Goal: Information Seeking & Learning: Learn about a topic

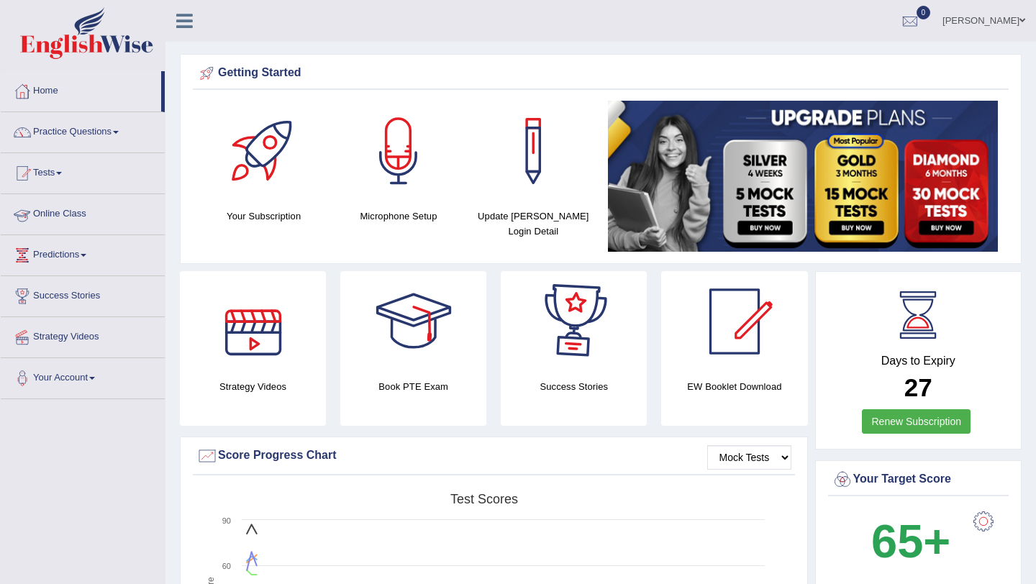
click at [77, 212] on link "Online Class" at bounding box center [83, 212] width 164 height 36
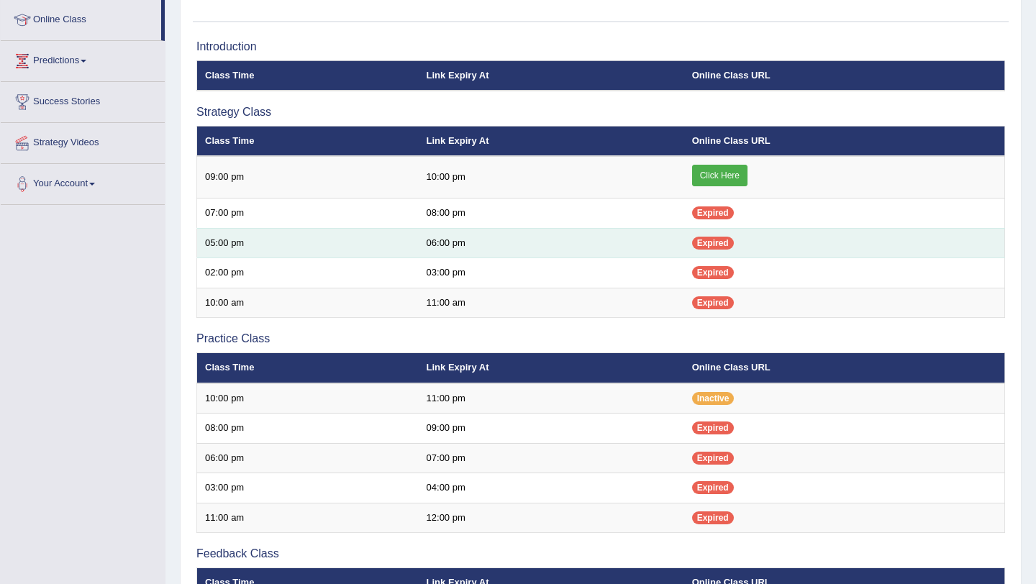
scroll to position [183, 0]
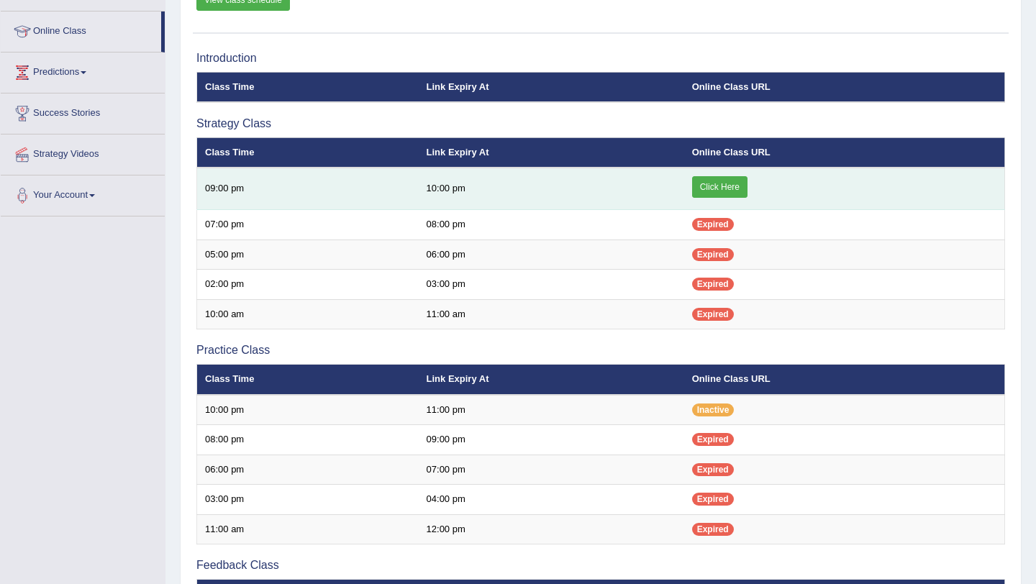
click at [717, 189] on link "Click Here" at bounding box center [719, 187] width 55 height 22
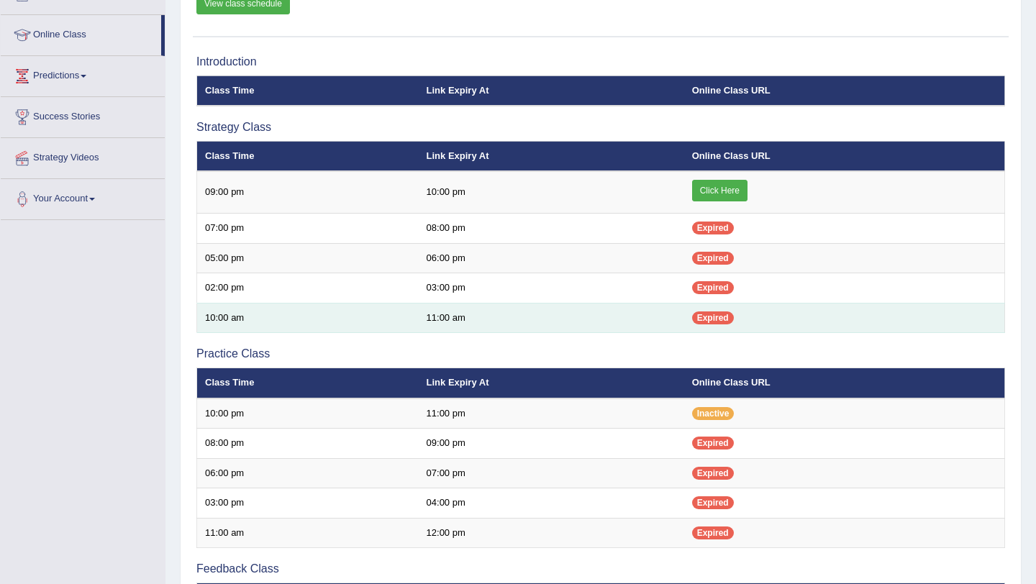
scroll to position [176, 0]
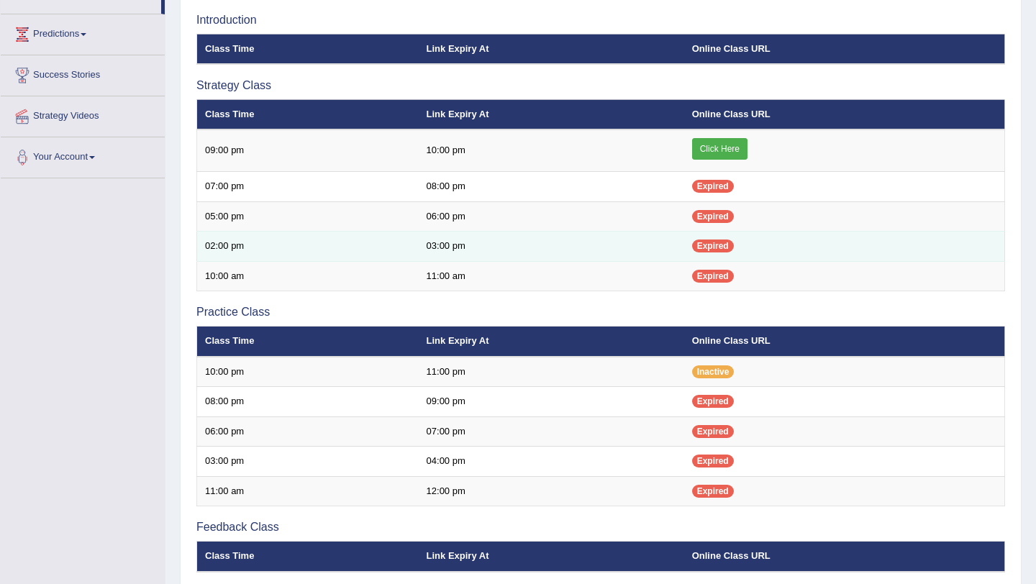
scroll to position [219, 0]
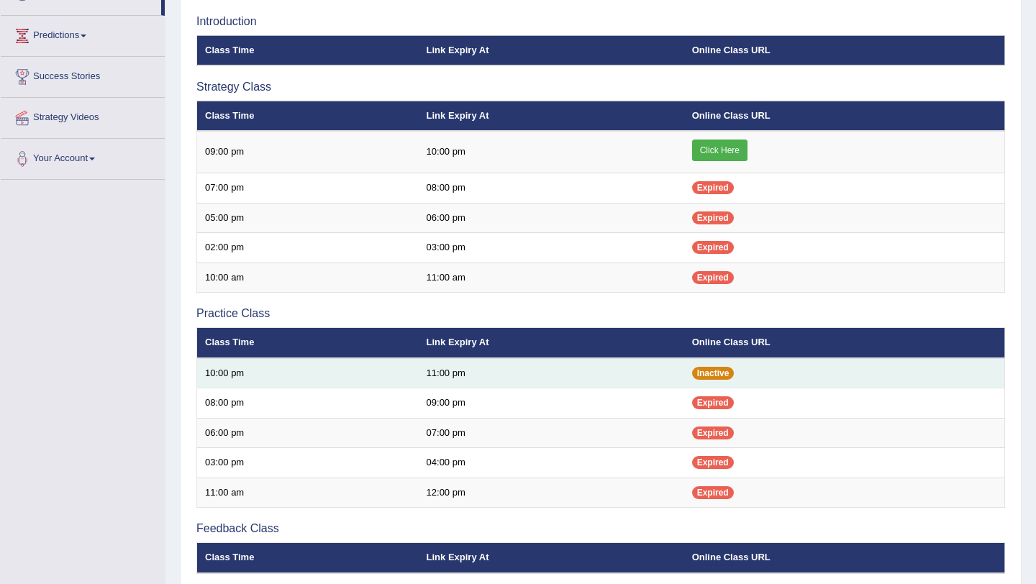
click at [714, 376] on span "Inactive" at bounding box center [713, 373] width 42 height 13
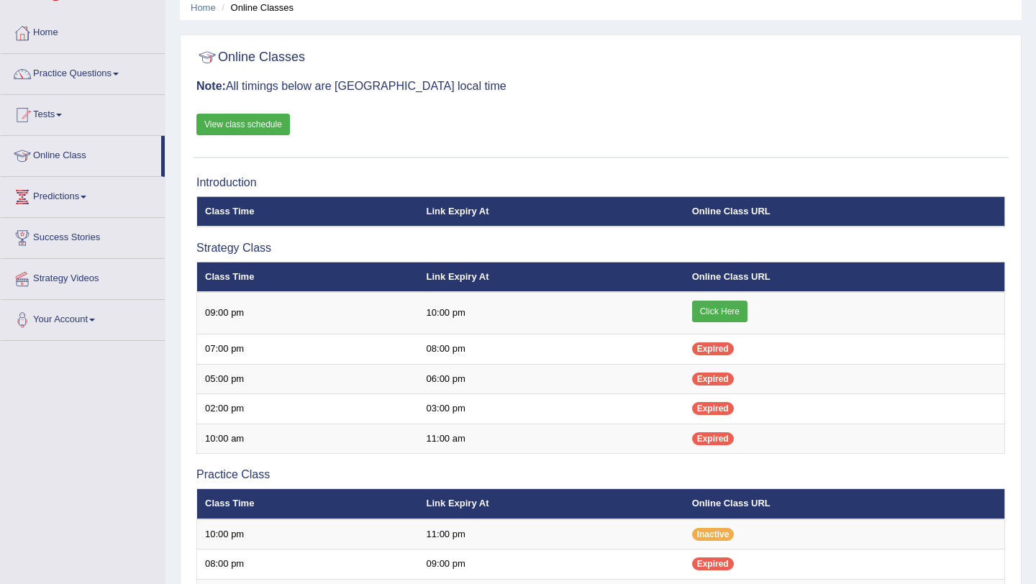
scroll to position [0, 0]
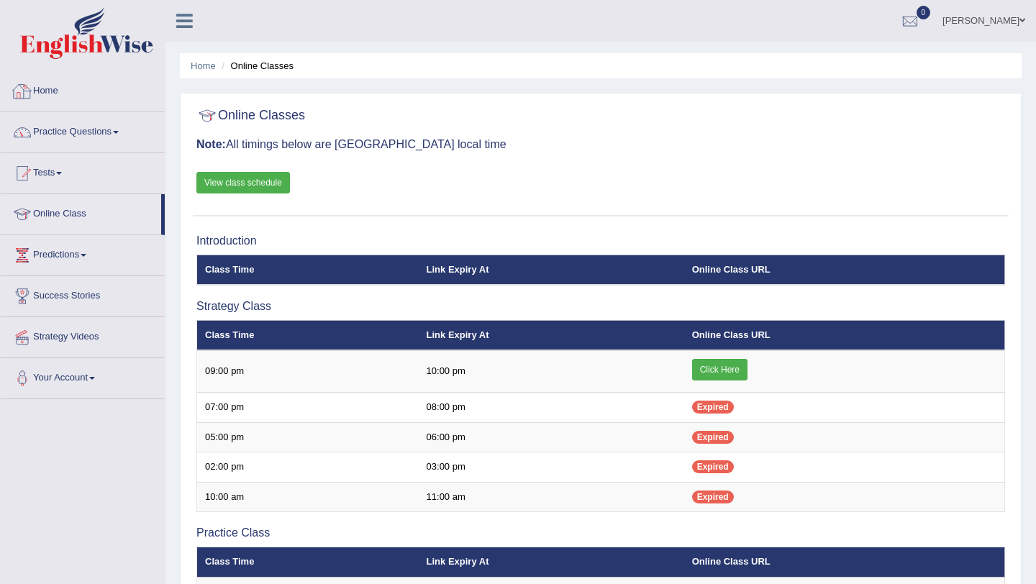
click at [59, 91] on link "Home" at bounding box center [83, 89] width 164 height 36
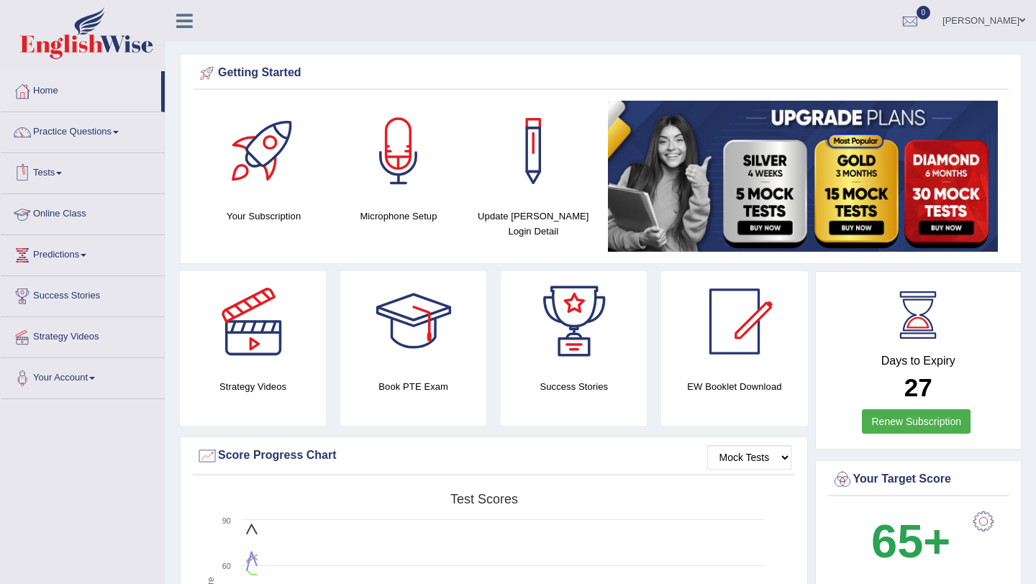
click at [91, 214] on link "Online Class" at bounding box center [83, 212] width 164 height 36
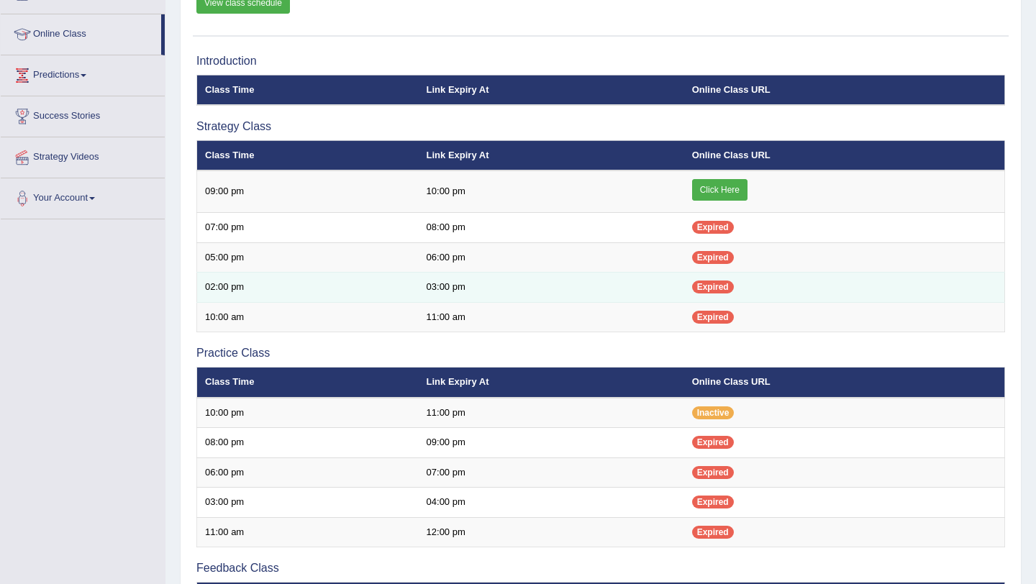
scroll to position [178, 0]
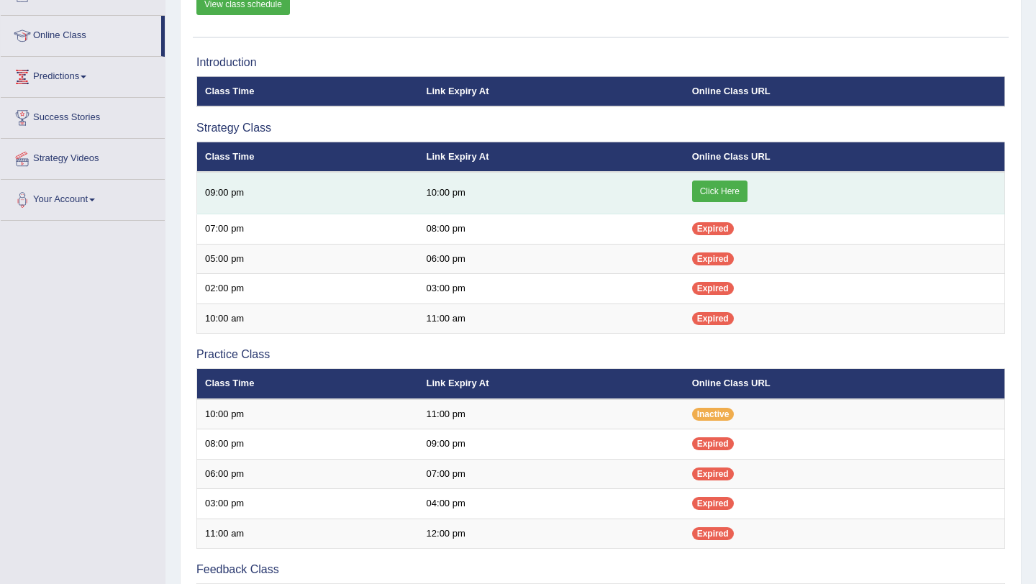
click at [726, 195] on link "Click Here" at bounding box center [719, 192] width 55 height 22
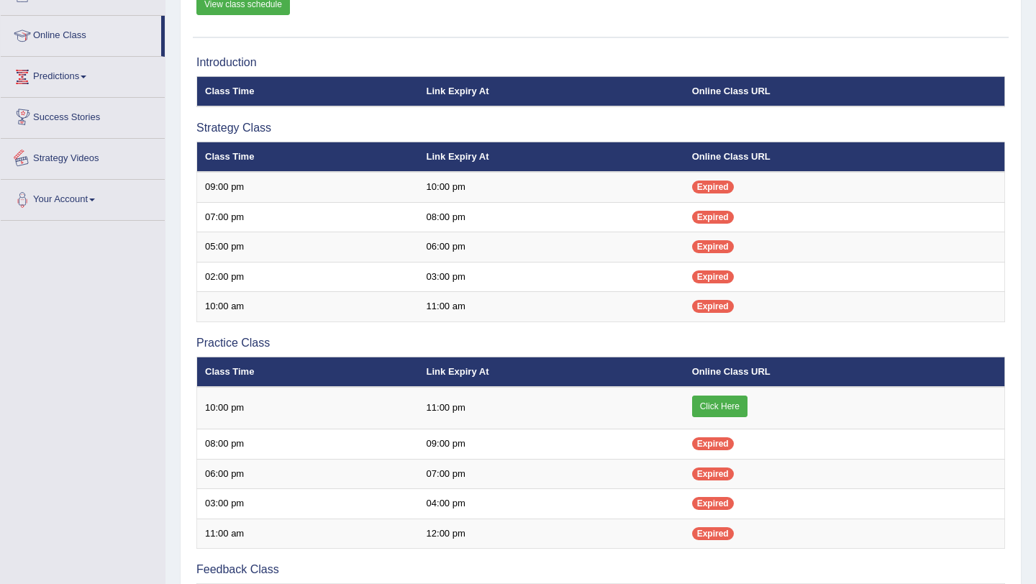
scroll to position [85, 0]
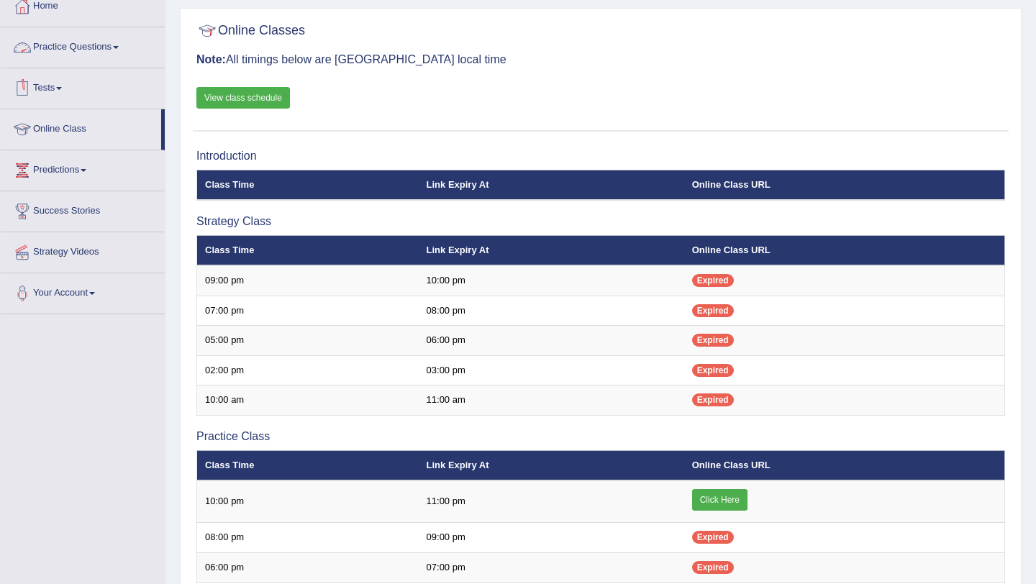
click at [119, 46] on span at bounding box center [116, 47] width 6 height 3
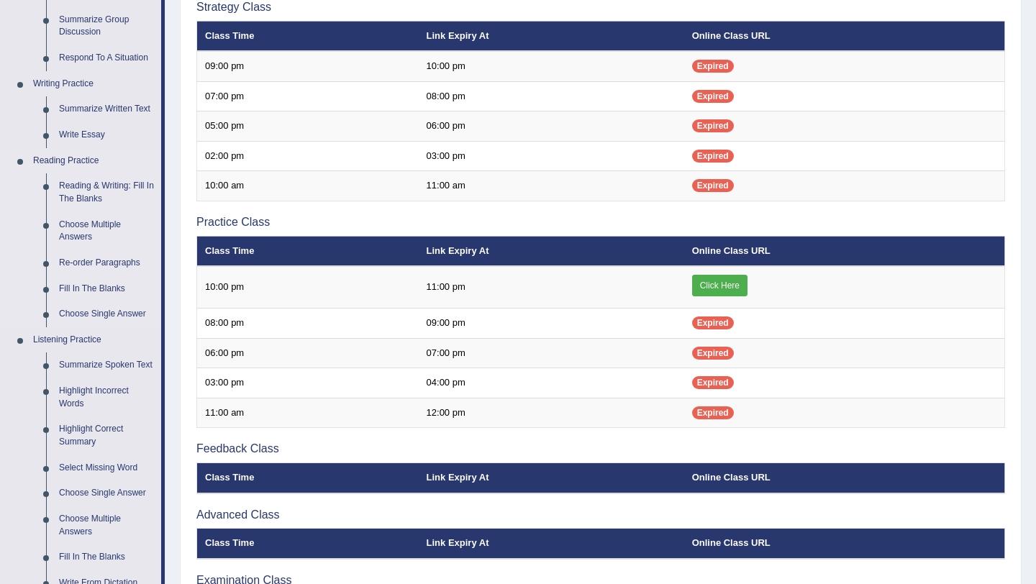
scroll to position [300, 0]
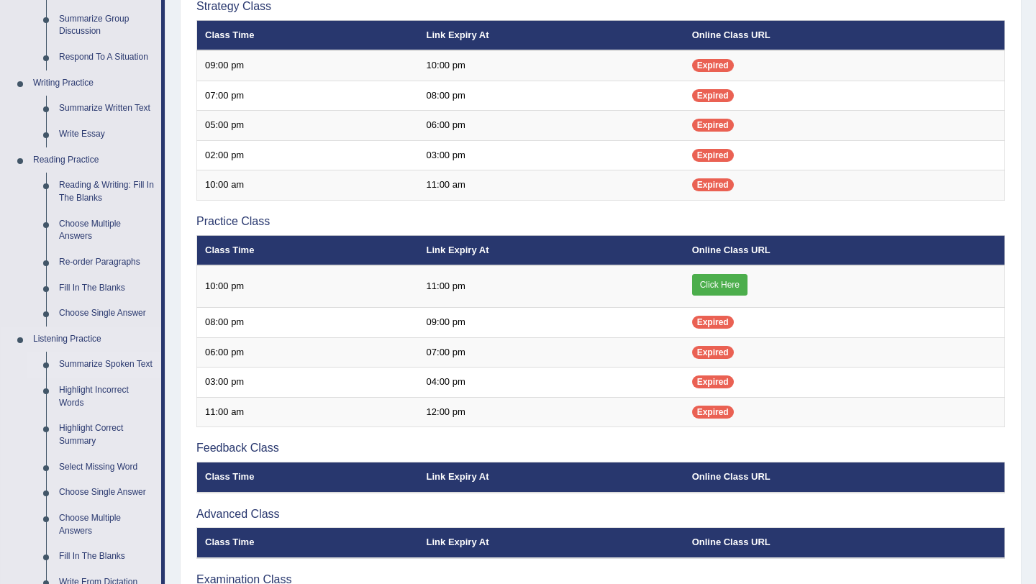
click at [109, 363] on link "Summarize Spoken Text" at bounding box center [107, 365] width 109 height 26
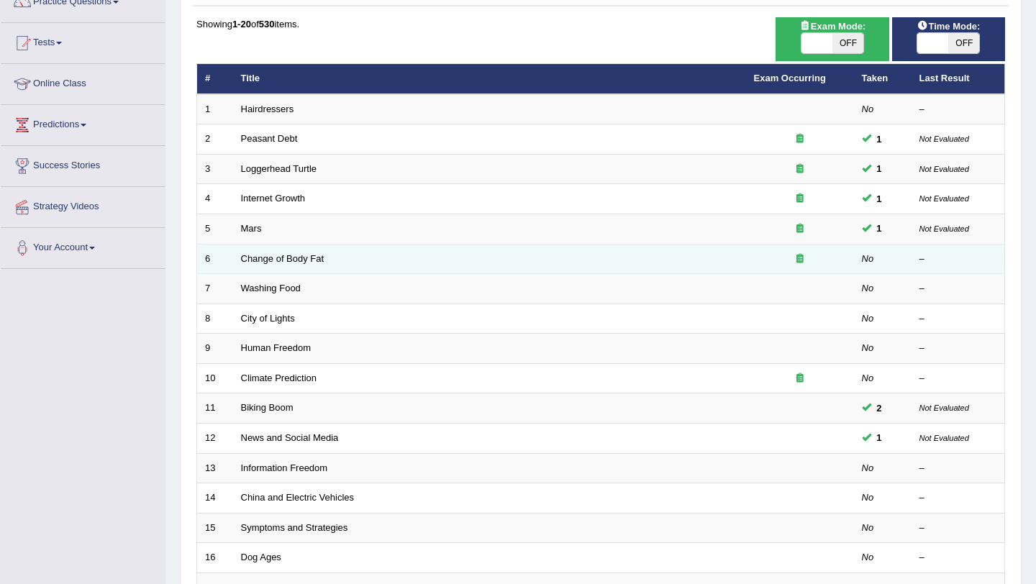
scroll to position [127, 0]
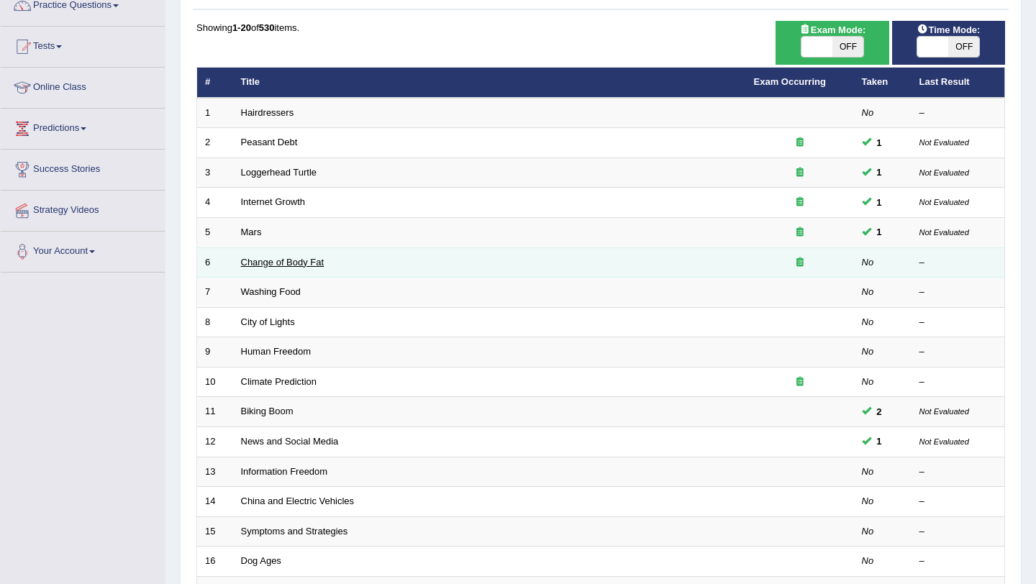
click at [321, 265] on link "Change of Body Fat" at bounding box center [282, 262] width 83 height 11
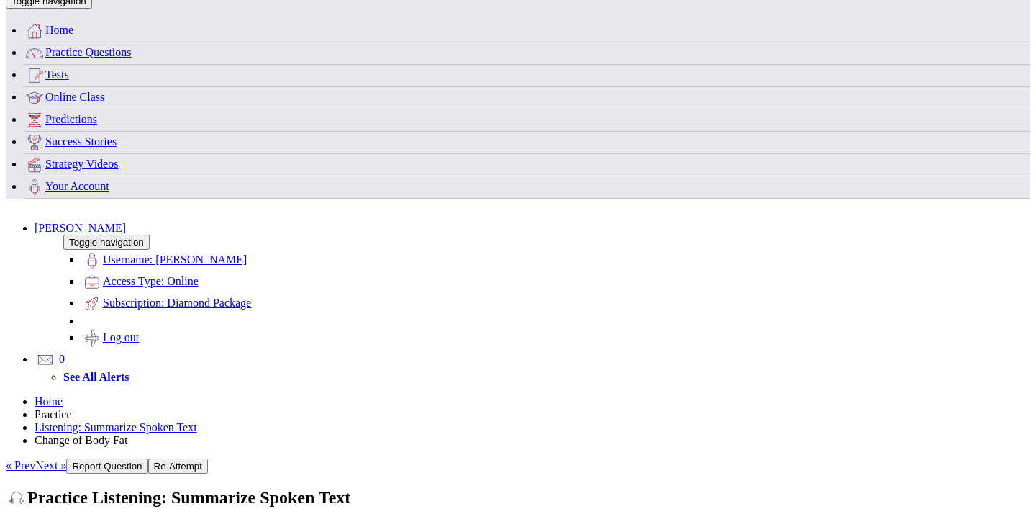
scroll to position [24, 0]
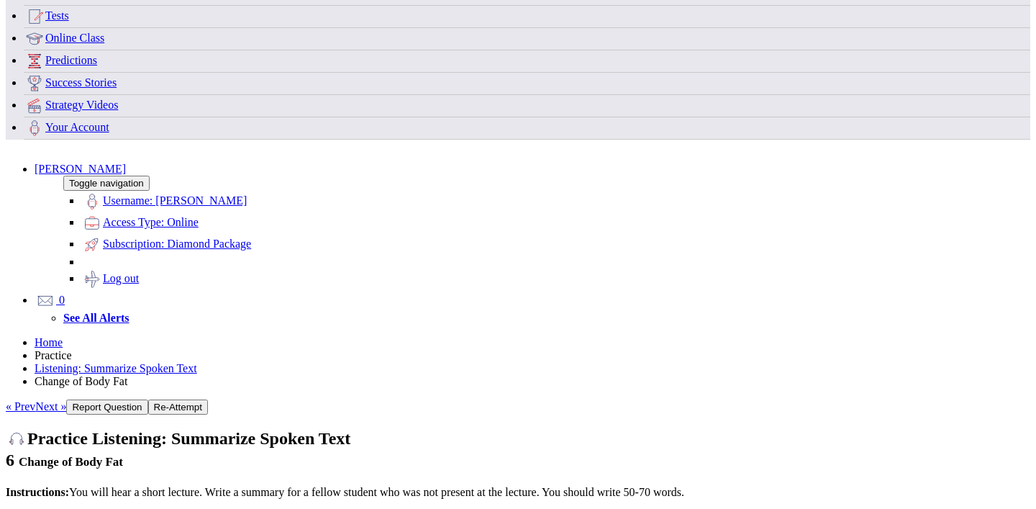
scroll to position [83, 0]
type textarea "The speaker provided overview of change in body fat. They conducted an exercise…"
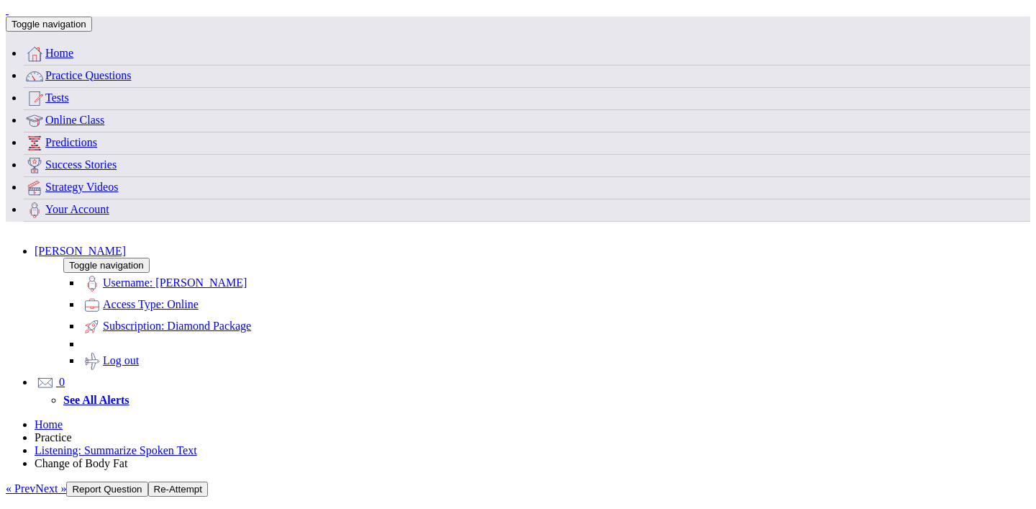
scroll to position [0, 0]
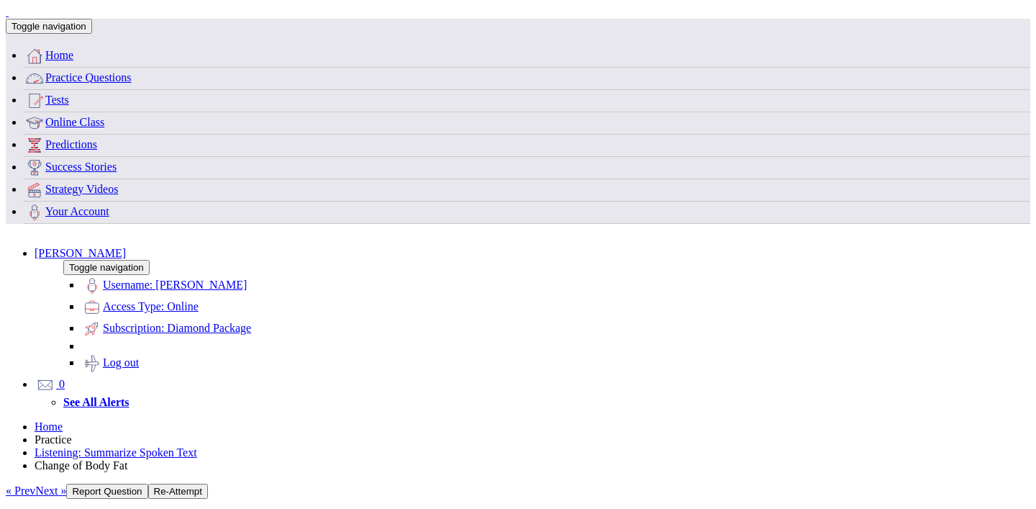
click at [132, 83] on span at bounding box center [132, 77] width 0 height 12
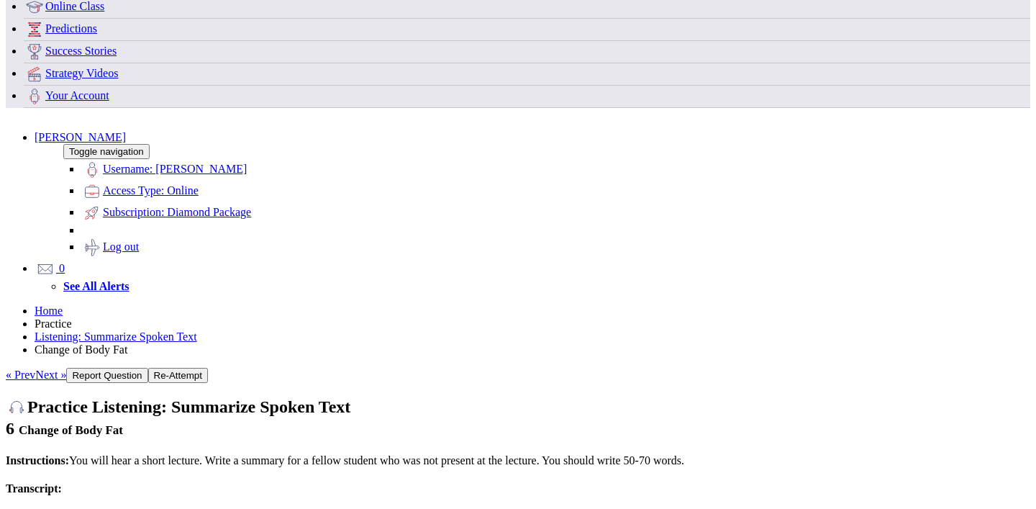
scroll to position [463, 0]
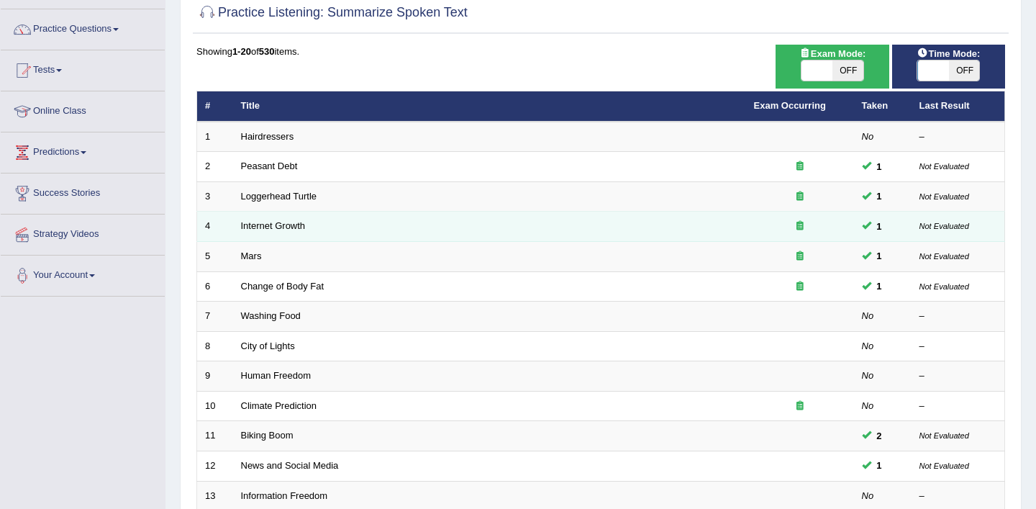
scroll to position [106, 0]
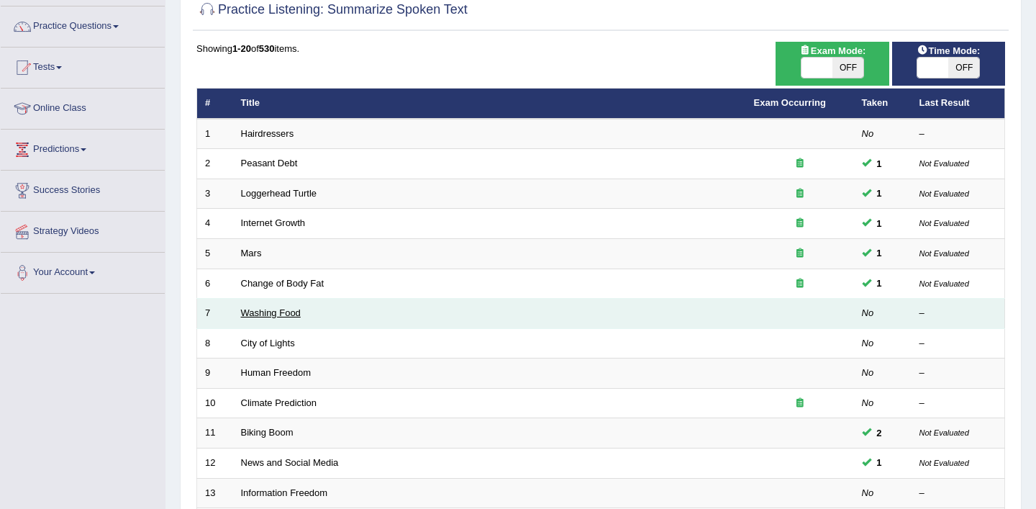
click at [277, 316] on link "Washing Food" at bounding box center [271, 312] width 60 height 11
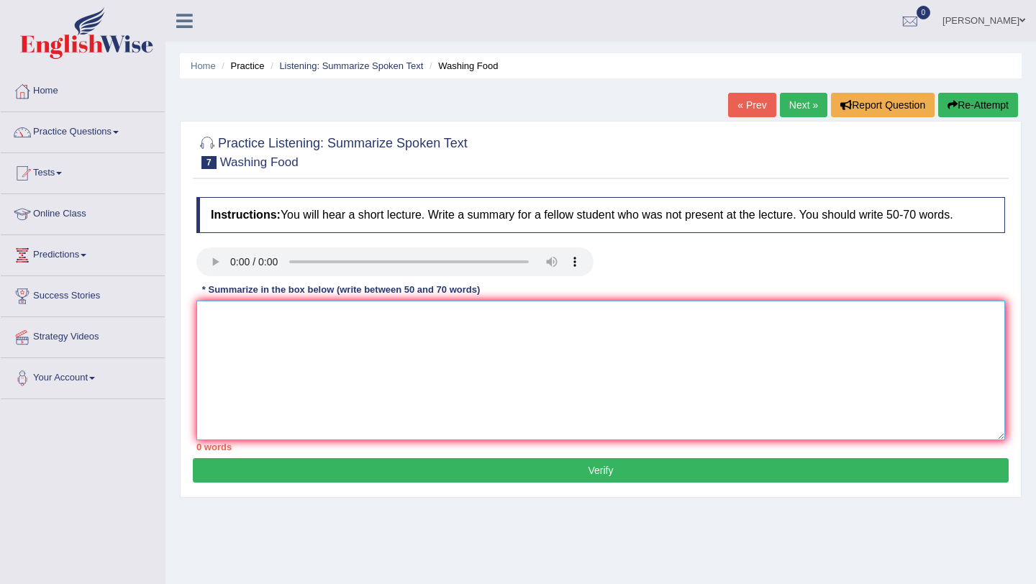
click at [282, 341] on textarea at bounding box center [600, 371] width 809 height 140
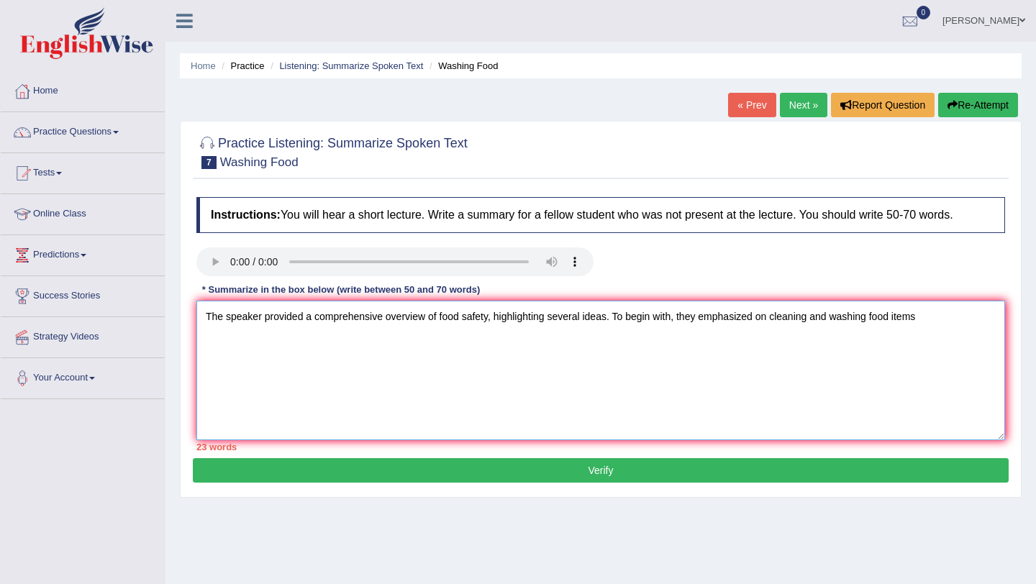
click at [771, 319] on textarea "The speaker provided a comprehensive overview of food safety, highlighting seve…" at bounding box center [600, 371] width 809 height 140
click at [958, 323] on textarea "The speaker provided a comprehensive overview of food safety, highlighting seve…" at bounding box center [600, 371] width 809 height 140
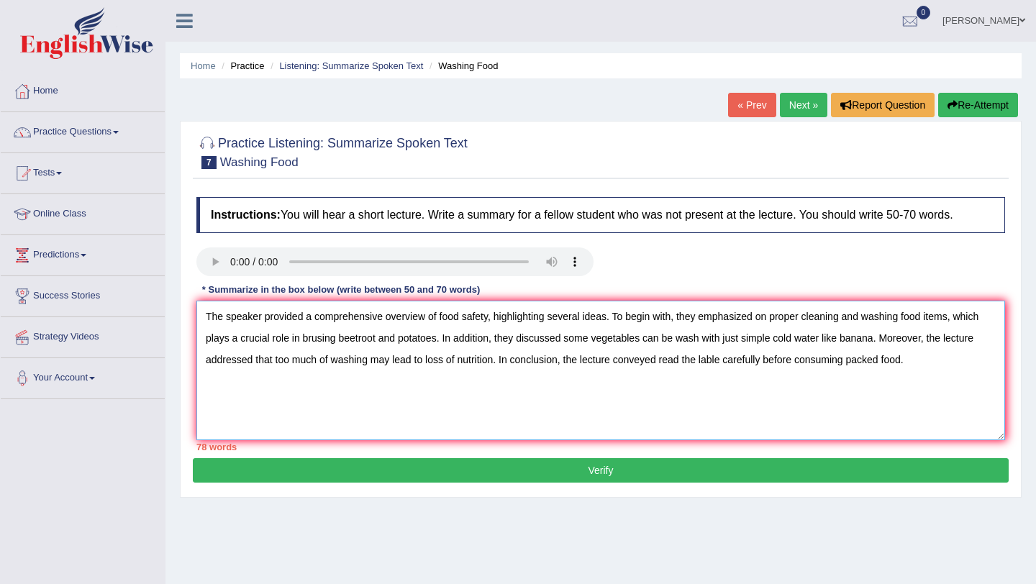
click at [851, 363] on textarea "The speaker provided a comprehensive overview of food safety, highlighting seve…" at bounding box center [600, 371] width 809 height 140
click at [678, 322] on textarea "The speaker provided a comprehensive overview of food safety, highlighting seve…" at bounding box center [600, 371] width 809 height 140
click at [384, 318] on textarea "The speaker provided a comprehensive overview of food safety, highlighting seve…" at bounding box center [600, 371] width 809 height 140
click at [362, 341] on textarea "The speaker provided overview of food safety, highlighting several ideas. They …" at bounding box center [600, 371] width 809 height 140
click at [697, 362] on textarea "The speaker provided overview of food safety, highlighting several ideas. They …" at bounding box center [600, 371] width 809 height 140
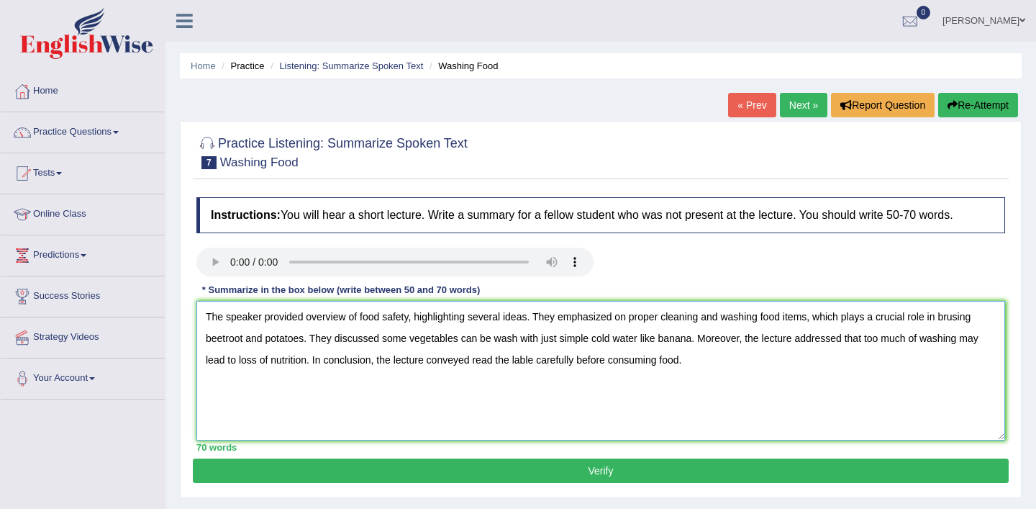
click at [965, 320] on textarea "The speaker provided overview of food safety, highlighting several ideas. They …" at bounding box center [600, 371] width 809 height 140
click at [522, 340] on textarea "The speaker provided overview of food safety, highlighting several ideas. They …" at bounding box center [600, 371] width 809 height 140
click at [558, 362] on textarea "The speaker provided overview of food safety, highlighting several ideas. They …" at bounding box center [600, 371] width 809 height 140
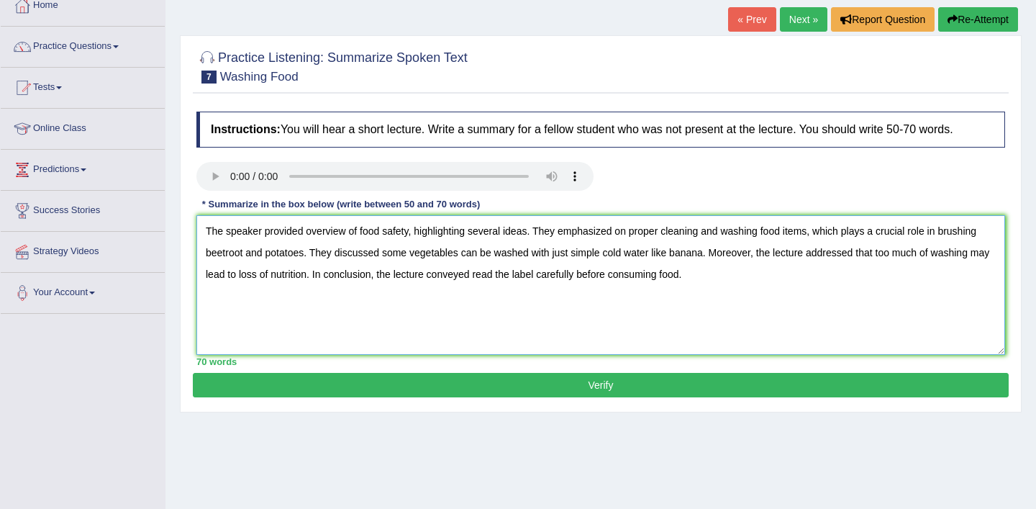
scroll to position [88, 0]
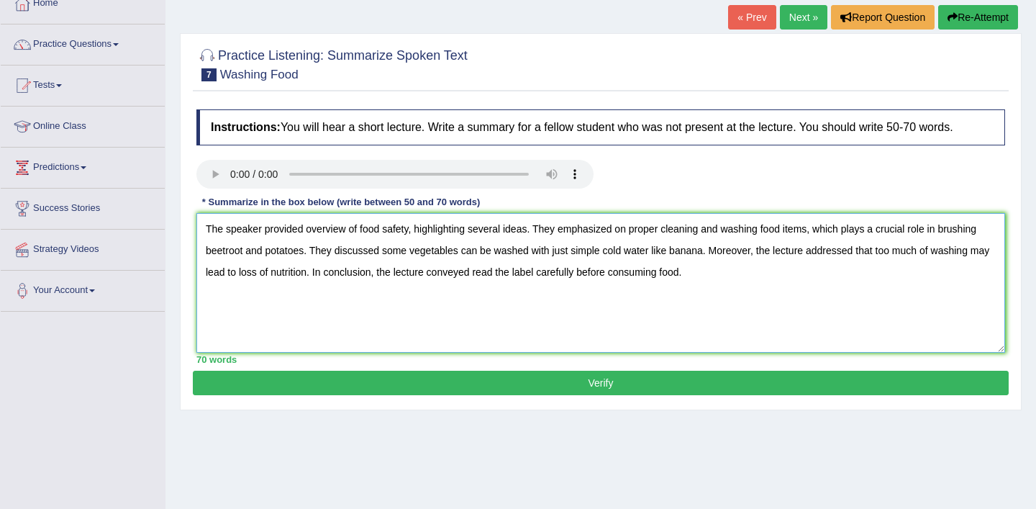
type textarea "The speaker provided overview of food safety, highlighting several ideas. They …"
click at [602, 386] on button "Verify" at bounding box center [601, 383] width 816 height 24
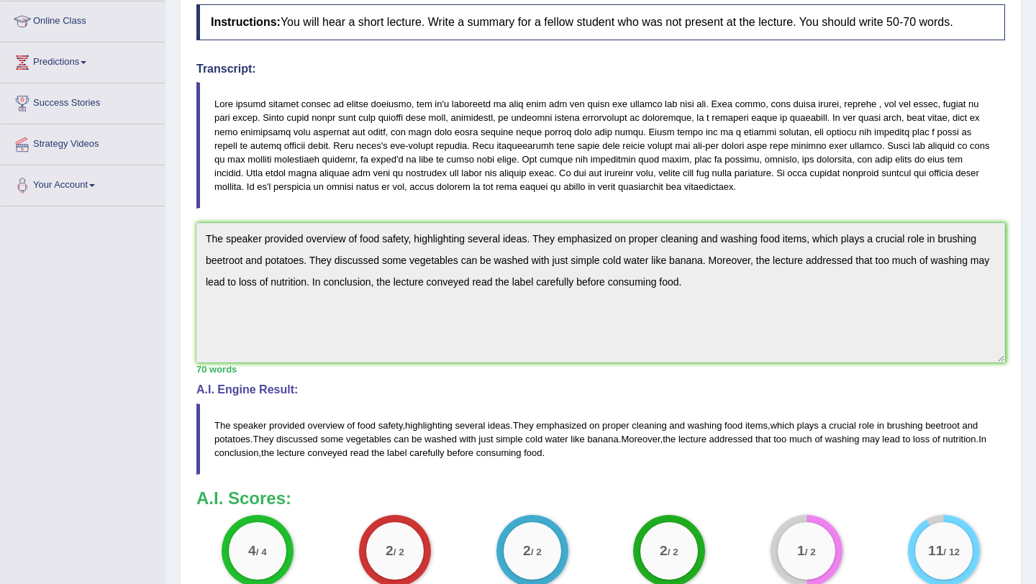
scroll to position [0, 0]
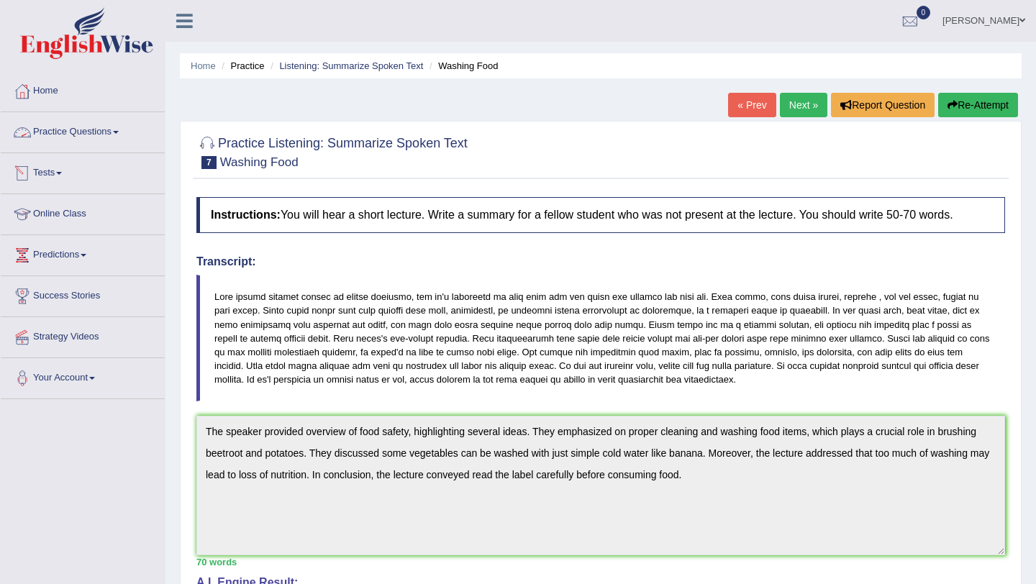
click at [119, 131] on span at bounding box center [116, 132] width 6 height 3
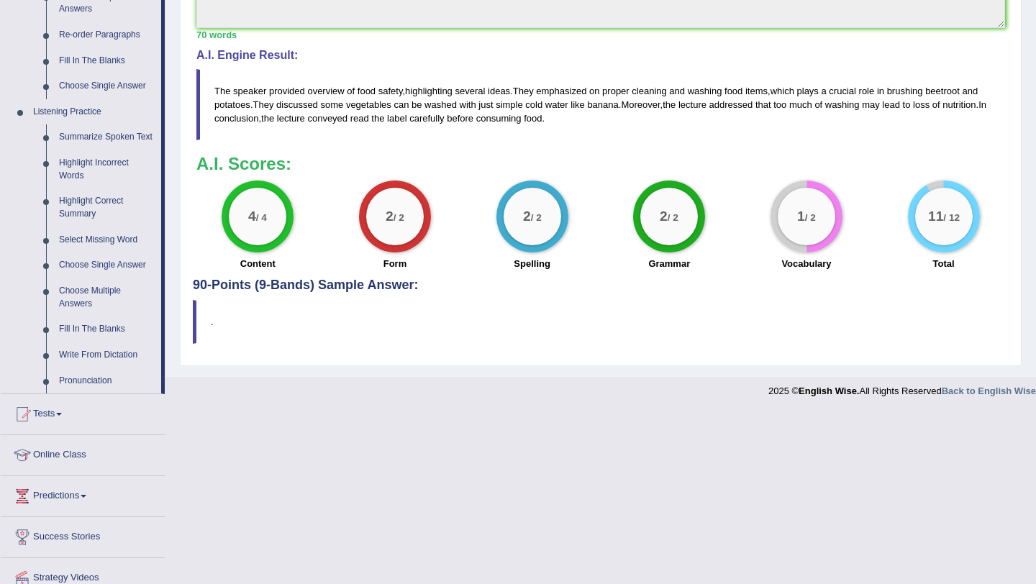
scroll to position [552, 0]
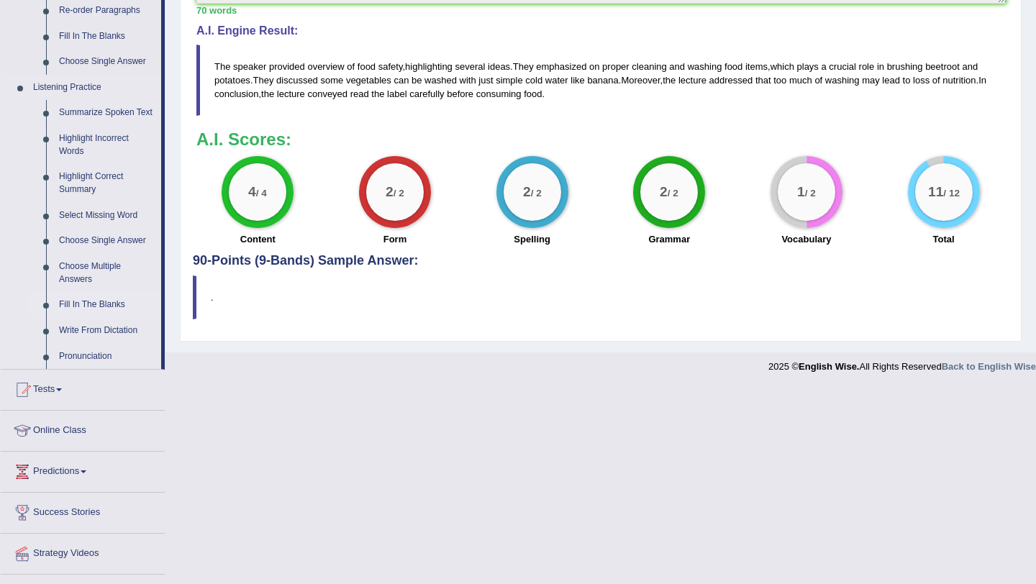
click at [87, 318] on link "Fill In The Blanks" at bounding box center [107, 305] width 109 height 26
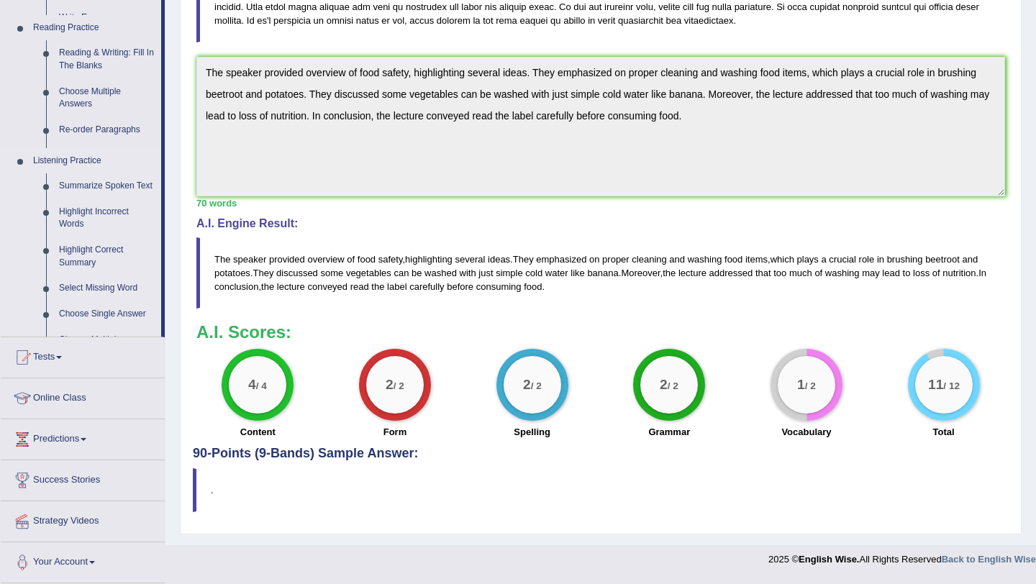
scroll to position [356, 0]
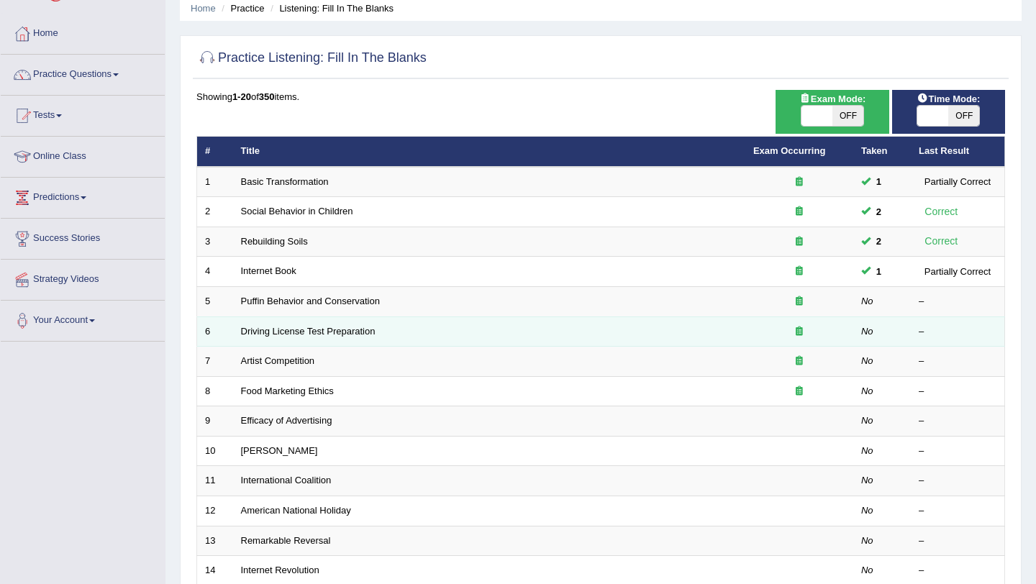
scroll to position [60, 0]
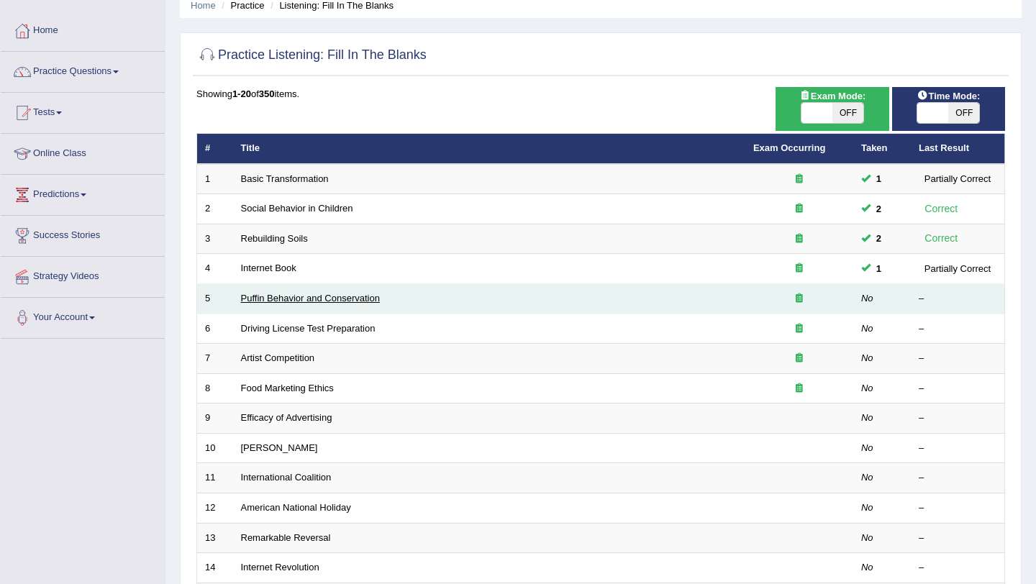
click at [345, 303] on link "Puffin Behavior and Conservation" at bounding box center [310, 298] width 139 height 11
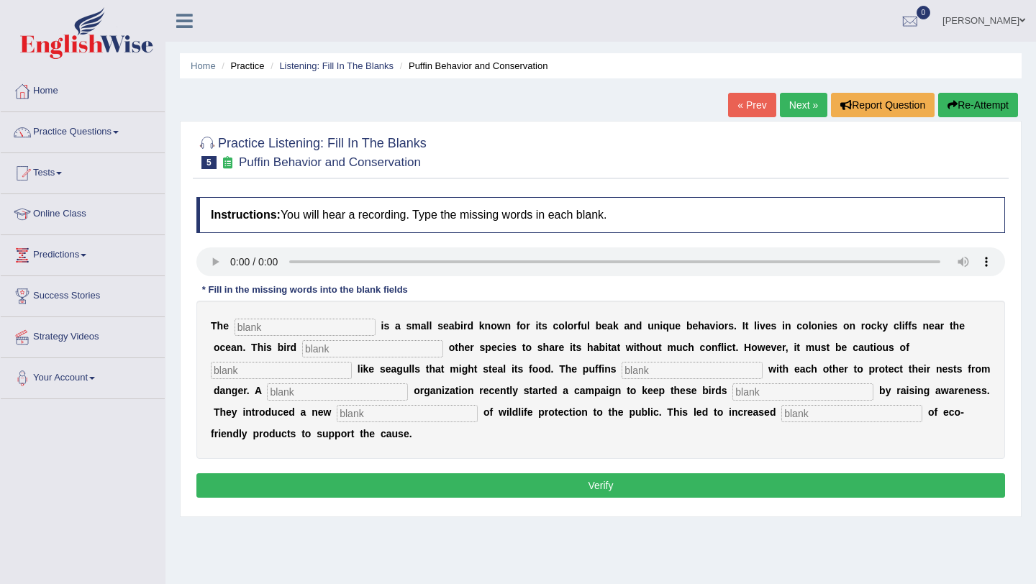
click at [285, 330] on input "text" at bounding box center [305, 327] width 141 height 17
type input "puffins"
click at [328, 353] on input "text" at bounding box center [372, 348] width 141 height 17
type input "allows"
click at [352, 362] on input "text" at bounding box center [281, 370] width 141 height 17
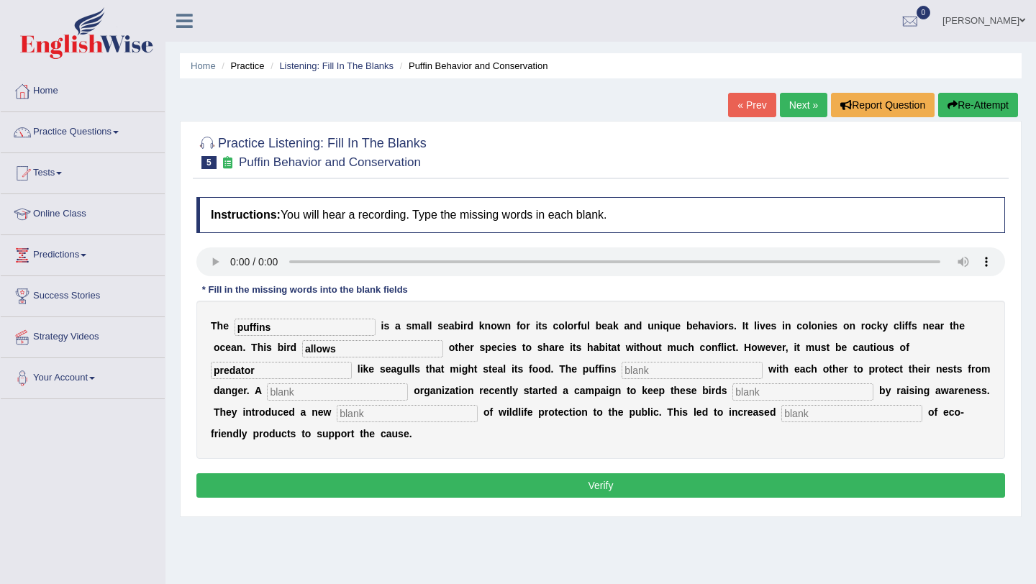
type input "predator"
click at [622, 374] on input "text" at bounding box center [692, 370] width 141 height 17
type input "collaborate"
click at [302, 392] on input "text" at bounding box center [337, 392] width 141 height 17
type input "cooperative"
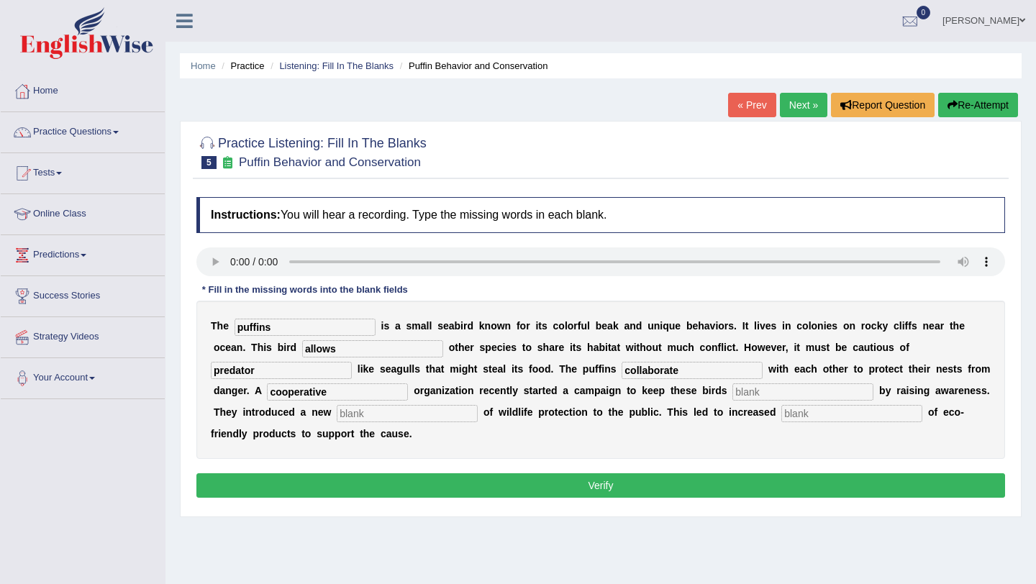
click at [733, 392] on input "text" at bounding box center [803, 392] width 141 height 17
type input "safe"
click at [337, 409] on input "text" at bounding box center [407, 413] width 141 height 17
click at [781, 414] on input "text" at bounding box center [851, 413] width 141 height 17
click at [337, 416] on input "text" at bounding box center [407, 413] width 141 height 17
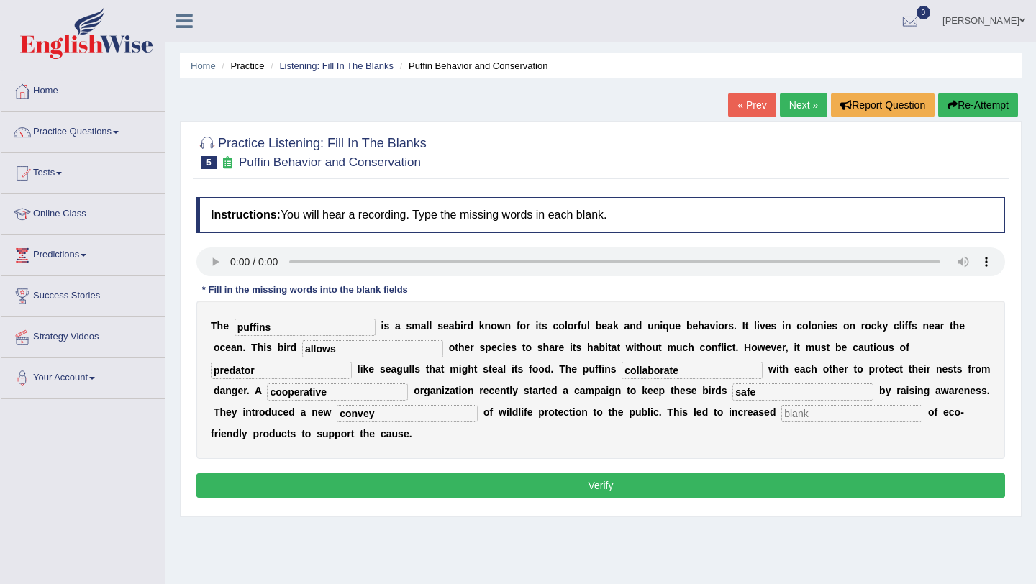
type input "convey"
click at [781, 418] on input "text" at bounding box center [851, 413] width 141 height 17
type input "consumption"
click at [650, 489] on button "Verify" at bounding box center [600, 485] width 809 height 24
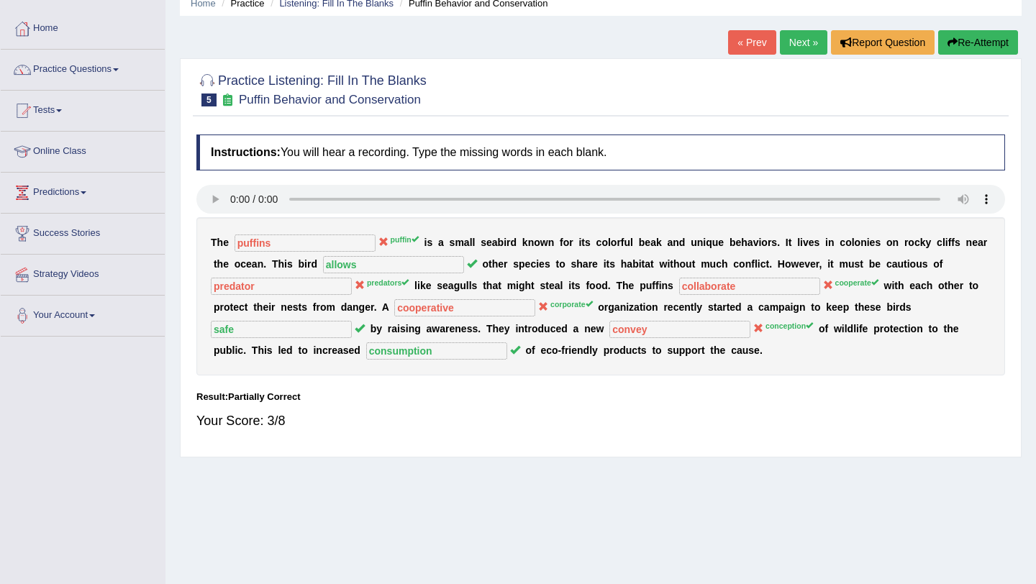
scroll to position [61, 0]
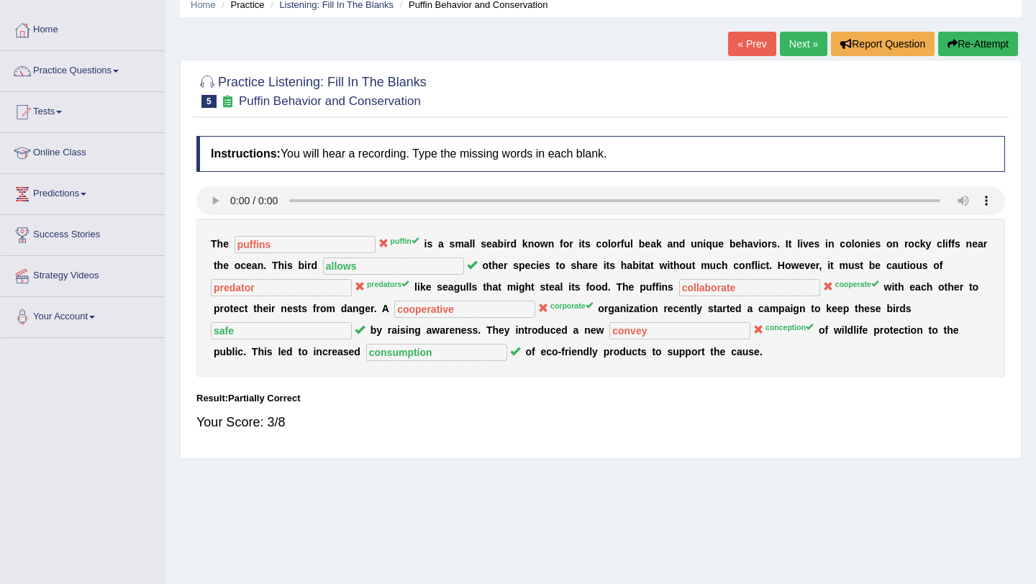
click at [802, 45] on link "Next »" at bounding box center [803, 44] width 47 height 24
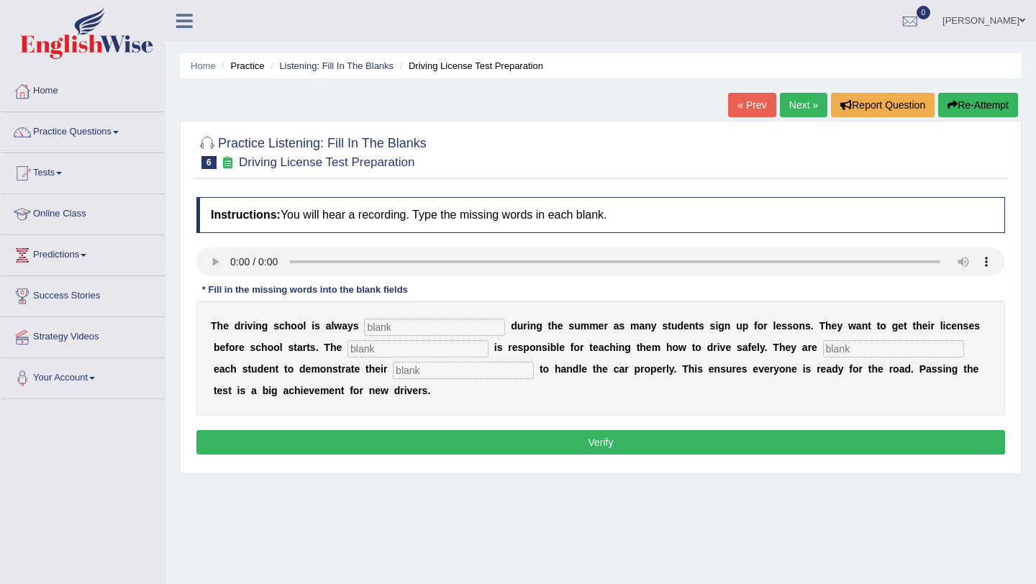
click at [393, 330] on input "text" at bounding box center [434, 327] width 141 height 17
type input "busy"
click at [355, 350] on input "text" at bounding box center [418, 348] width 141 height 17
type input "instructer"
click at [823, 350] on input "text" at bounding box center [893, 348] width 141 height 17
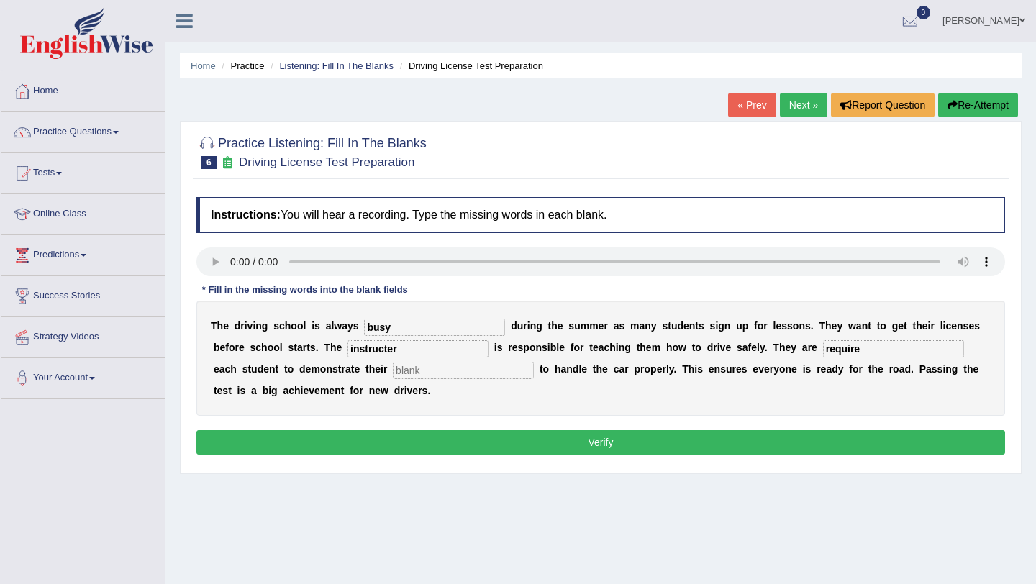
type input "require"
click at [393, 371] on input "text" at bounding box center [463, 370] width 141 height 17
type input "ability"
click at [576, 444] on button "Verify" at bounding box center [600, 442] width 809 height 24
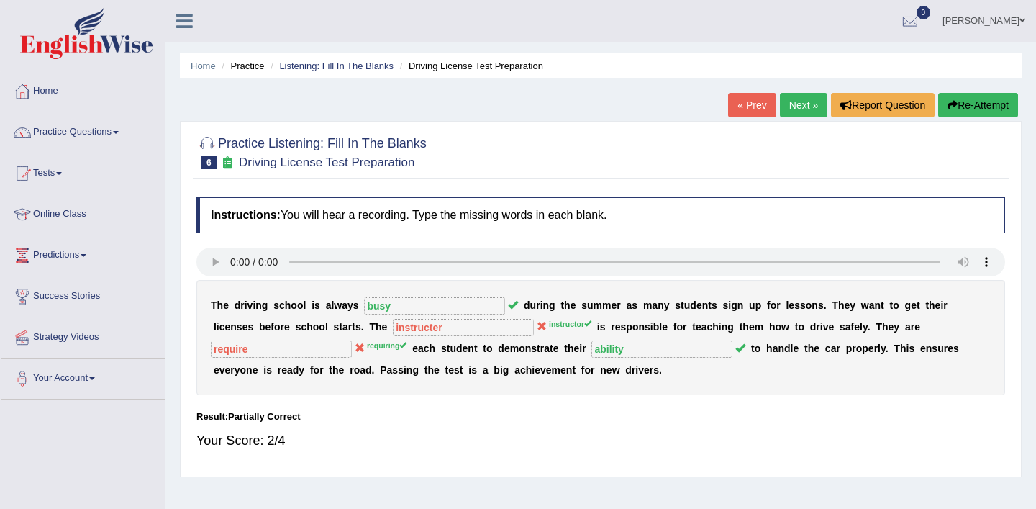
click at [755, 109] on link "« Prev" at bounding box center [751, 105] width 47 height 24
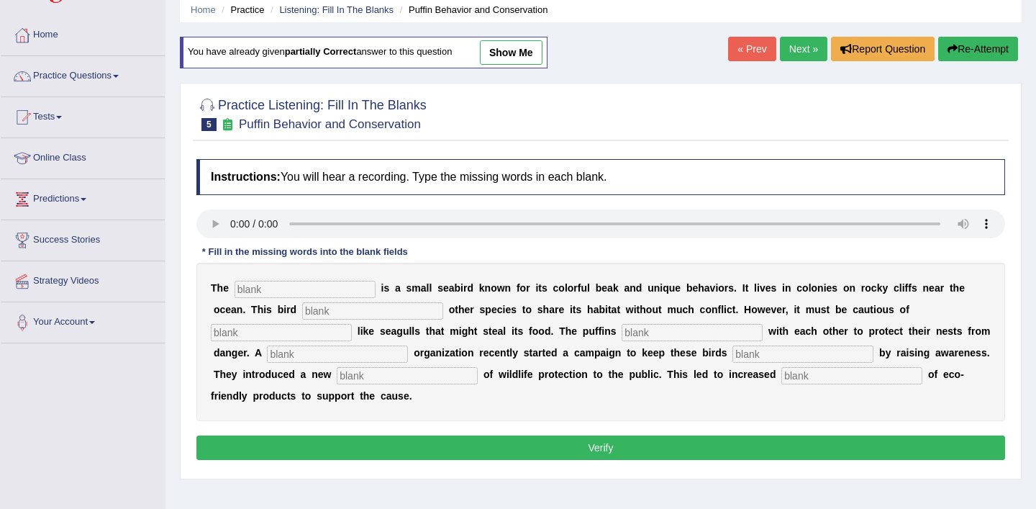
scroll to position [54, 0]
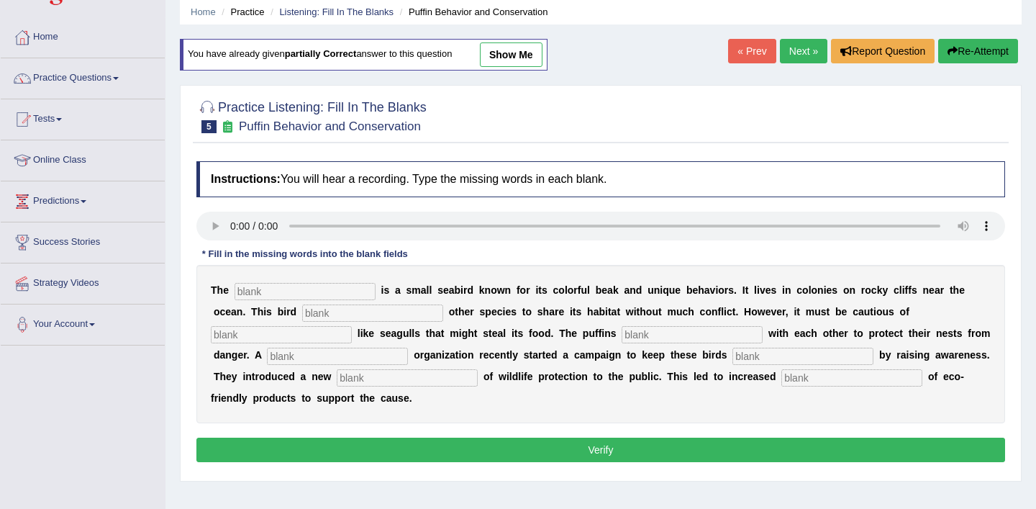
click at [525, 67] on div "You have already given partially correct answer to this question show me" at bounding box center [364, 55] width 368 height 32
click at [533, 53] on link "show me" at bounding box center [511, 54] width 63 height 24
type input "puffins"
type input "allows"
type input "predator"
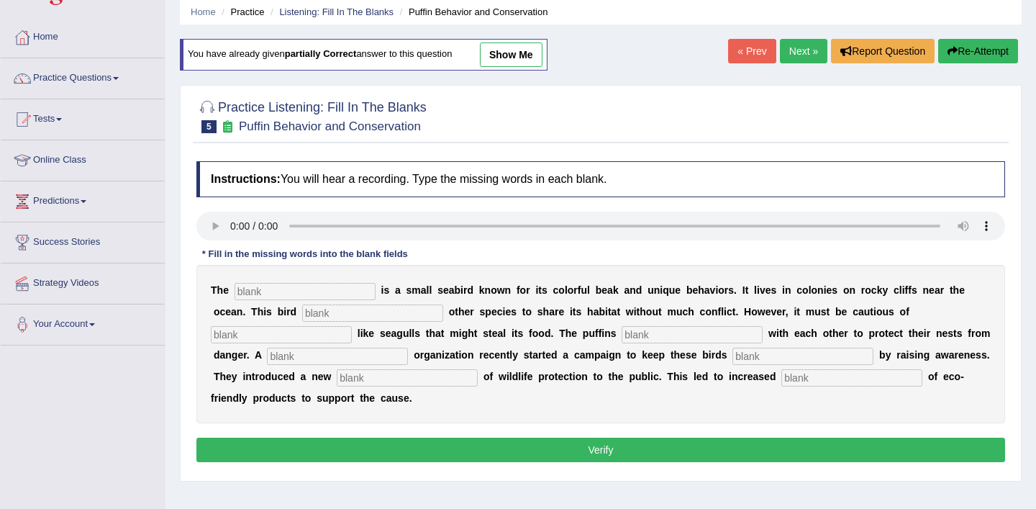
type input "collaborate"
type input "cooperative"
type input "safe"
type input "convey"
type input "consumption"
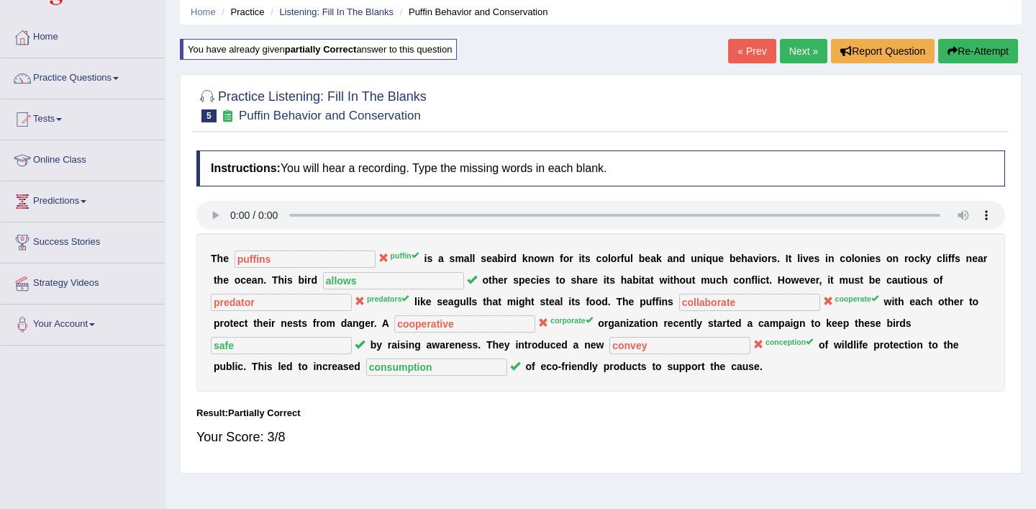
click at [745, 50] on link "« Prev" at bounding box center [751, 51] width 47 height 24
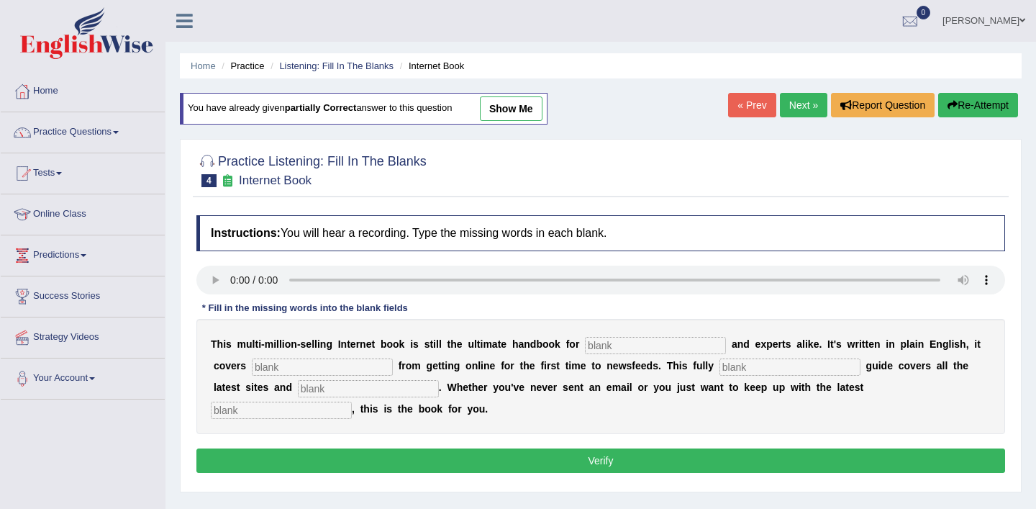
click at [513, 107] on link "show me" at bounding box center [511, 108] width 63 height 24
type input "novels"
type input "everything"
type input "revised"
type input "courses"
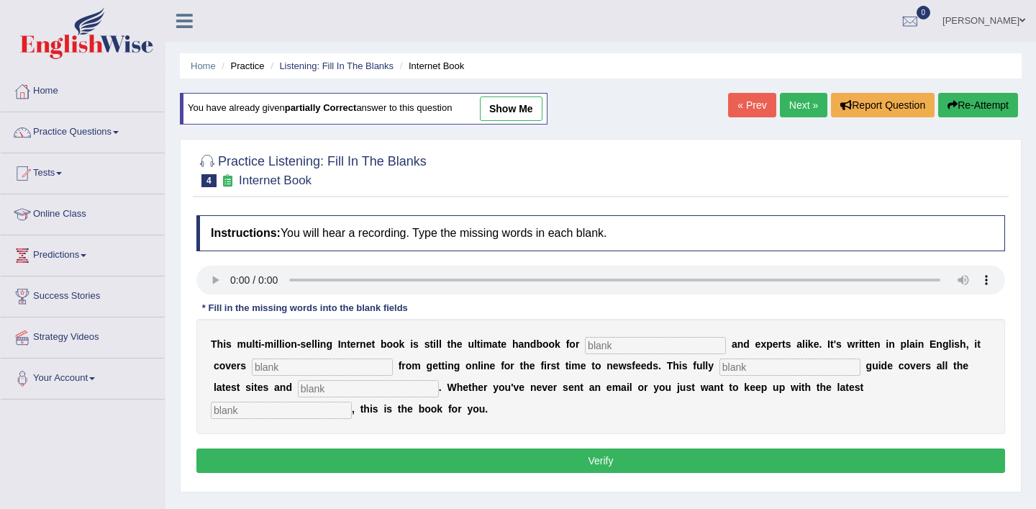
type input "developments"
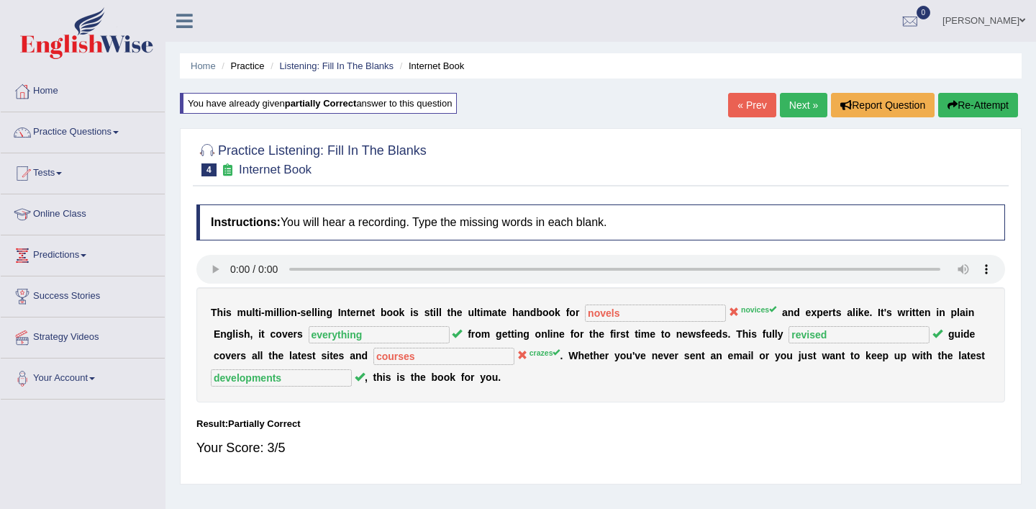
click at [746, 108] on link "« Prev" at bounding box center [751, 105] width 47 height 24
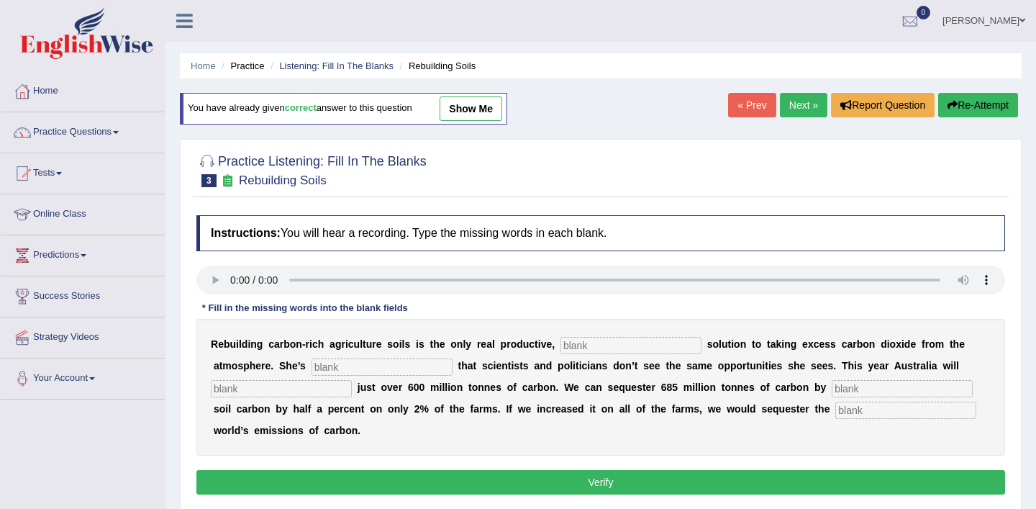
click at [488, 109] on link "show me" at bounding box center [471, 108] width 63 height 24
type input "permanent"
type input "frustrated"
type input "emit"
type input "increasing"
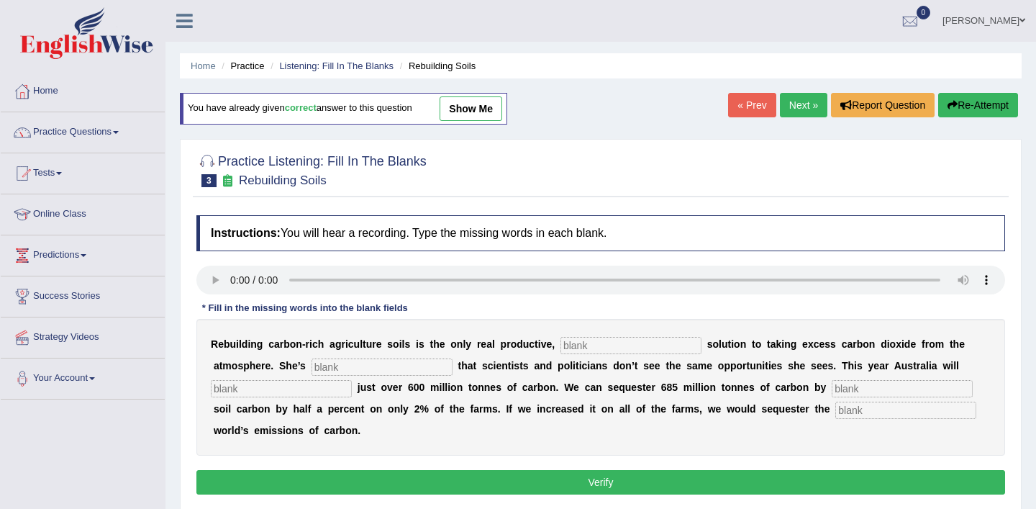
type input "whole"
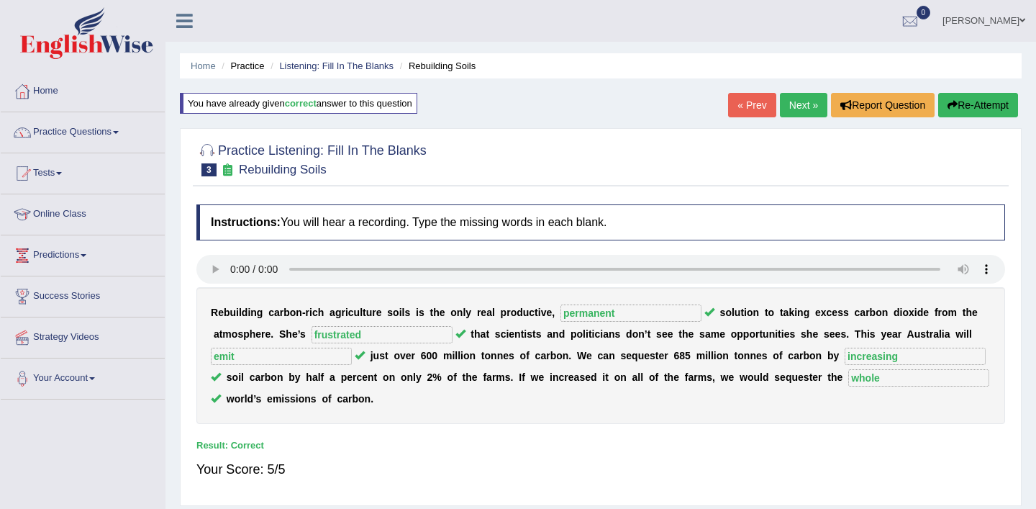
click at [756, 108] on link "« Prev" at bounding box center [751, 105] width 47 height 24
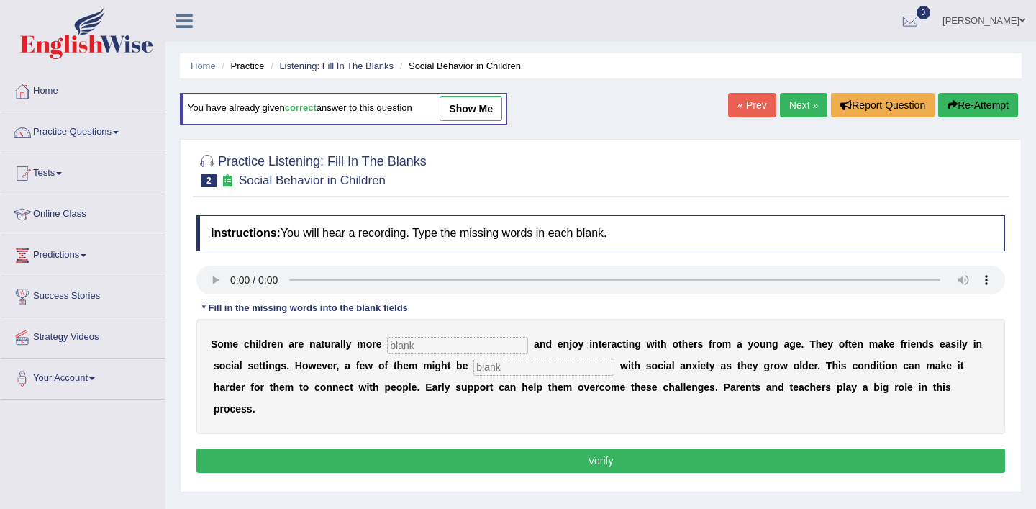
click at [486, 110] on link "show me" at bounding box center [471, 108] width 63 height 24
type input "sociable"
type input "diagnosed"
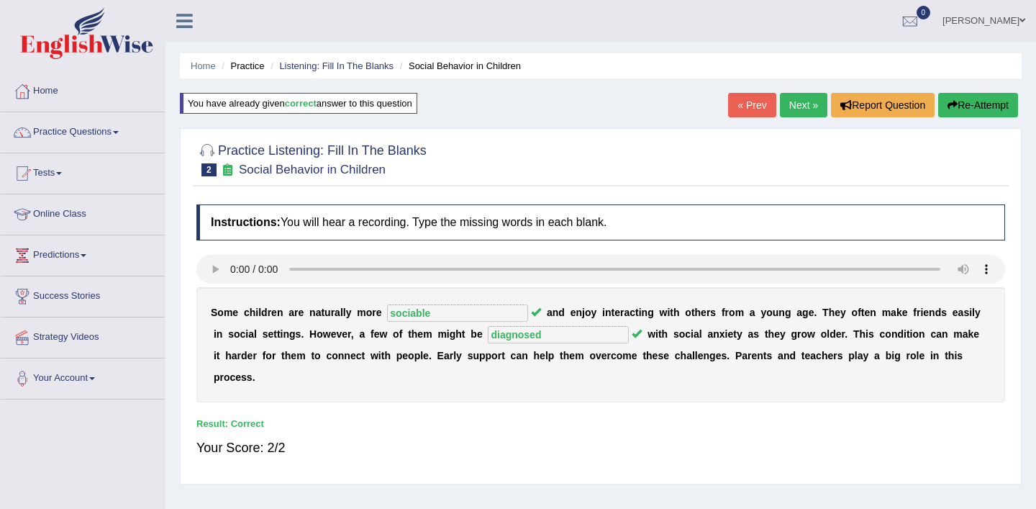
click at [745, 104] on link "« Prev" at bounding box center [751, 105] width 47 height 24
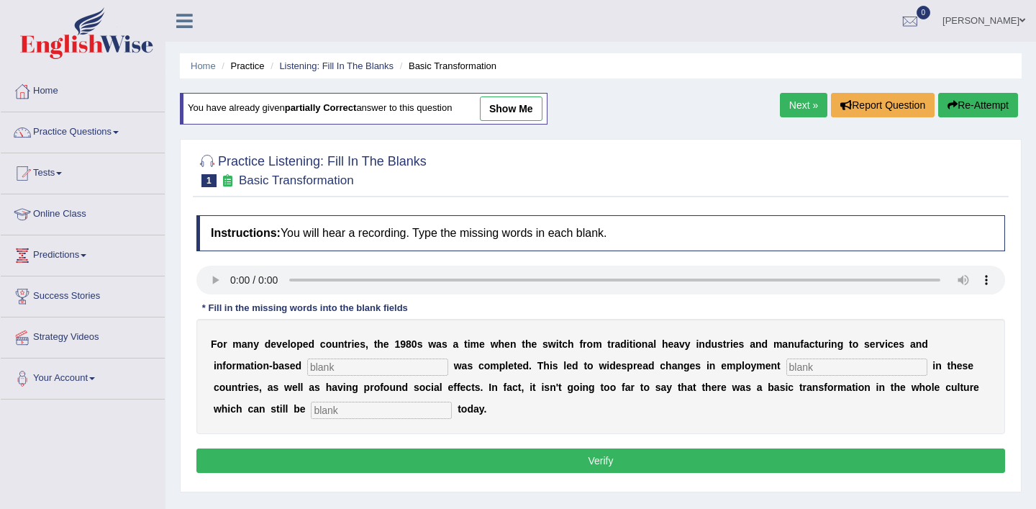
click at [527, 110] on link "show me" at bounding box center [511, 108] width 63 height 24
type input "entrepreneur"
type input "patterns"
type input "observed"
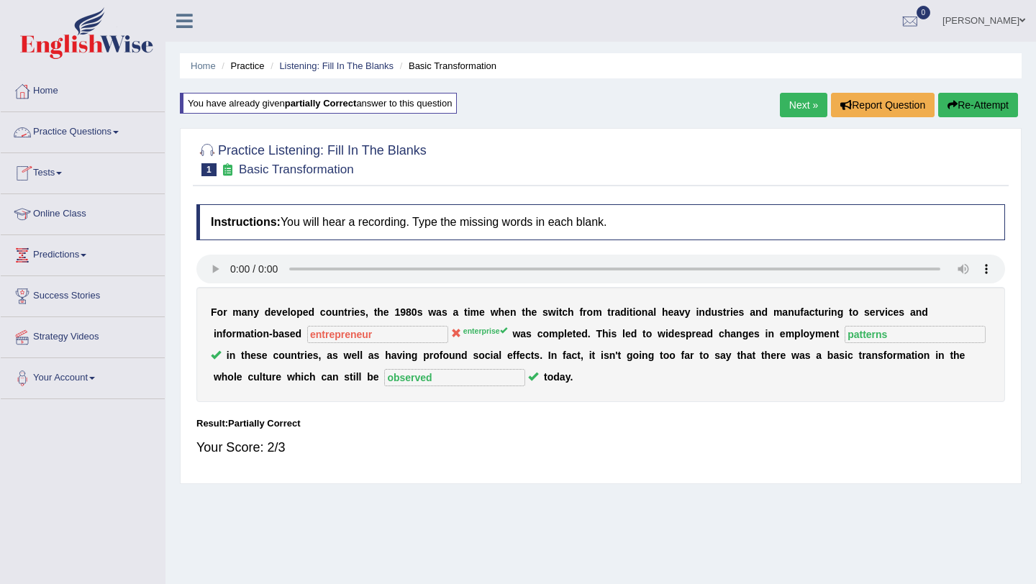
click at [119, 132] on span at bounding box center [116, 132] width 6 height 3
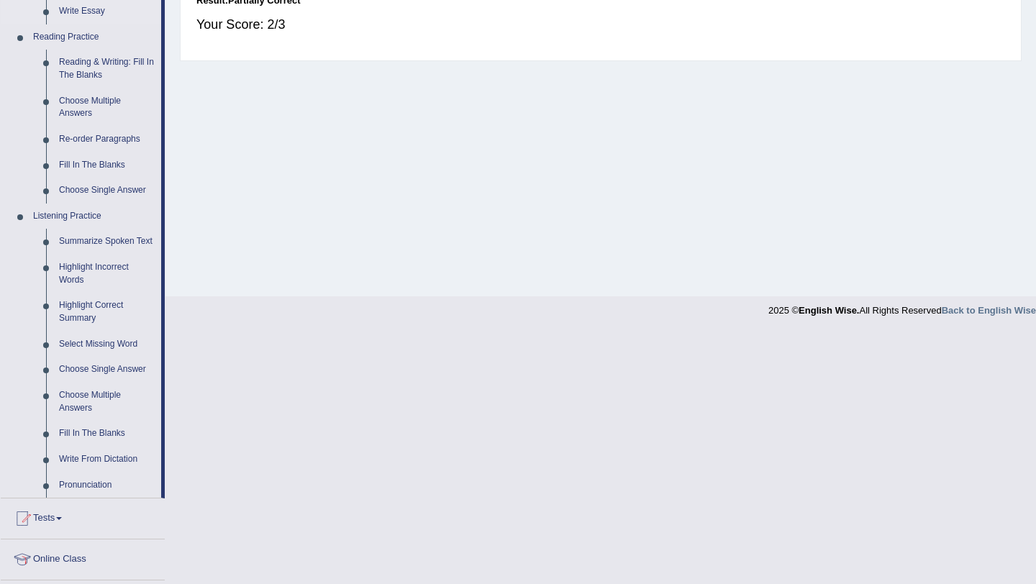
scroll to position [426, 0]
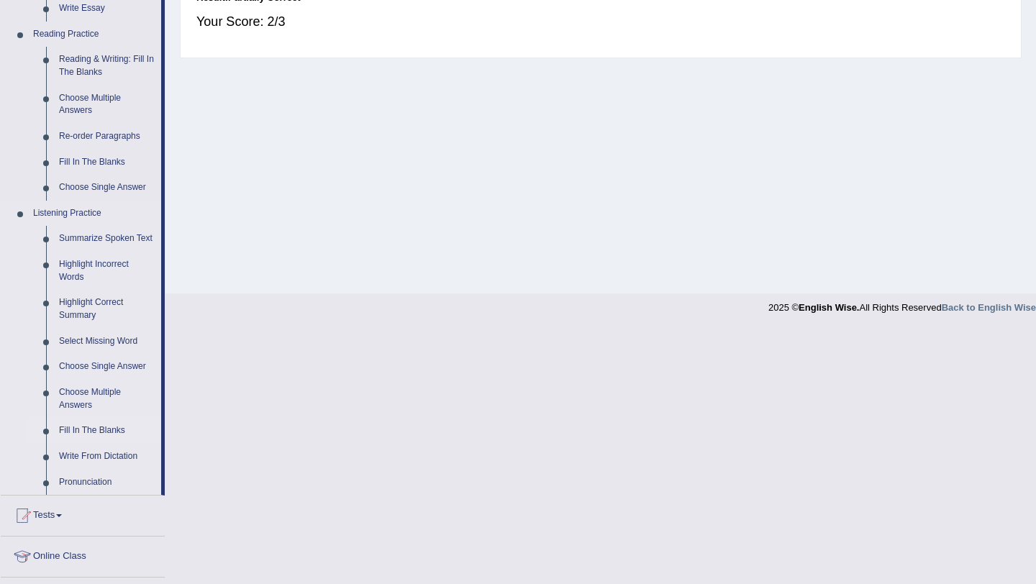
click at [112, 444] on link "Fill In The Blanks" at bounding box center [107, 431] width 109 height 26
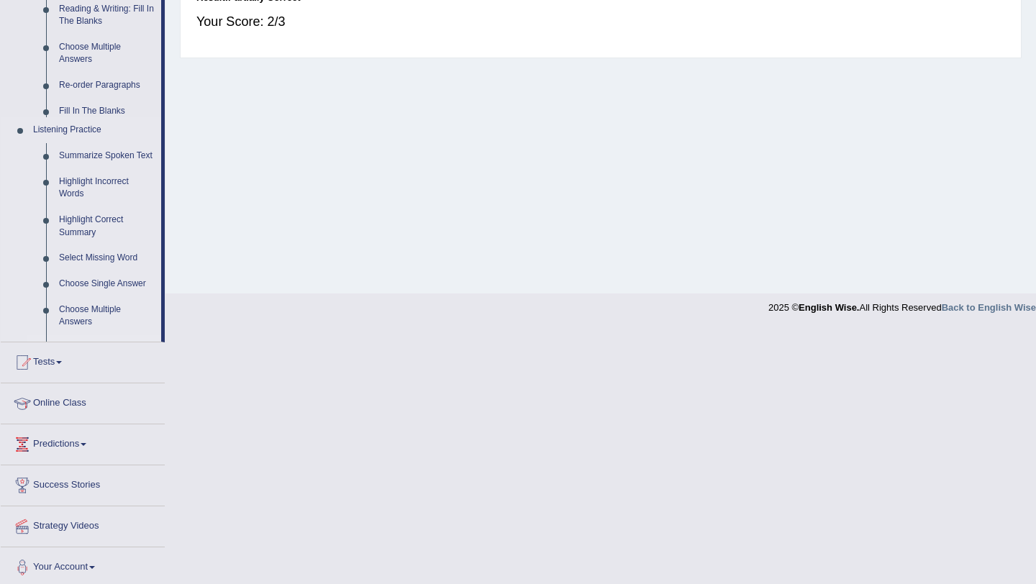
scroll to position [171, 0]
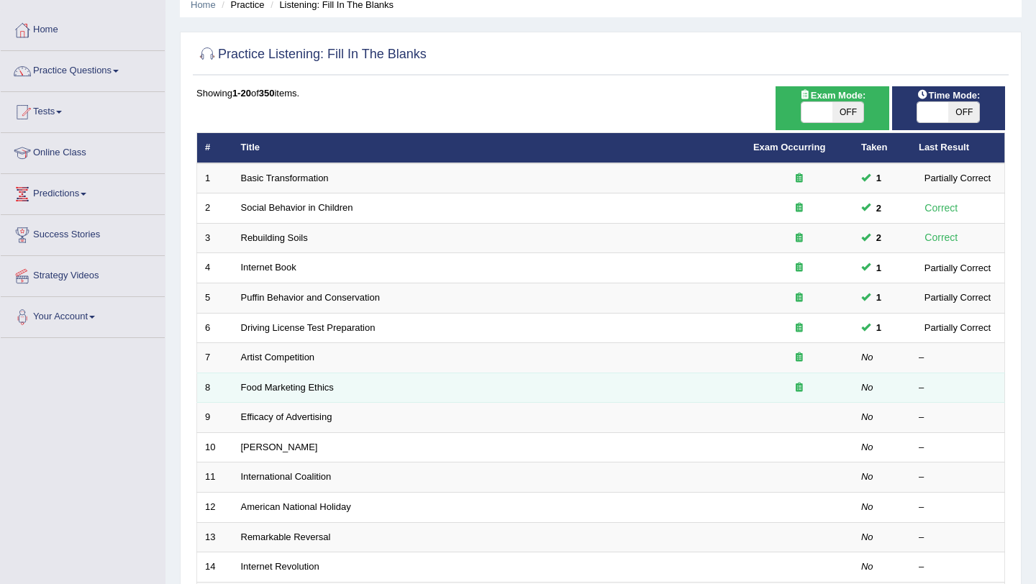
scroll to position [59, 0]
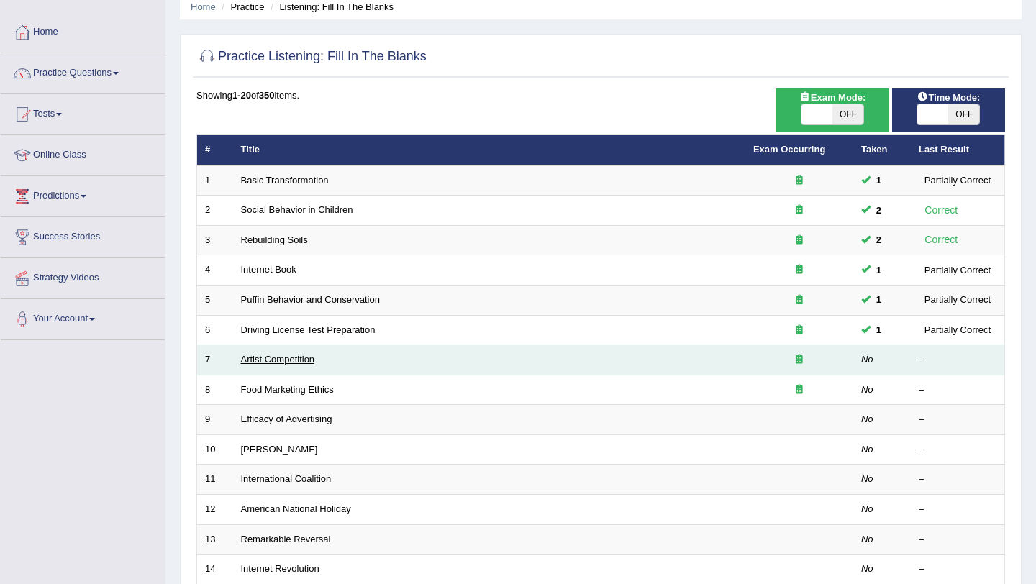
click at [299, 360] on link "Artist Competition" at bounding box center [278, 359] width 74 height 11
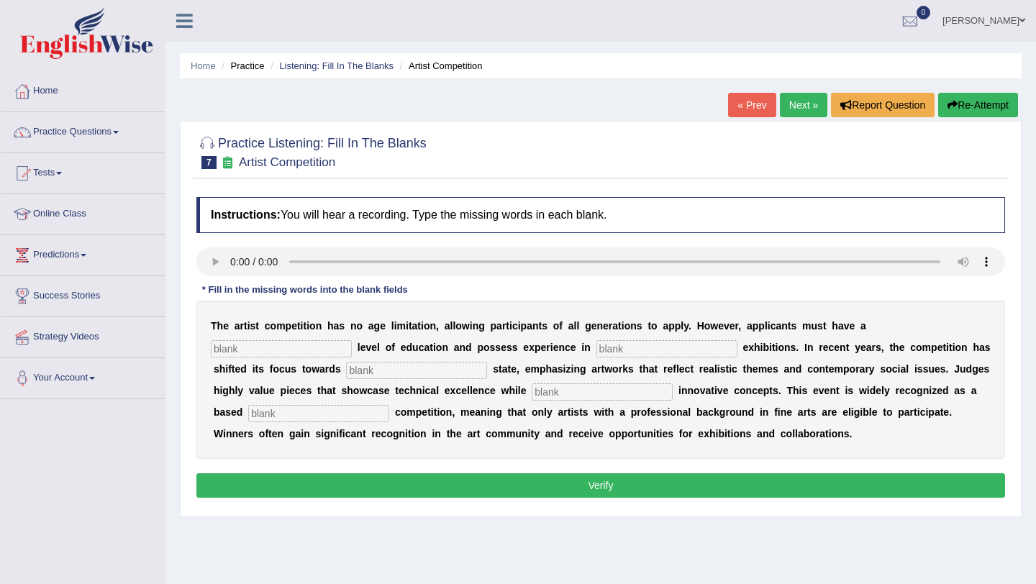
click at [352, 340] on input "text" at bounding box center [281, 348] width 141 height 17
type input "graduate"
click at [597, 346] on input "text" at bounding box center [667, 348] width 141 height 17
type input "sculpture"
click at [346, 371] on input "text" at bounding box center [416, 370] width 141 height 17
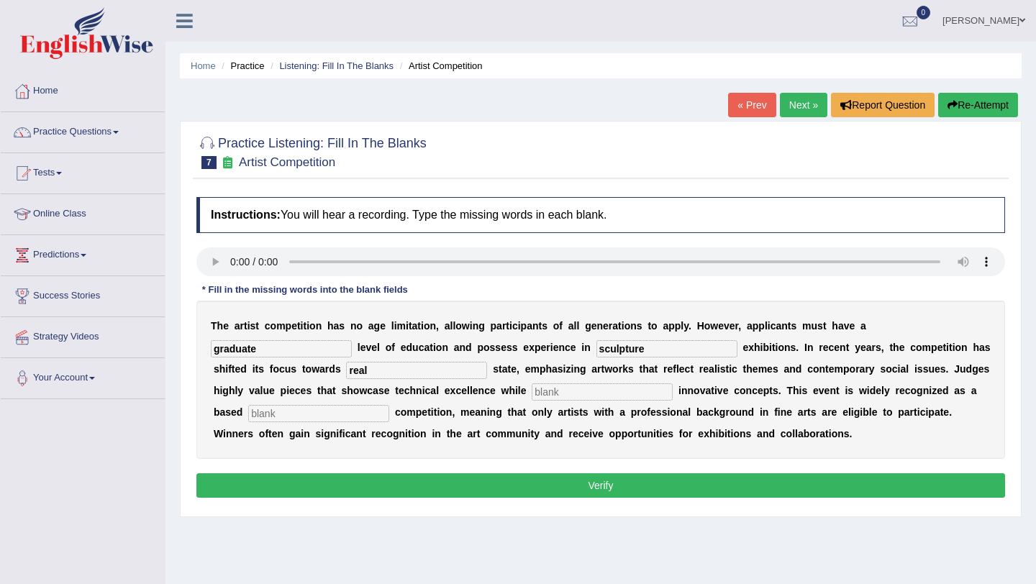
type input "real"
click at [532, 394] on input "text" at bounding box center [602, 392] width 141 height 17
type input "incorporating"
click at [389, 405] on input "text" at bounding box center [318, 413] width 141 height 17
type input "professional"
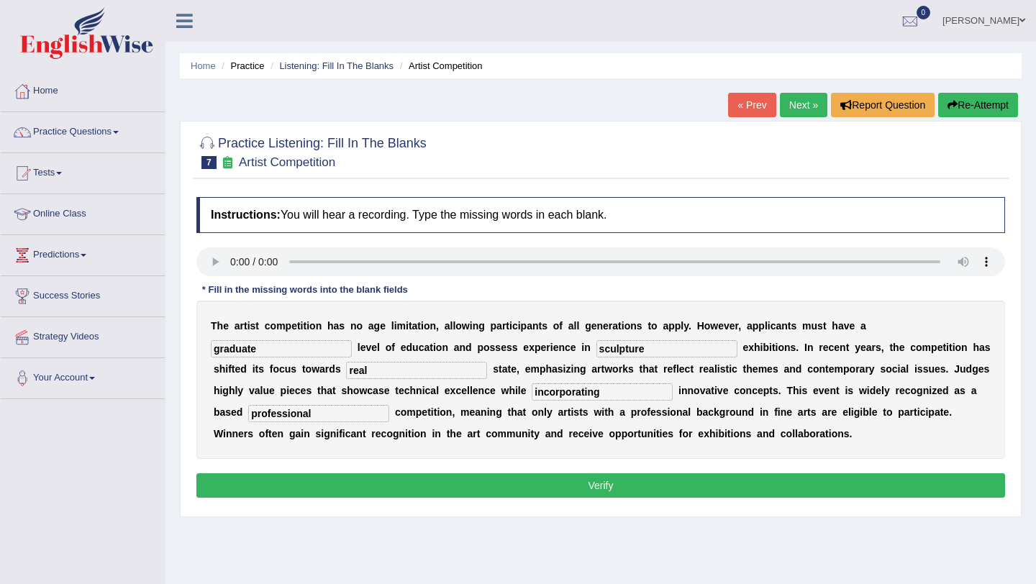
click at [668, 481] on button "Verify" at bounding box center [600, 485] width 809 height 24
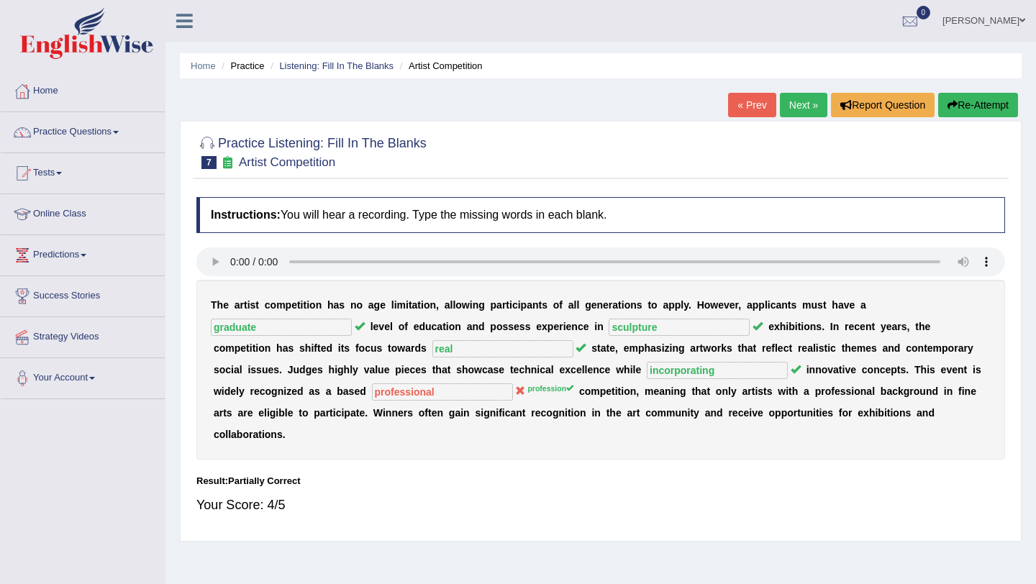
click at [804, 104] on link "Next »" at bounding box center [803, 105] width 47 height 24
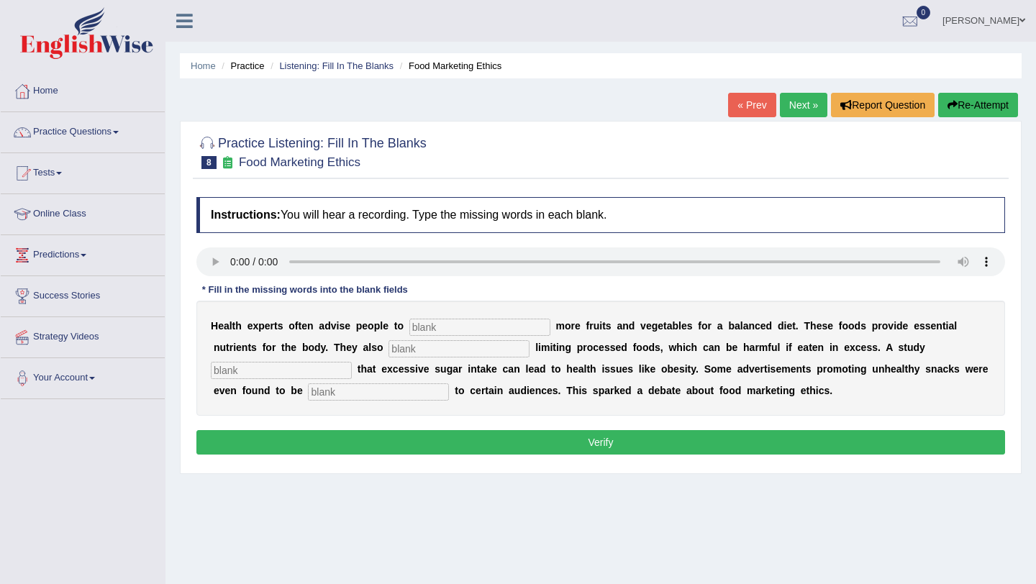
click at [467, 328] on input "text" at bounding box center [479, 327] width 141 height 17
type input "consume"
click at [403, 347] on input "text" at bounding box center [459, 348] width 141 height 17
type input "recommended"
click at [352, 362] on input "text" at bounding box center [281, 370] width 141 height 17
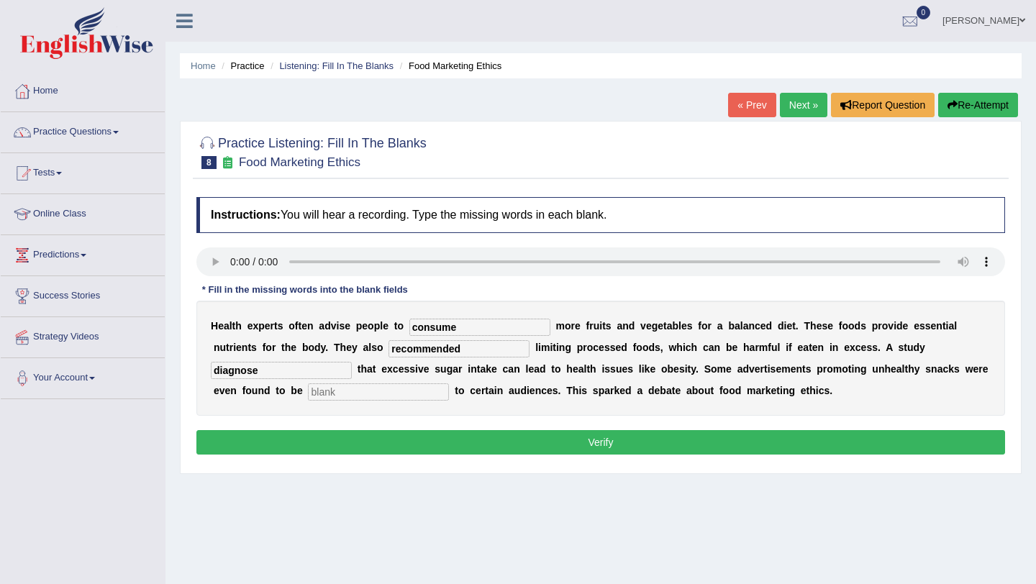
type input "diagnose"
click at [308, 393] on input "text" at bounding box center [378, 392] width 141 height 17
type input "offensive"
click at [464, 440] on button "Verify" at bounding box center [600, 442] width 809 height 24
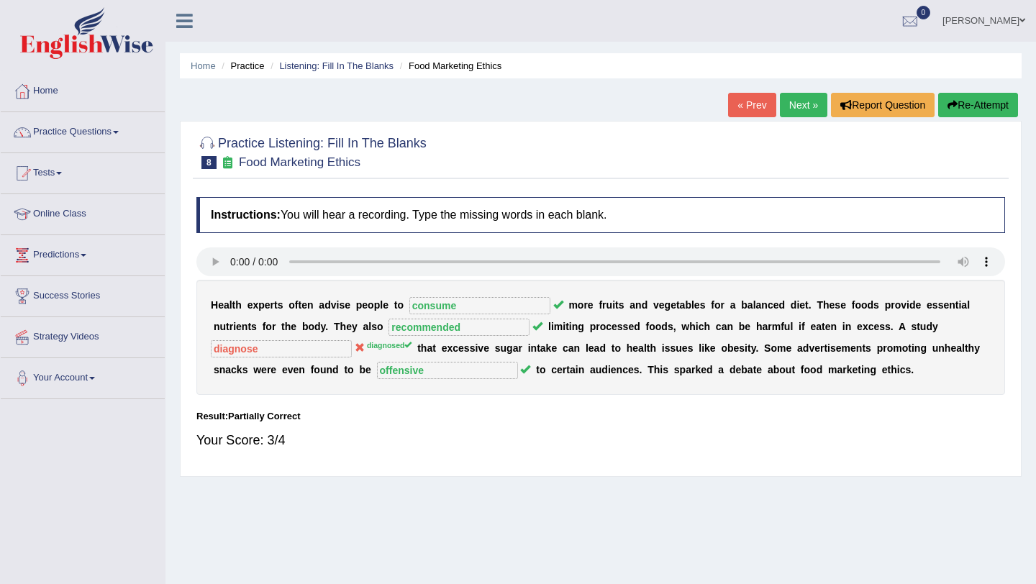
click at [799, 109] on link "Next »" at bounding box center [803, 105] width 47 height 24
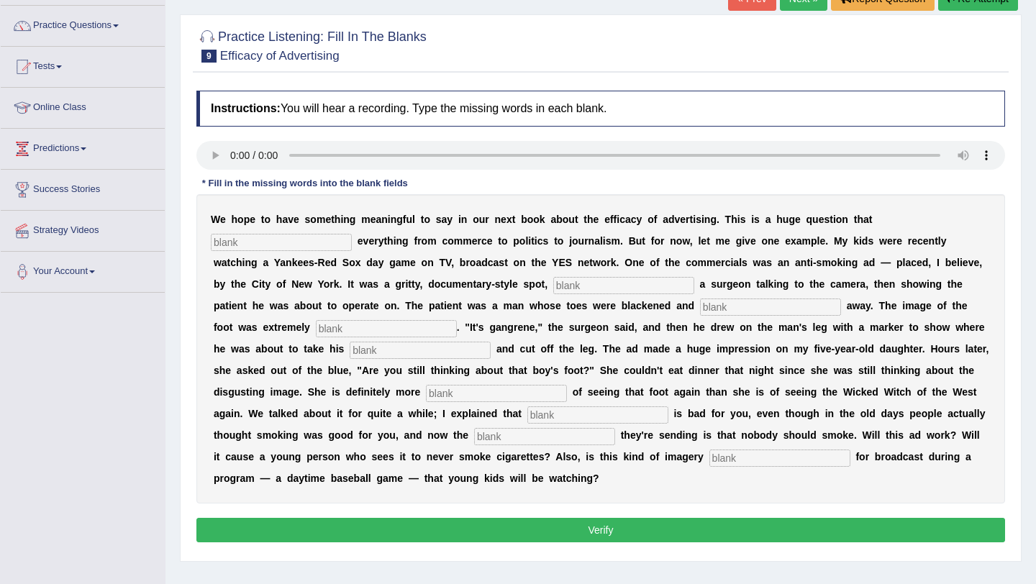
scroll to position [104, 0]
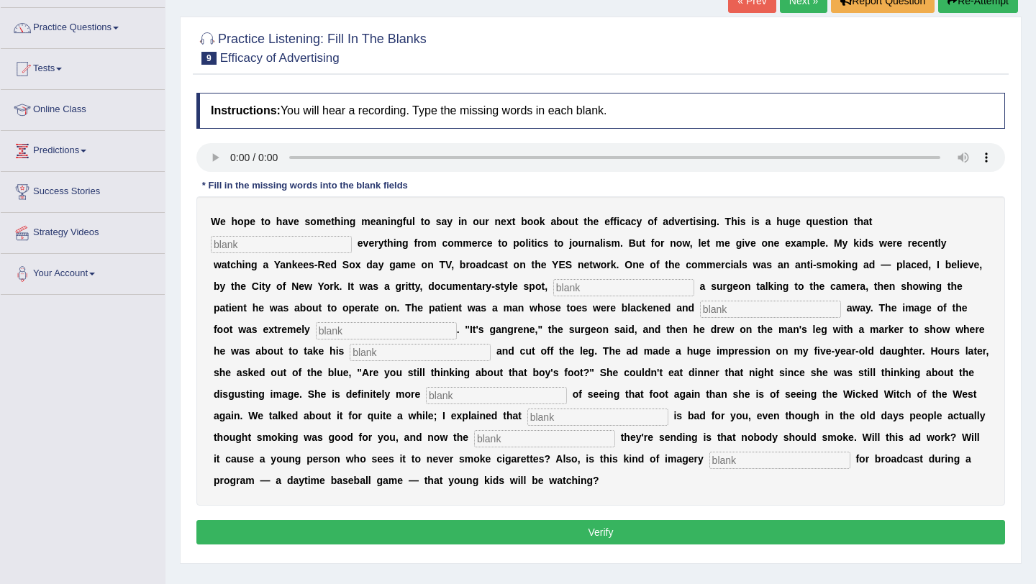
click at [294, 245] on input "text" at bounding box center [281, 244] width 141 height 17
type input "impacts"
click at [553, 289] on input "text" at bounding box center [623, 287] width 141 height 17
type input "featuring"
click at [700, 312] on input "text" at bounding box center [770, 309] width 141 height 17
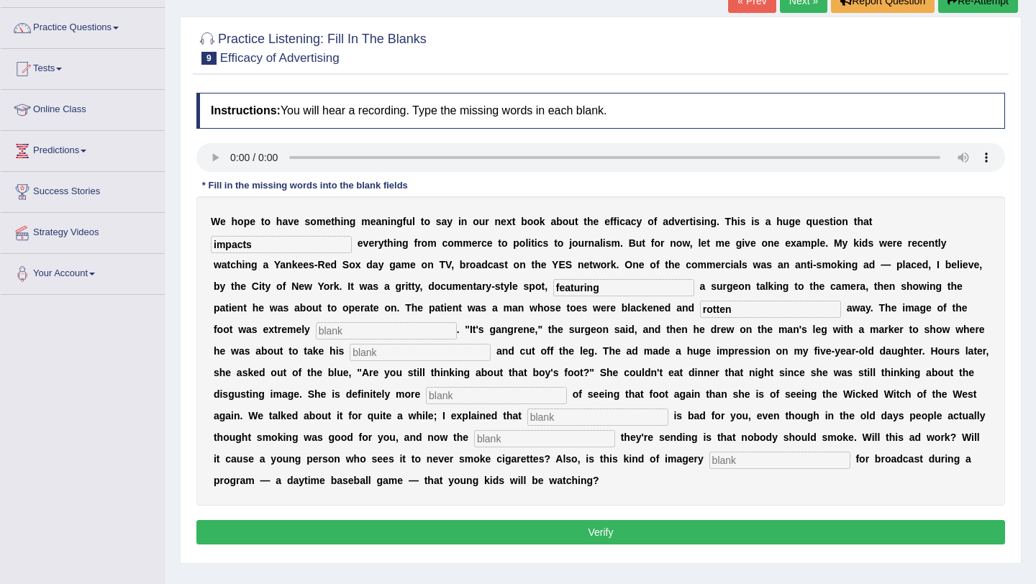
type input "rotten"
click at [316, 332] on input "text" at bounding box center [386, 330] width 141 height 17
type input "disgusting"
click at [350, 354] on input "text" at bounding box center [420, 352] width 141 height 17
type input "hex saw"
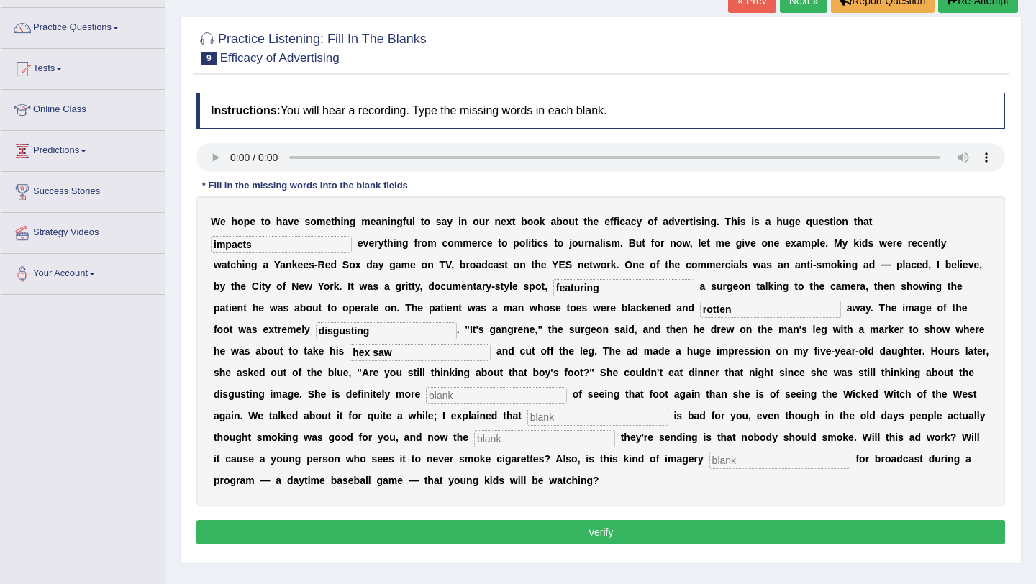
click at [426, 393] on input "text" at bounding box center [496, 395] width 141 height 17
type input "scared"
click at [527, 420] on input "text" at bounding box center [597, 417] width 141 height 17
type input "smoking"
click at [474, 437] on input "text" at bounding box center [544, 438] width 141 height 17
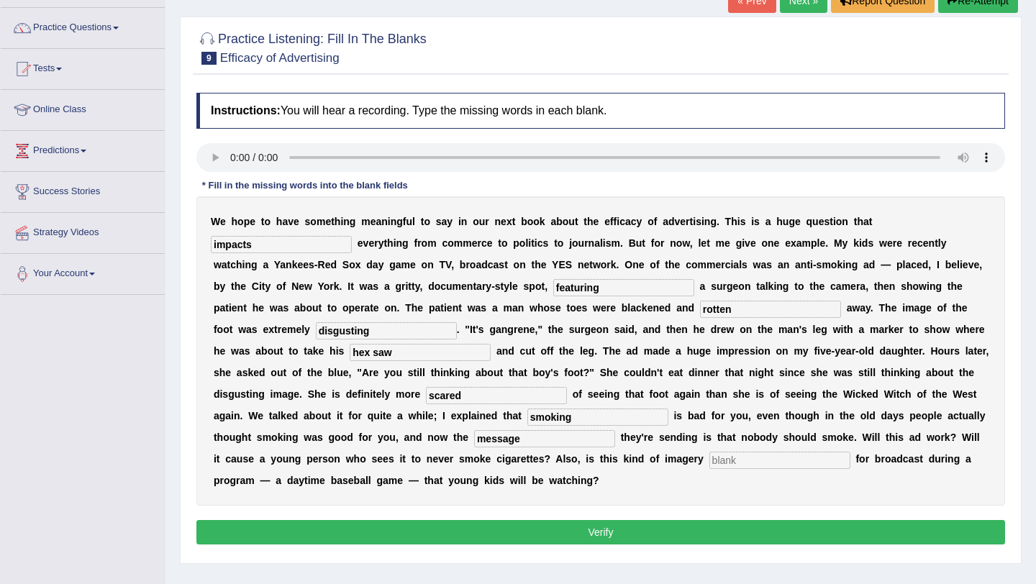
type input "message"
click at [709, 457] on input "text" at bounding box center [779, 460] width 141 height 17
type input "appropriate"
click at [620, 535] on button "Verify" at bounding box center [600, 532] width 809 height 24
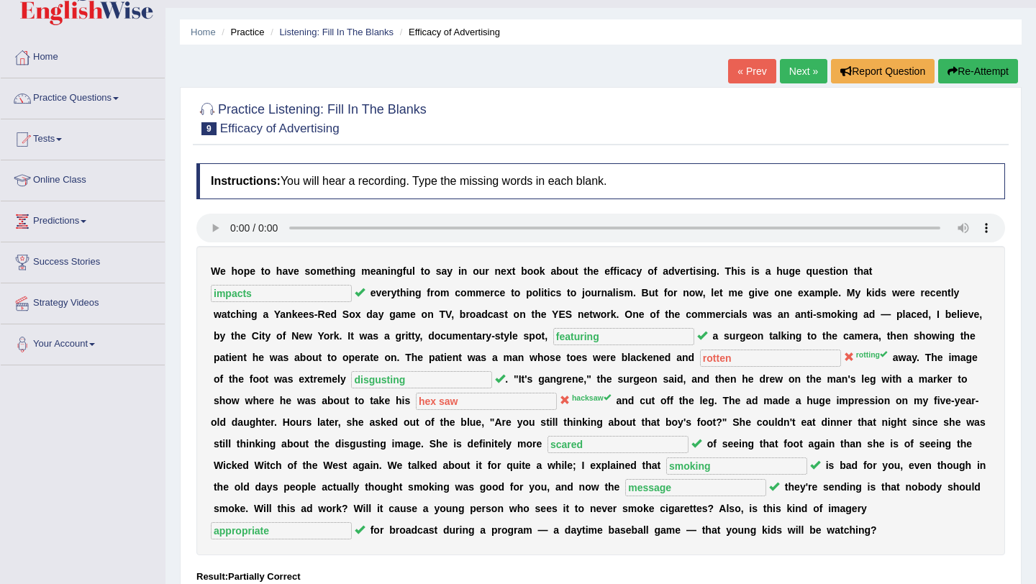
scroll to position [33, 0]
click at [796, 74] on link "Next »" at bounding box center [803, 72] width 47 height 24
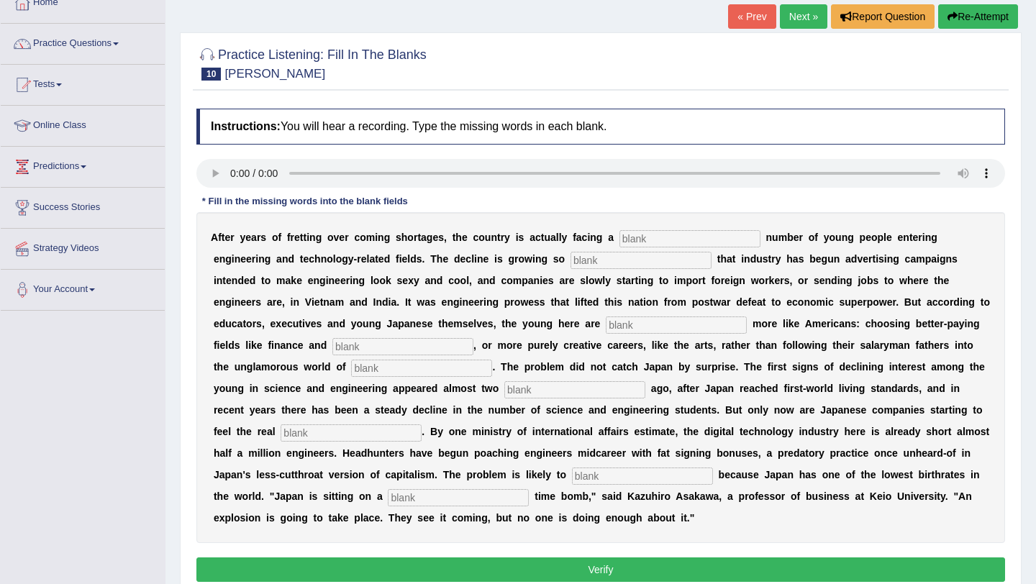
scroll to position [94, 0]
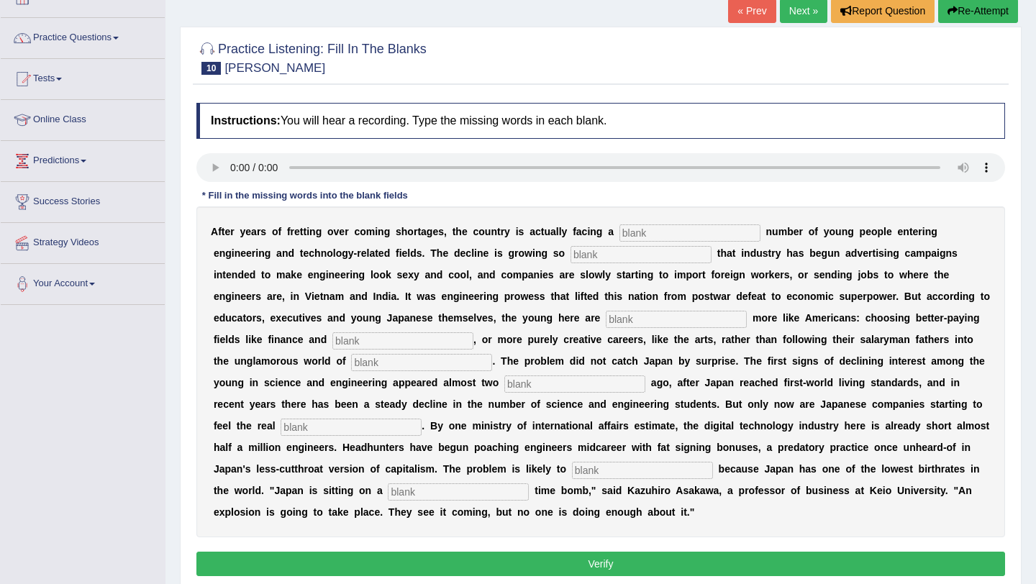
click at [681, 236] on input "text" at bounding box center [690, 233] width 141 height 17
click at [676, 236] on input "dr" at bounding box center [690, 233] width 141 height 17
type input "dewendiling"
click at [604, 251] on input "text" at bounding box center [641, 254] width 141 height 17
type input "drastic"
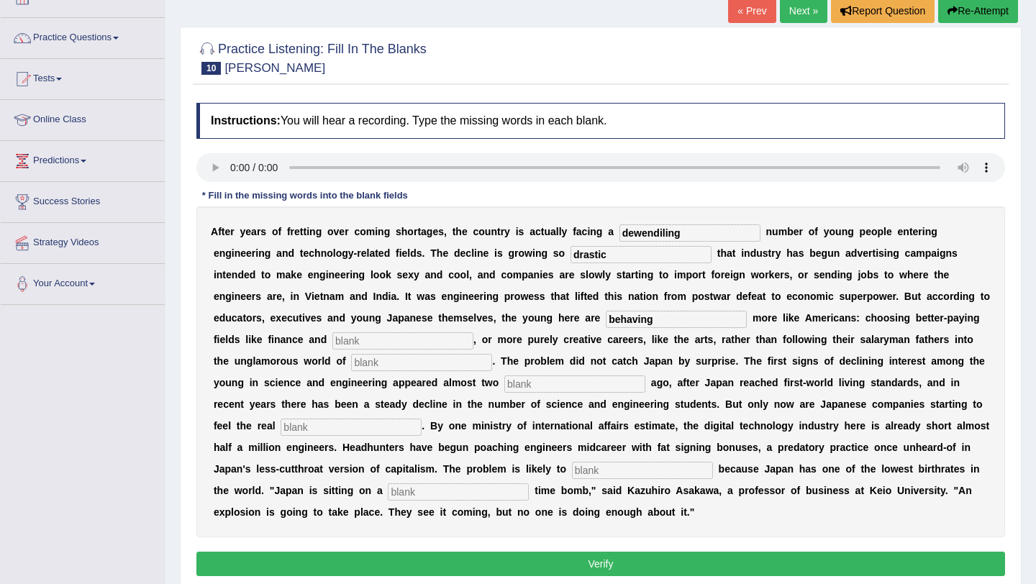
type input "behaving"
type input "medicine"
type input "manufacturing"
type input "decades"
click at [291, 428] on input "text" at bounding box center [351, 427] width 141 height 17
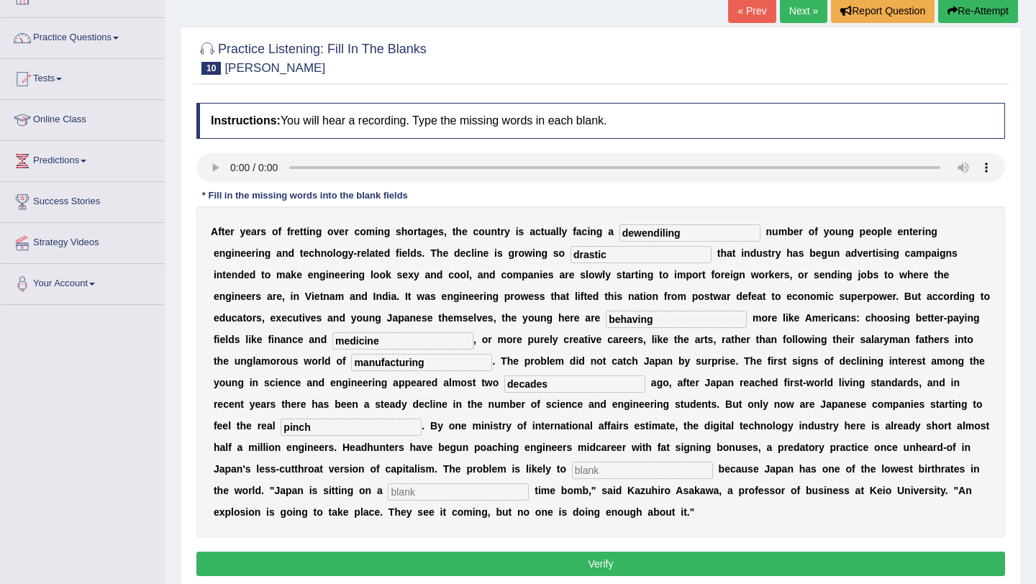
type input "pinch"
click at [572, 476] on input "text" at bounding box center [642, 470] width 141 height 17
type input "worsen"
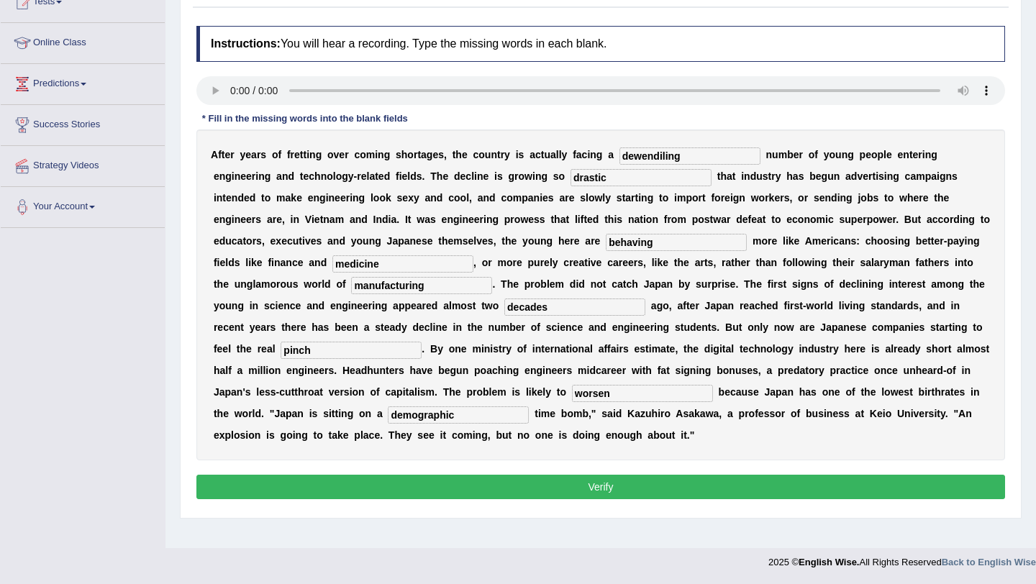
type input "demographic"
click at [617, 485] on button "Verify" at bounding box center [600, 487] width 809 height 24
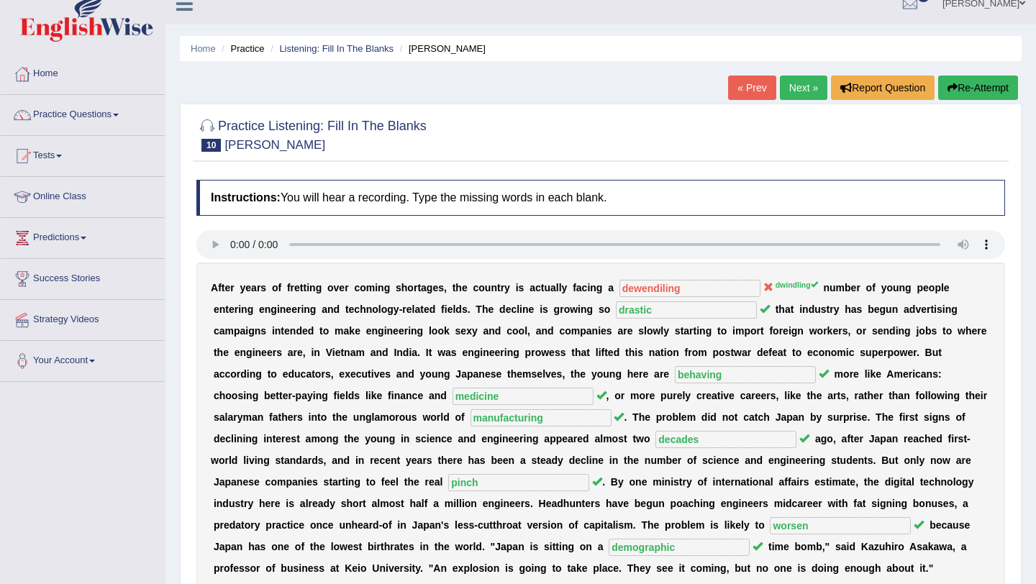
scroll to position [0, 0]
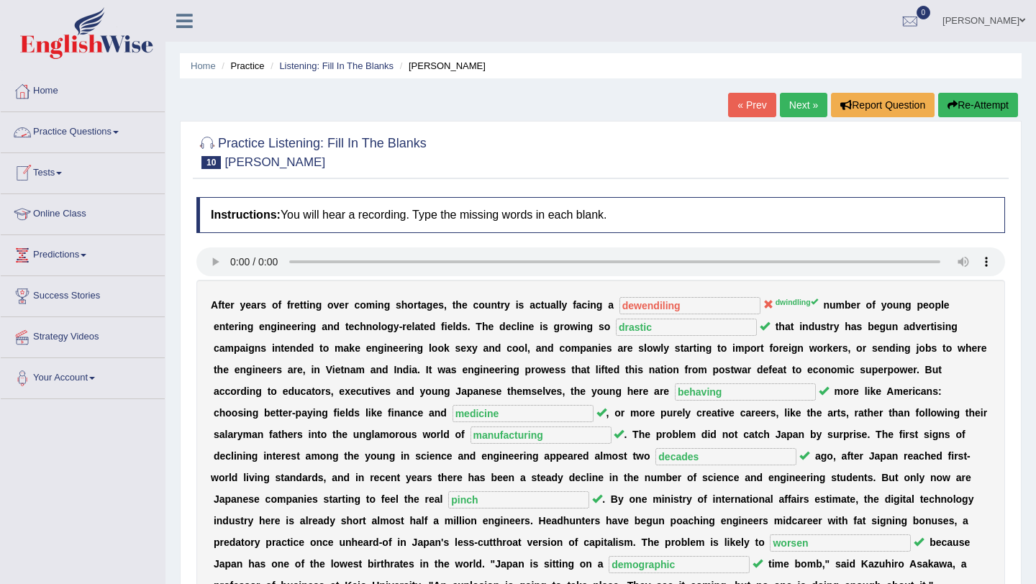
click at [119, 132] on span at bounding box center [116, 132] width 6 height 3
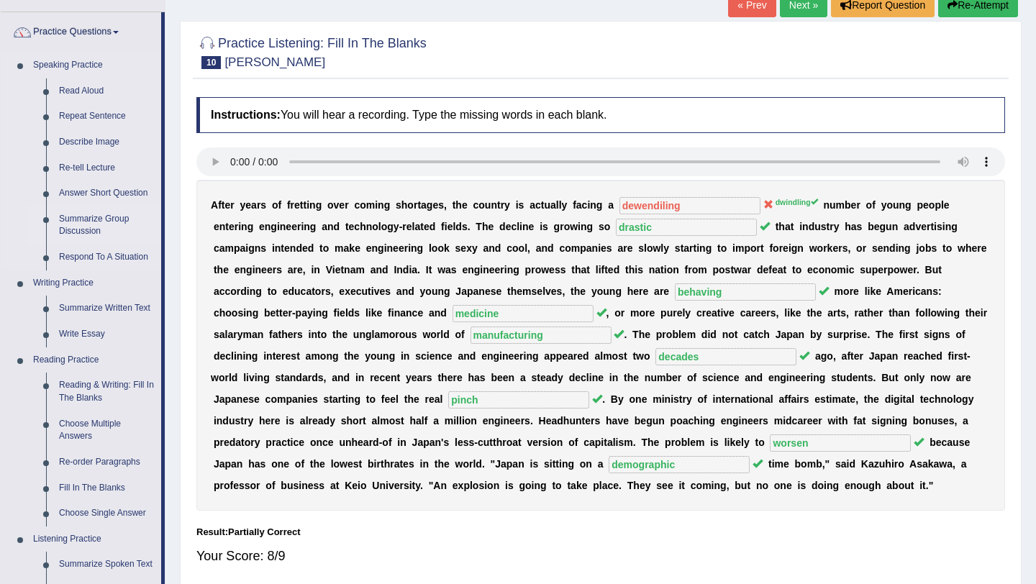
scroll to position [96, 0]
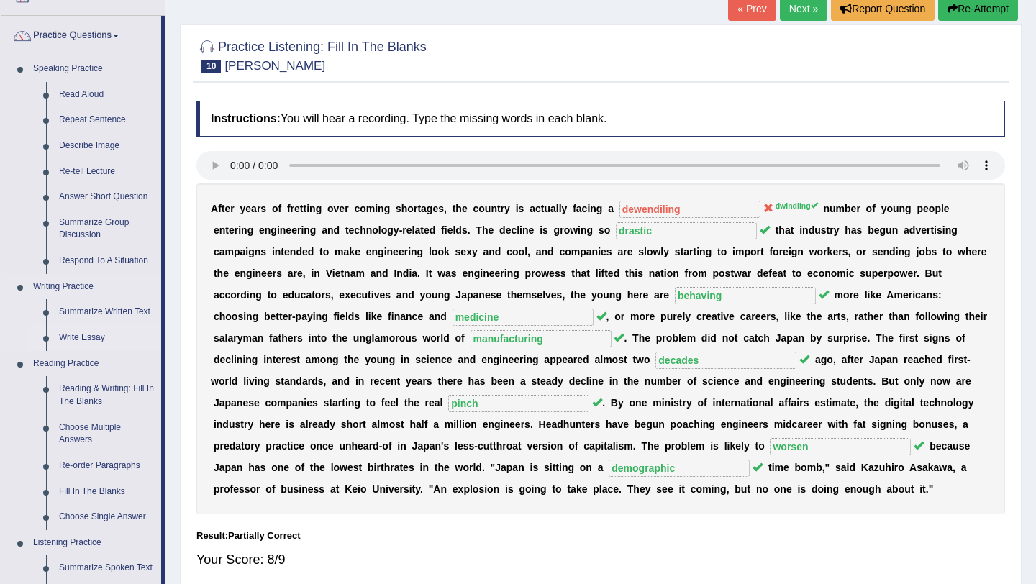
click at [97, 339] on link "Write Essay" at bounding box center [107, 338] width 109 height 26
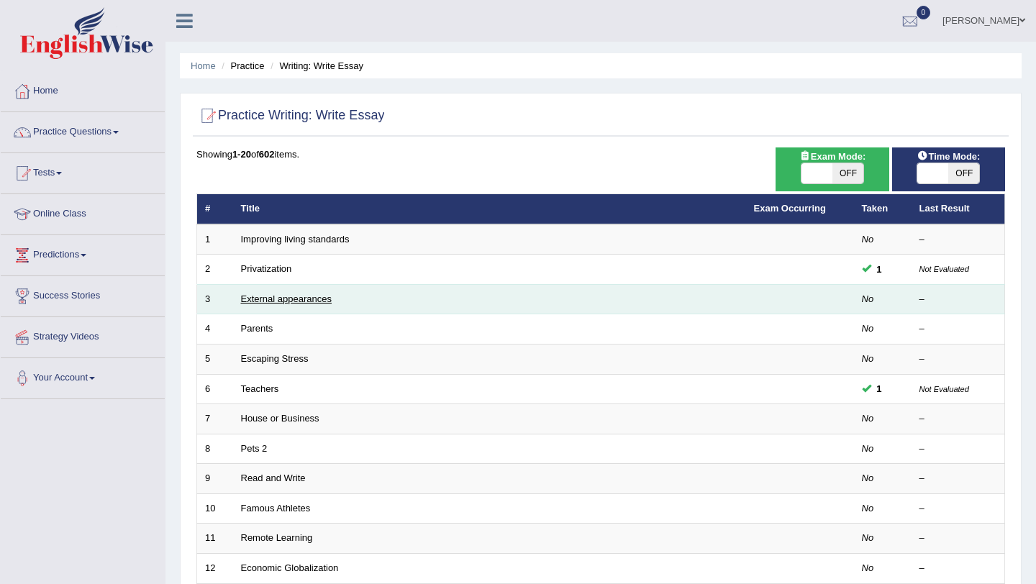
click at [311, 300] on link "External appearances" at bounding box center [286, 299] width 91 height 11
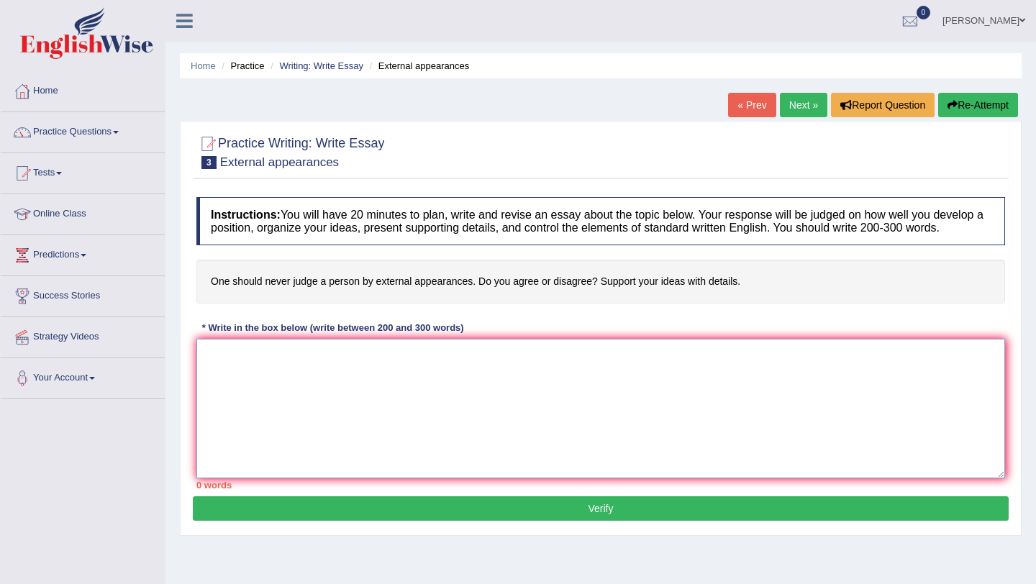
click at [457, 376] on textarea at bounding box center [600, 409] width 809 height 140
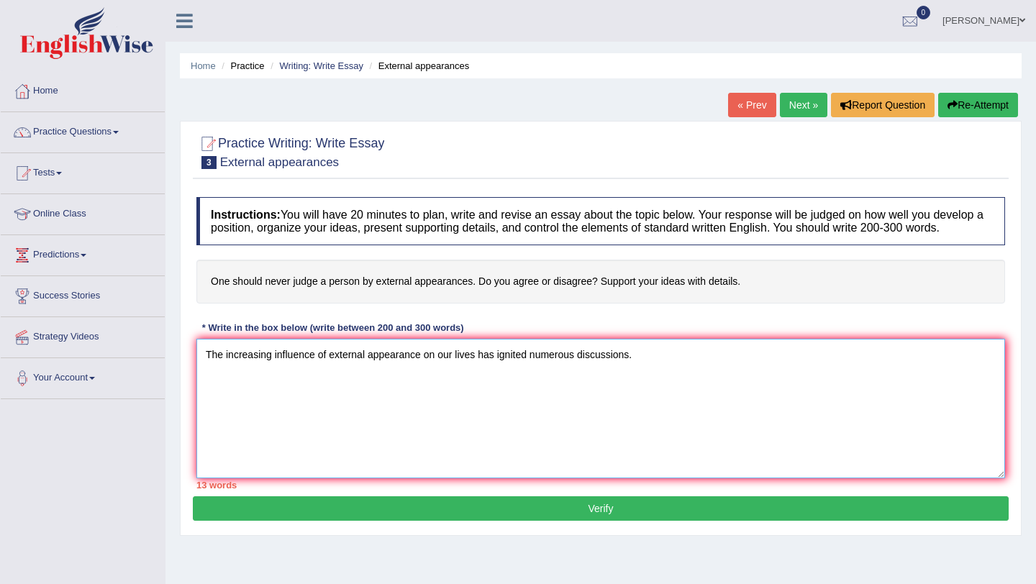
click at [423, 370] on textarea "The increasing influence of external appearance on our lives has ignited numero…" at bounding box center [600, 409] width 809 height 140
click at [696, 367] on textarea "The increasing influence of external appearance of a person on our lives has ig…" at bounding box center [600, 409] width 809 height 140
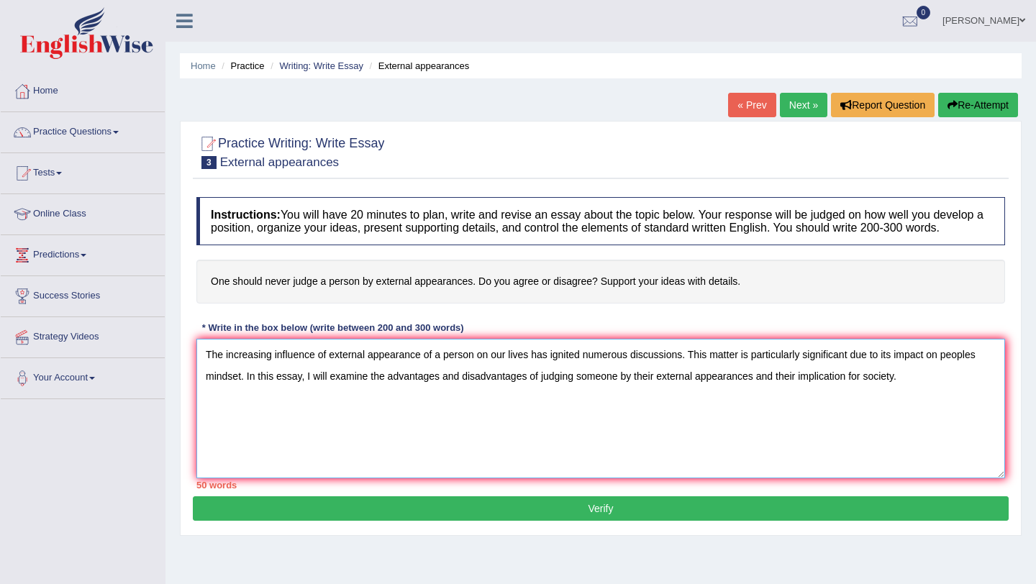
click at [507, 369] on textarea "The increasing influence of external appearance of a person on our lives has ig…" at bounding box center [600, 409] width 809 height 140
click at [545, 369] on textarea "The increasing influence of external appearance of a person in society lives ha…" at bounding box center [600, 409] width 809 height 140
click at [917, 394] on textarea "The increasing influence of external appearance of a person in society has igni…" at bounding box center [600, 409] width 809 height 140
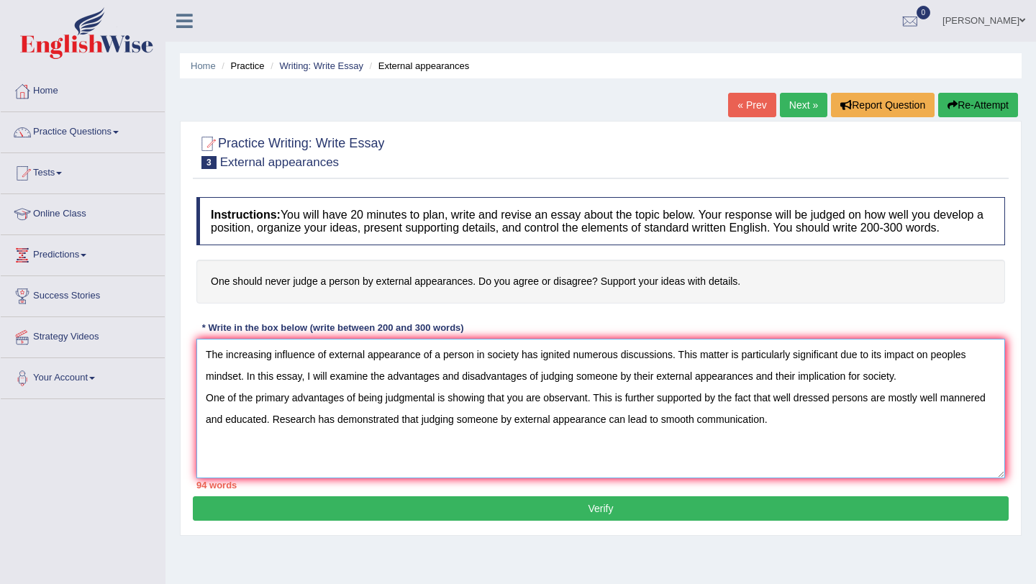
click at [702, 432] on textarea "The increasing influence of external appearance of a person in society has igni…" at bounding box center [600, 409] width 809 height 140
click at [835, 434] on textarea "The increasing influence of external appearance of a person in society has igni…" at bounding box center [600, 409] width 809 height 140
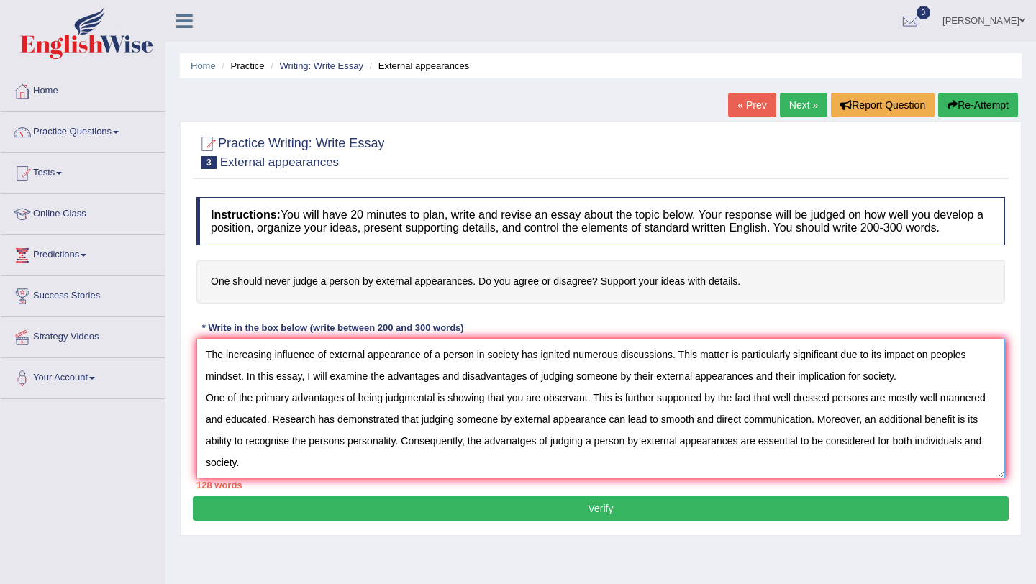
scroll to position [12, 0]
click at [907, 383] on textarea "The increasing influence of external appearance of a person in society has igni…" at bounding box center [600, 409] width 809 height 140
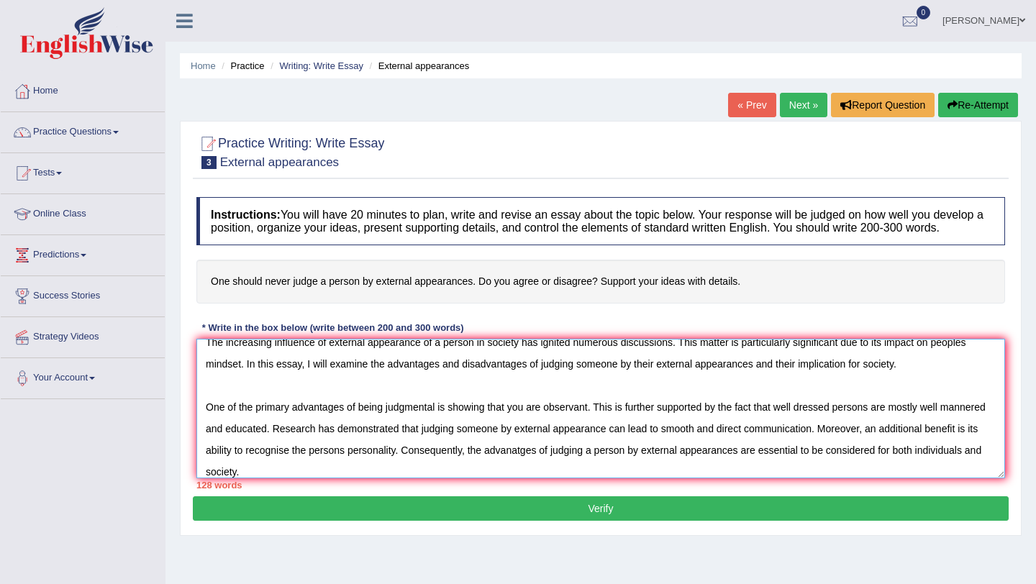
scroll to position [34, 0]
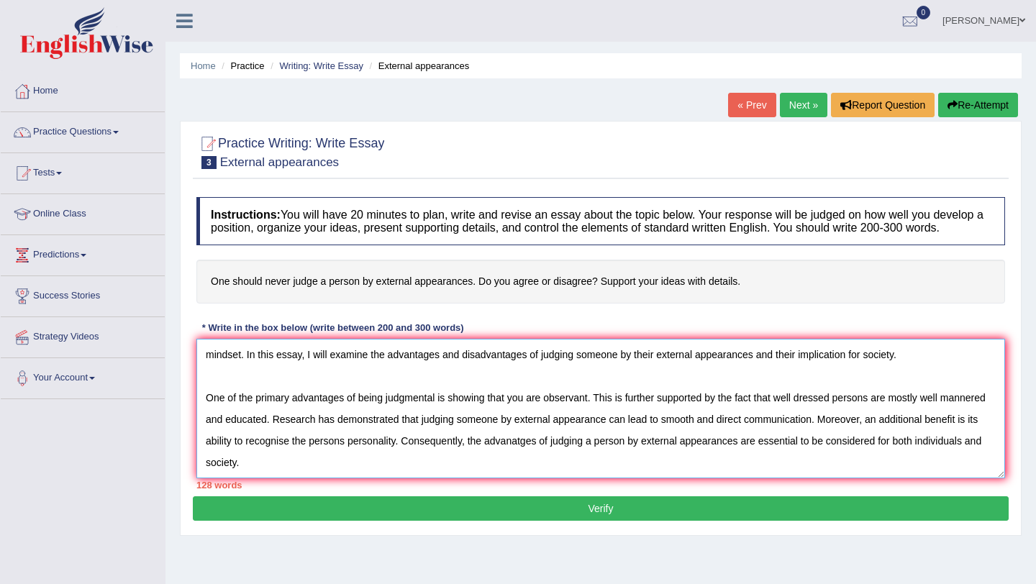
click at [264, 471] on textarea "The increasing influence of external appearance of a person in society has igni…" at bounding box center [600, 409] width 809 height 140
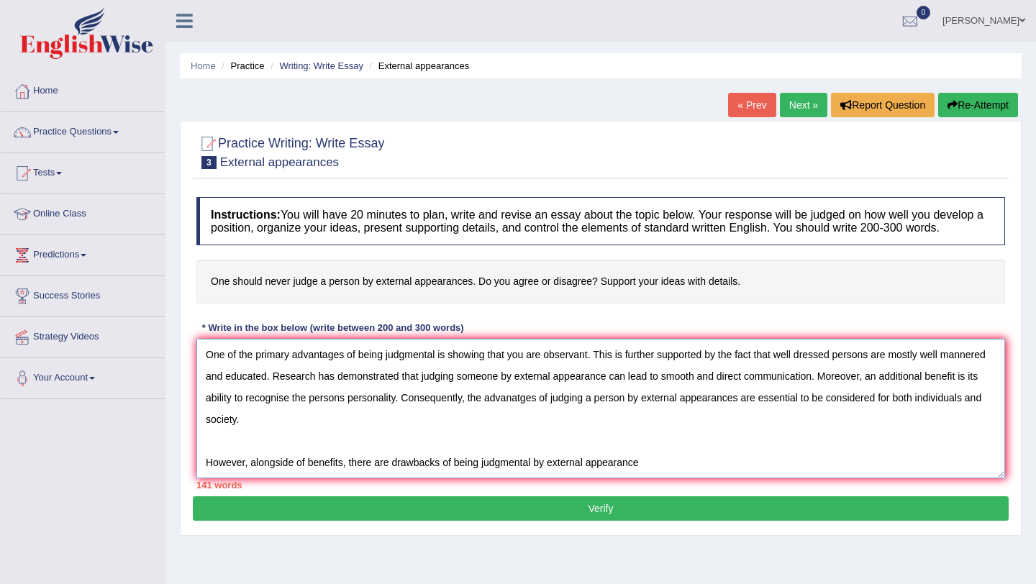
click at [550, 459] on textarea "The increasing influence of external appearance of a person in society has igni…" at bounding box center [600, 409] width 809 height 140
click at [692, 451] on textarea "The increasing influence of external appearance of a person in society has igni…" at bounding box center [600, 409] width 809 height 140
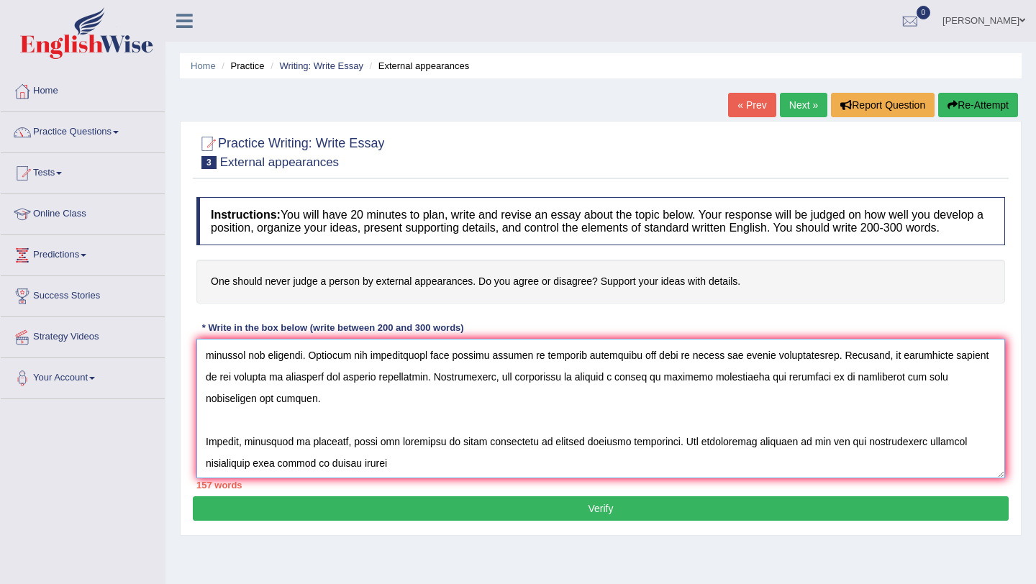
click at [813, 458] on textarea at bounding box center [600, 409] width 809 height 140
click at [396, 479] on textarea at bounding box center [600, 409] width 809 height 140
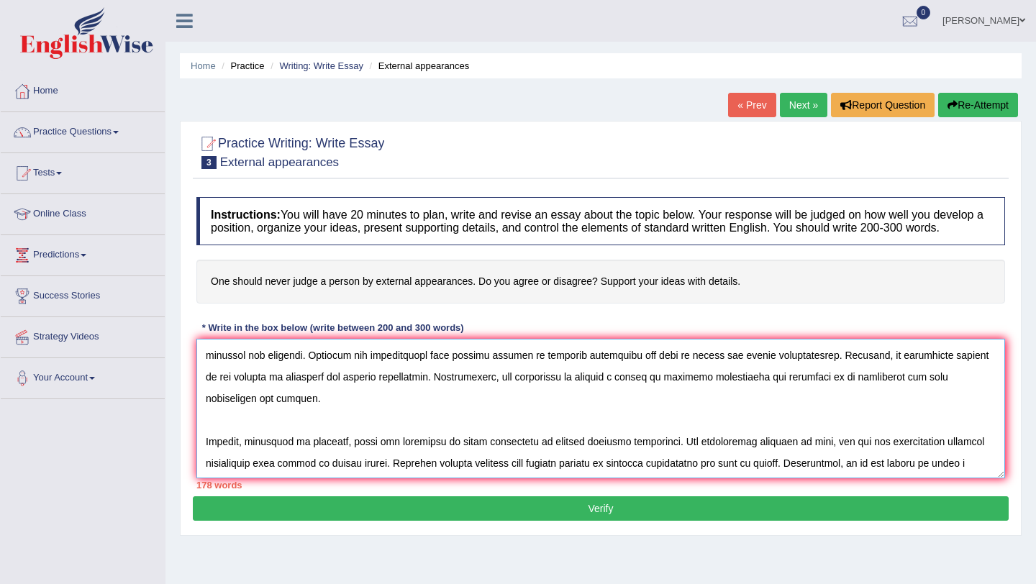
scroll to position [99, 0]
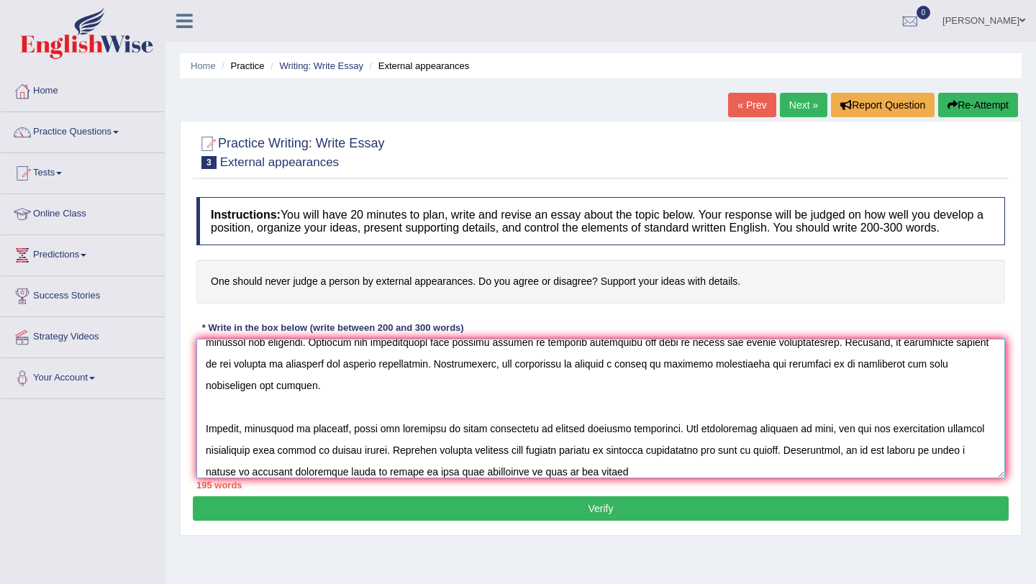
click at [887, 463] on textarea at bounding box center [600, 409] width 809 height 140
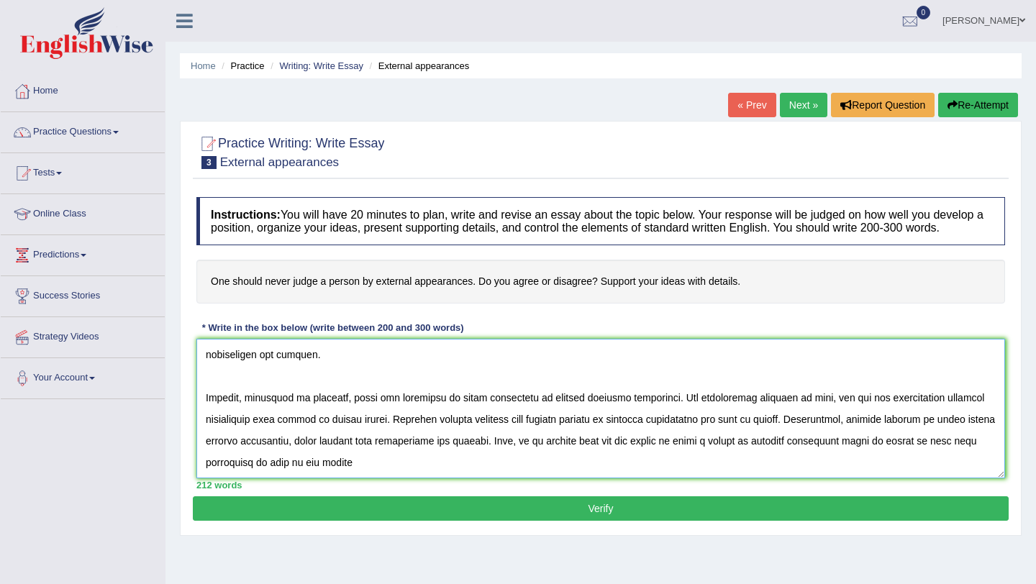
scroll to position [151, 0]
click at [398, 454] on textarea at bounding box center [600, 409] width 809 height 140
click at [568, 436] on textarea at bounding box center [600, 409] width 809 height 140
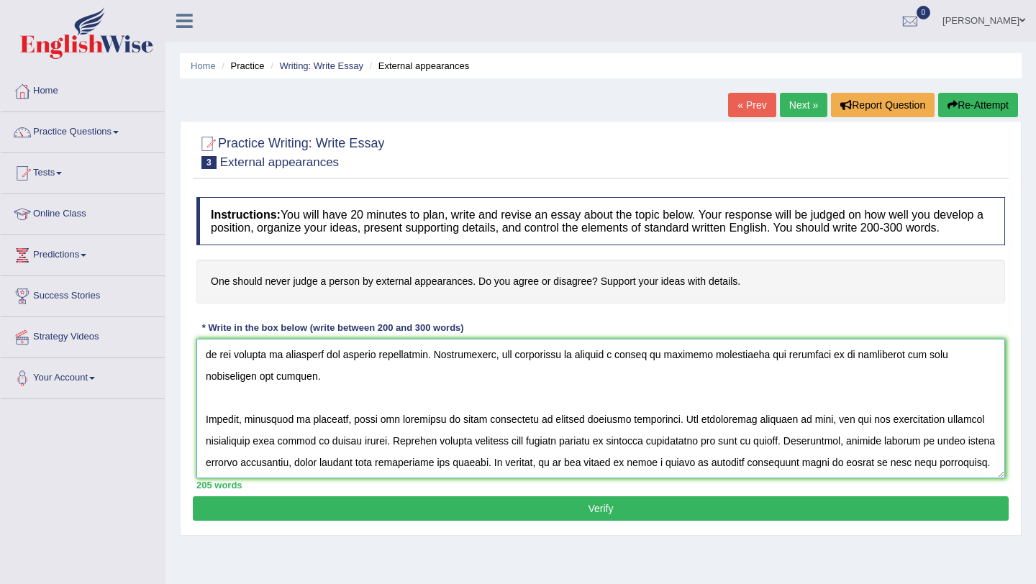
click at [271, 452] on textarea at bounding box center [600, 409] width 809 height 140
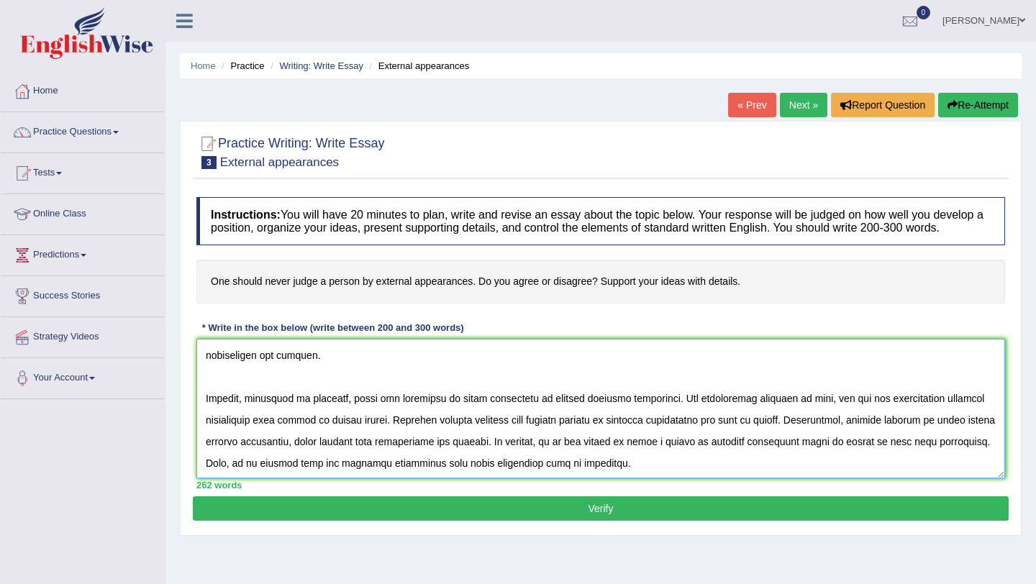
scroll to position [136, 0]
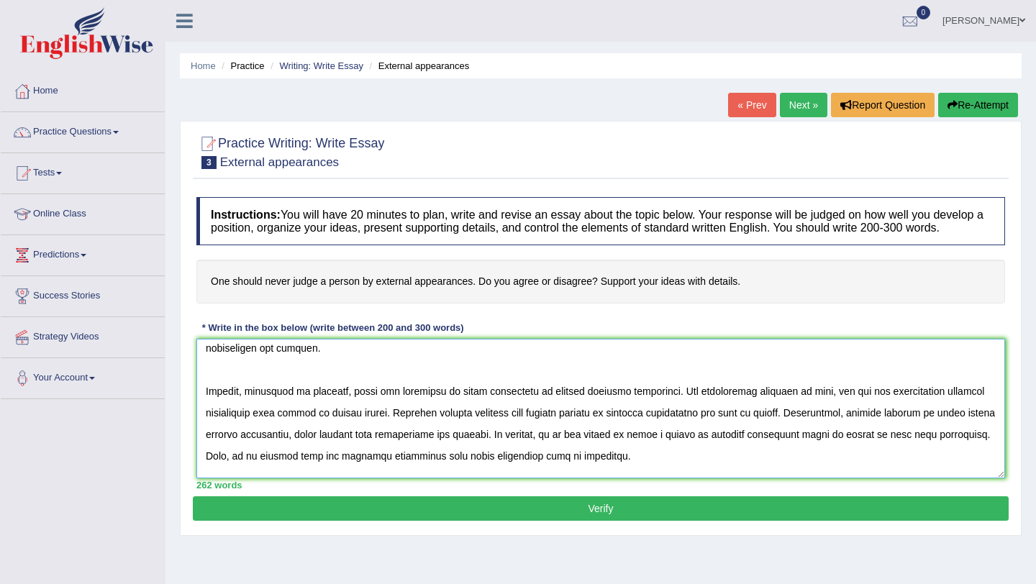
click at [950, 407] on textarea at bounding box center [600, 409] width 809 height 140
click at [792, 427] on textarea at bounding box center [600, 409] width 809 height 140
click at [784, 472] on textarea at bounding box center [600, 409] width 809 height 140
click at [250, 447] on textarea at bounding box center [600, 409] width 809 height 140
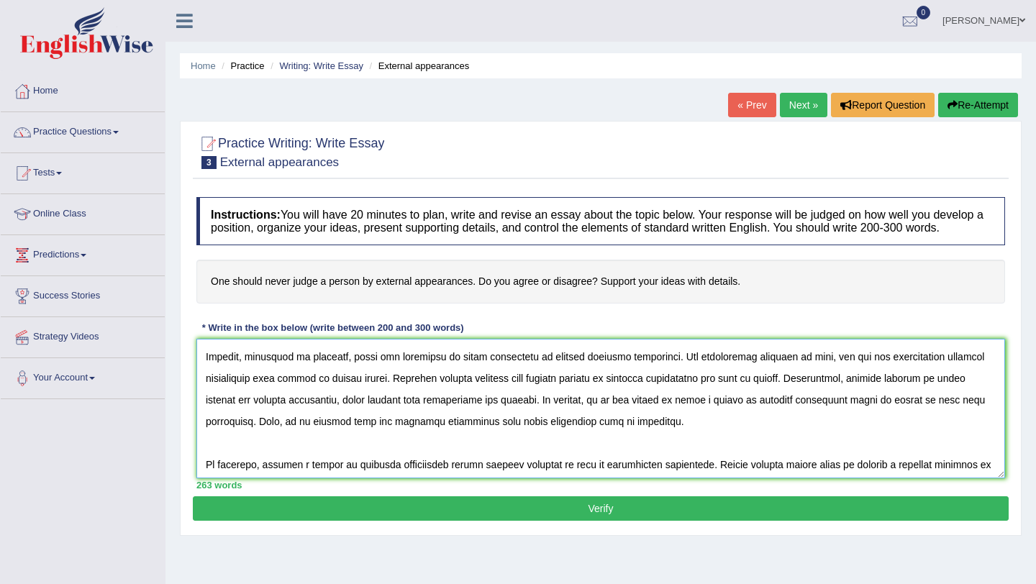
scroll to position [216, 0]
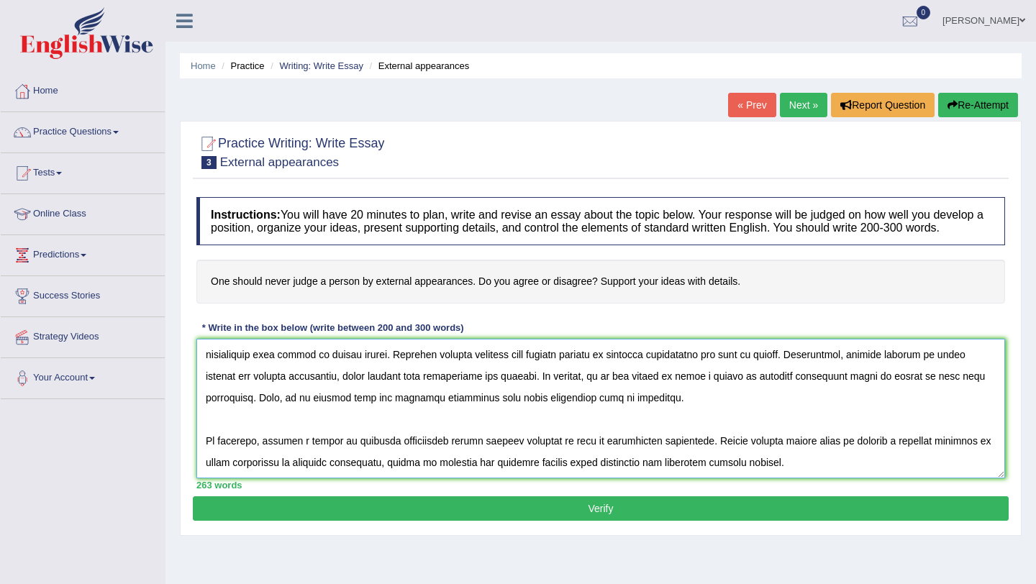
type textarea "The increasing influence of external appearance of a person in society has igni…"
click at [630, 521] on button "Verify" at bounding box center [601, 509] width 816 height 24
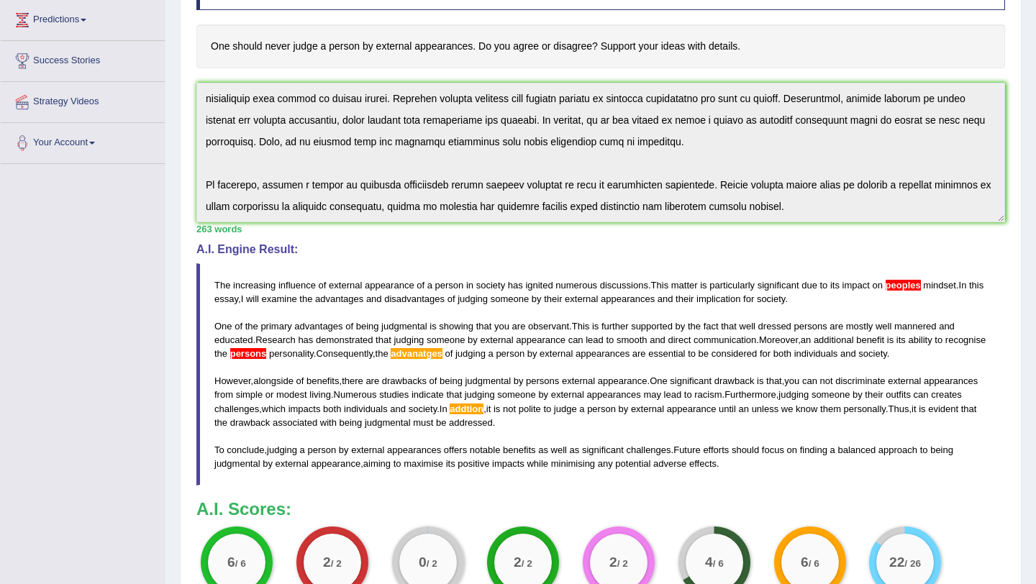
scroll to position [0, 0]
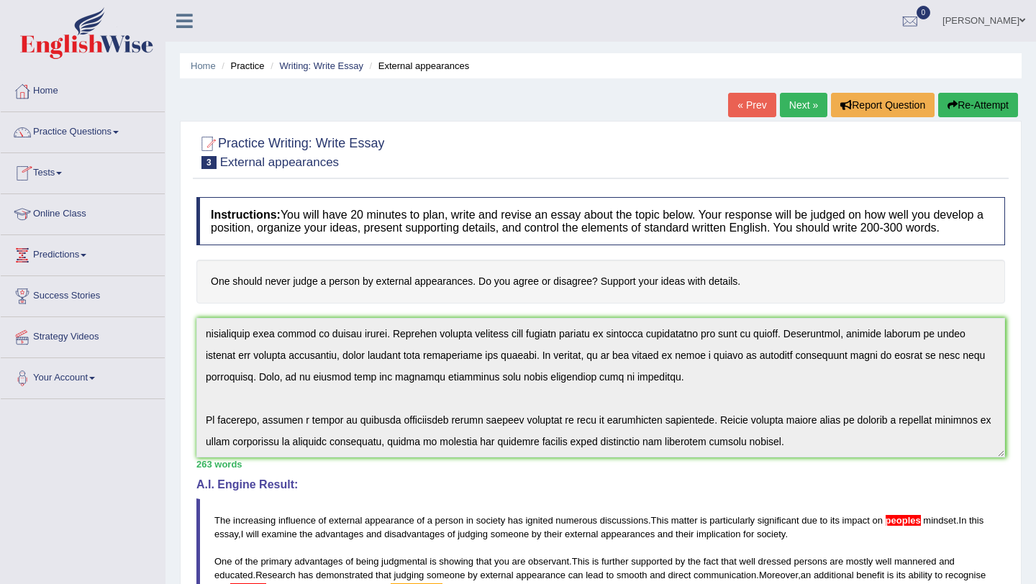
click at [123, 130] on link "Practice Questions" at bounding box center [83, 130] width 164 height 36
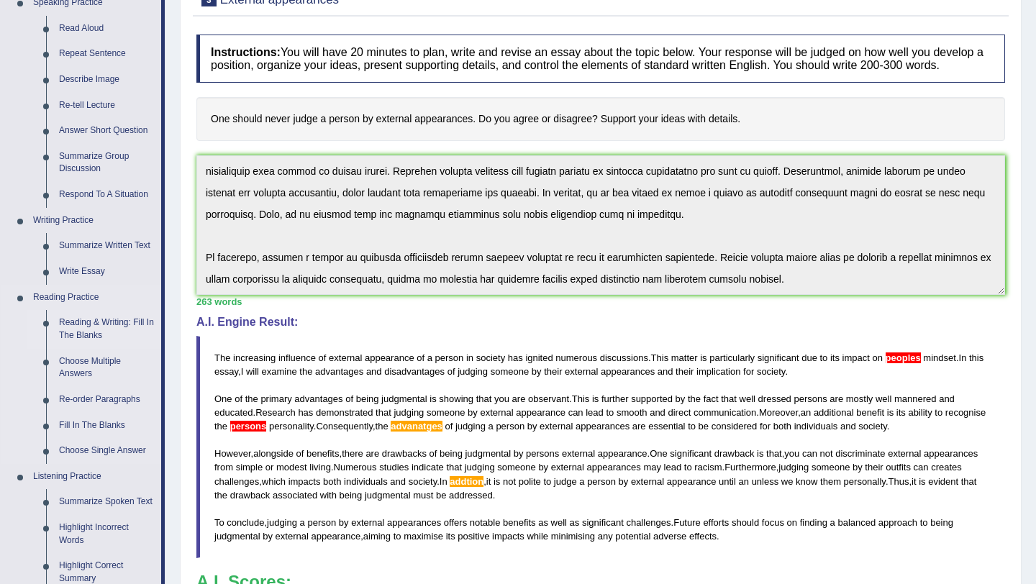
scroll to position [152, 0]
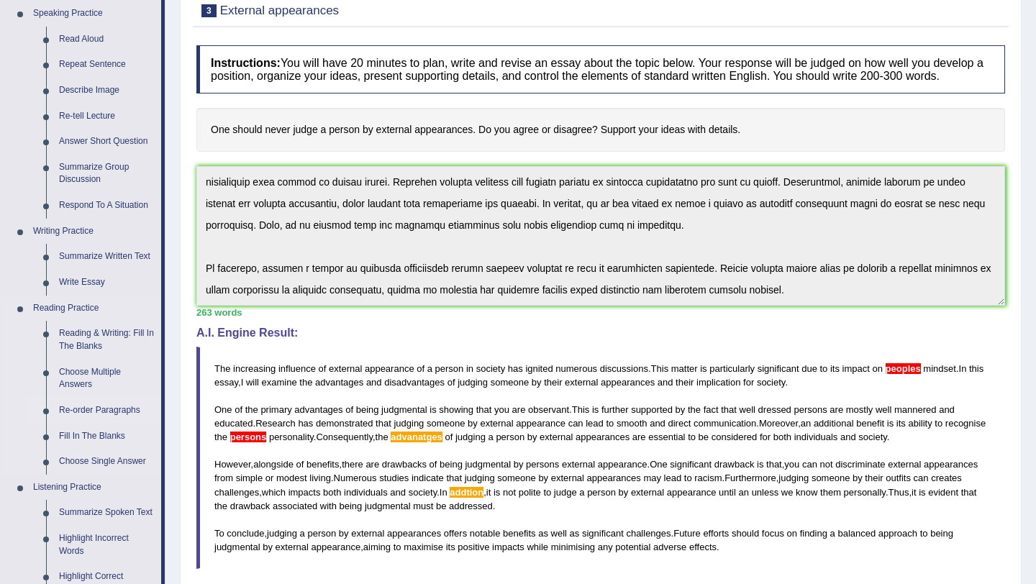
click at [109, 408] on link "Re-order Paragraphs" at bounding box center [107, 411] width 109 height 26
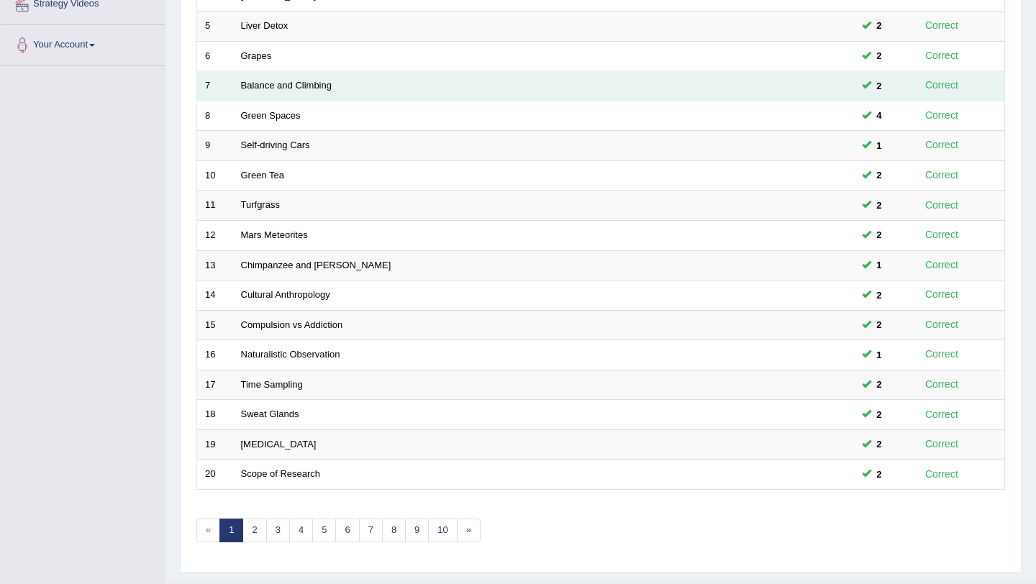
scroll to position [368, 0]
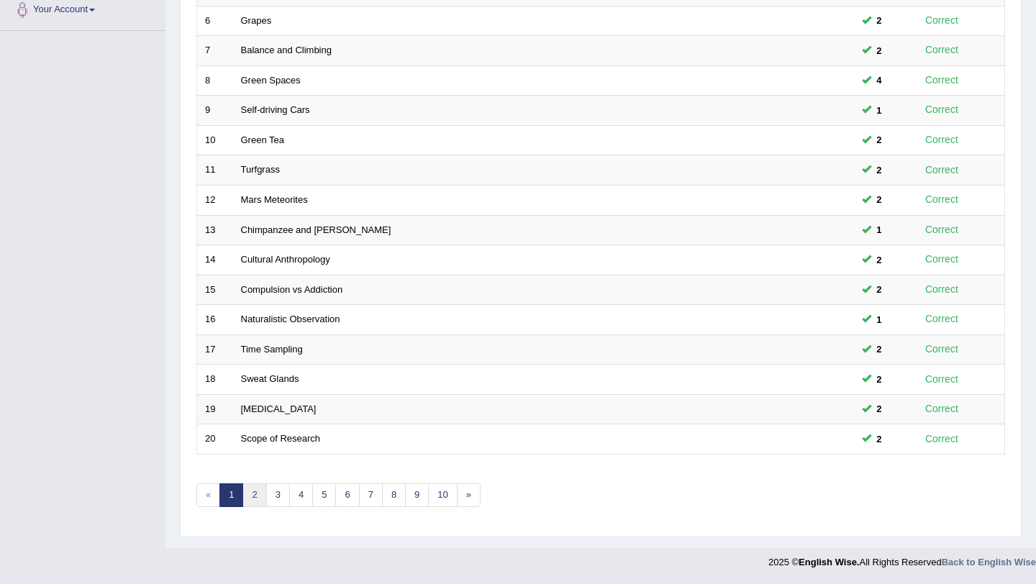
click at [258, 499] on link "2" at bounding box center [254, 496] width 24 height 24
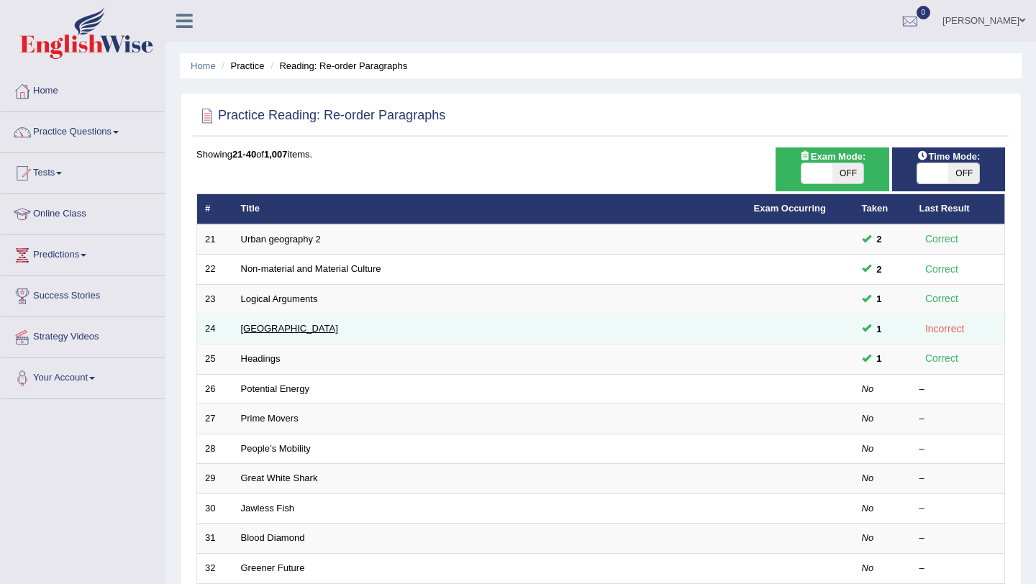
click at [296, 329] on link "[GEOGRAPHIC_DATA]" at bounding box center [289, 328] width 97 height 11
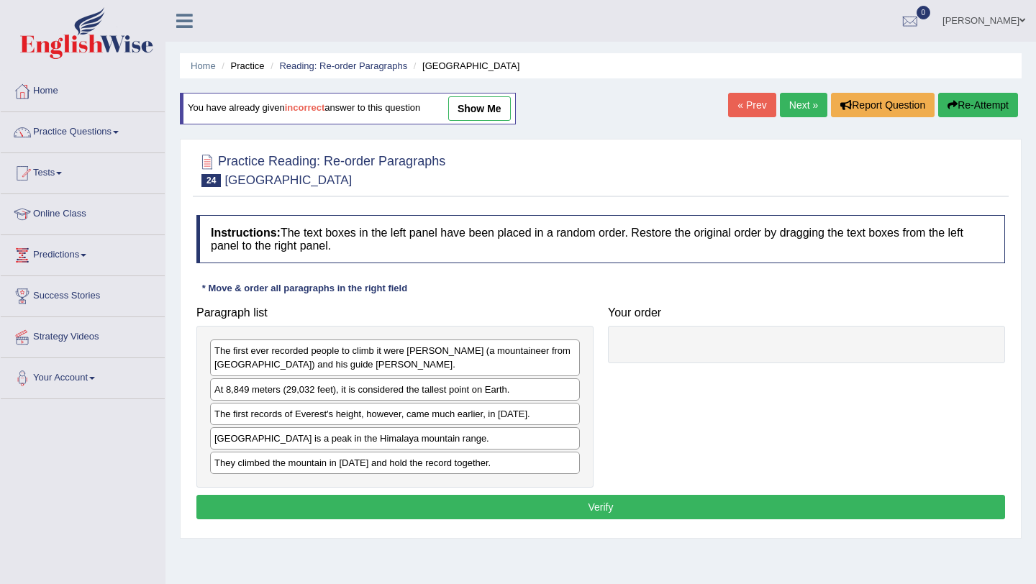
click at [479, 510] on button "Verify" at bounding box center [600, 507] width 809 height 24
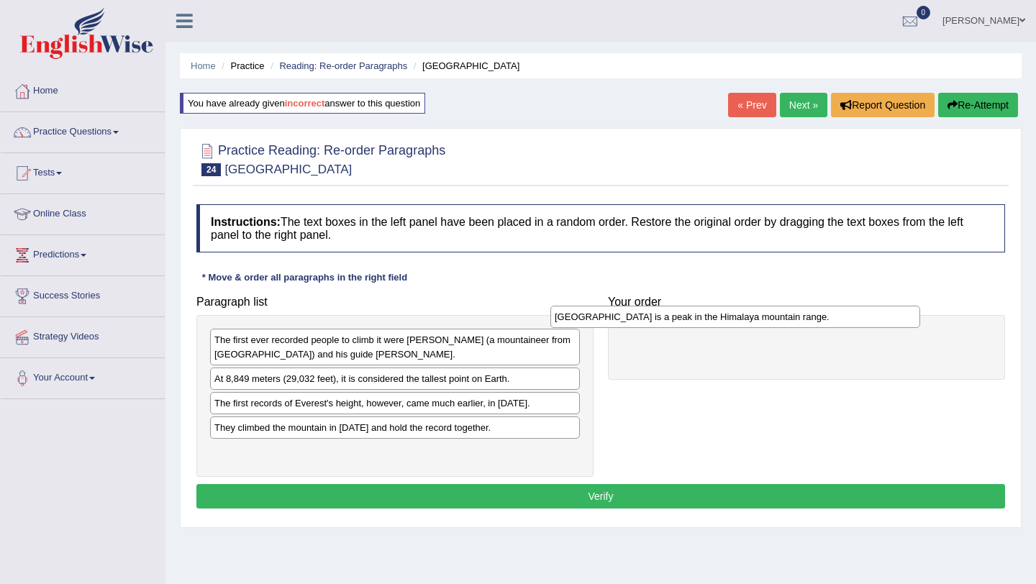
drag, startPoint x: 378, startPoint y: 434, endPoint x: 719, endPoint y: 323, distance: 357.9
click at [719, 323] on div "Mount Everest is a peak in the Himalaya mountain range." at bounding box center [735, 317] width 370 height 22
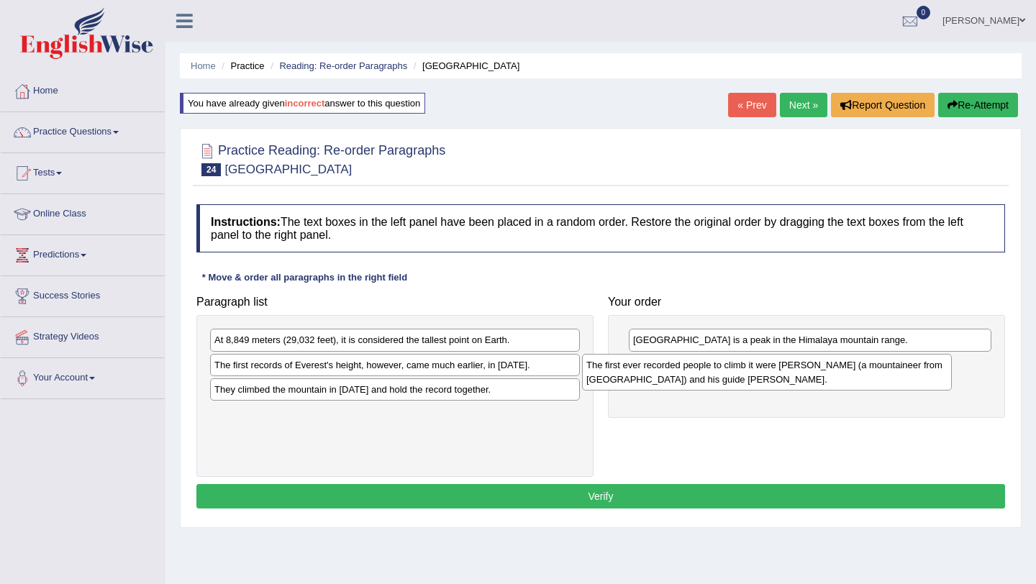
drag, startPoint x: 342, startPoint y: 348, endPoint x: 747, endPoint y: 377, distance: 406.2
click at [745, 376] on div "The first ever recorded people to climb it were Edmund Hillary (a mountaineer f…" at bounding box center [767, 372] width 370 height 36
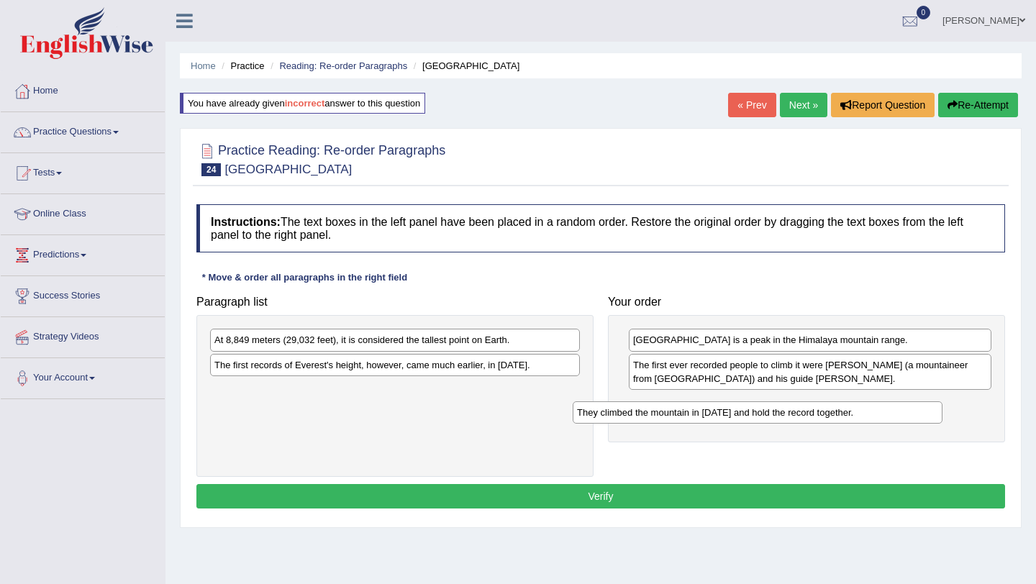
drag, startPoint x: 322, startPoint y: 393, endPoint x: 699, endPoint y: 412, distance: 377.6
click at [697, 414] on div "They climbed the mountain in 1953 and hold the record together." at bounding box center [758, 413] width 370 height 22
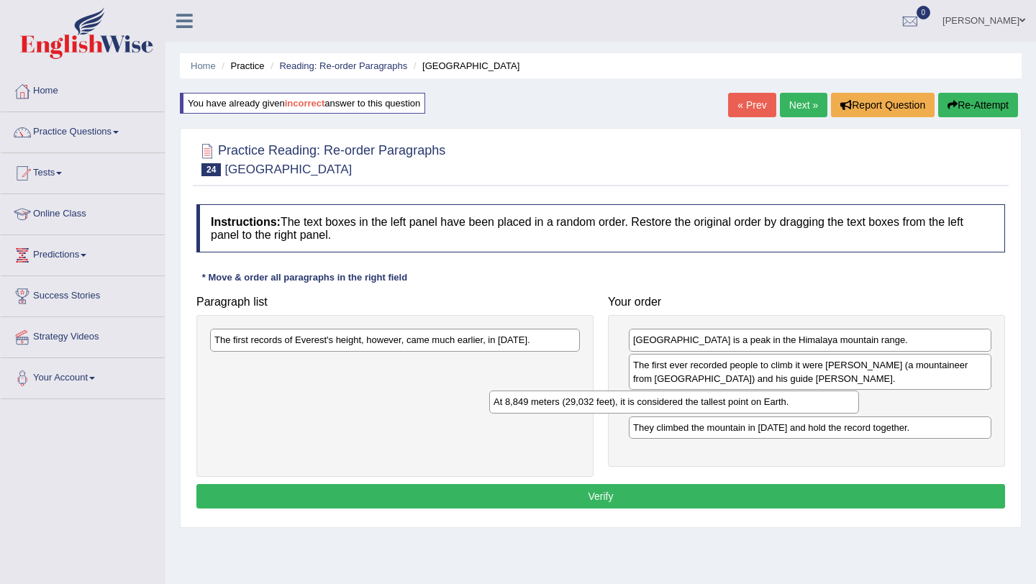
drag, startPoint x: 350, startPoint y: 345, endPoint x: 622, endPoint y: 407, distance: 278.8
click at [622, 407] on div "At 8,849 meters (29,032 feet), it is considered the tallest point on Earth." at bounding box center [674, 402] width 370 height 22
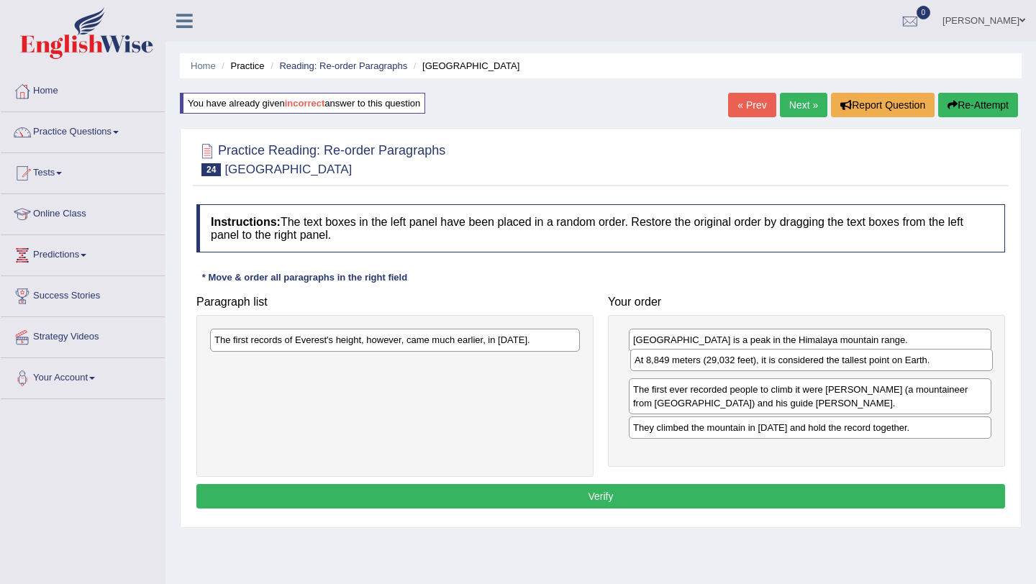
drag, startPoint x: 672, startPoint y: 408, endPoint x: 674, endPoint y: 365, distance: 43.2
click at [674, 365] on div "At 8,849 meters (29,032 feet), it is considered the tallest point on Earth." at bounding box center [811, 360] width 363 height 22
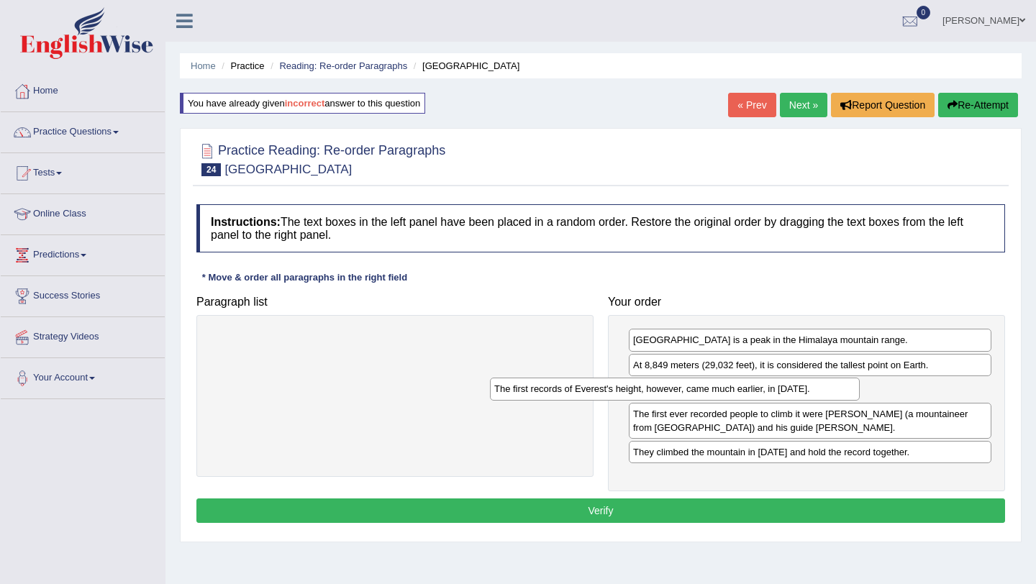
drag, startPoint x: 408, startPoint y: 345, endPoint x: 685, endPoint y: 391, distance: 281.0
click at [685, 391] on div "The first records of Everest's height, however, came much earlier, in 1856." at bounding box center [675, 389] width 370 height 22
click at [570, 510] on button "Verify" at bounding box center [600, 511] width 809 height 24
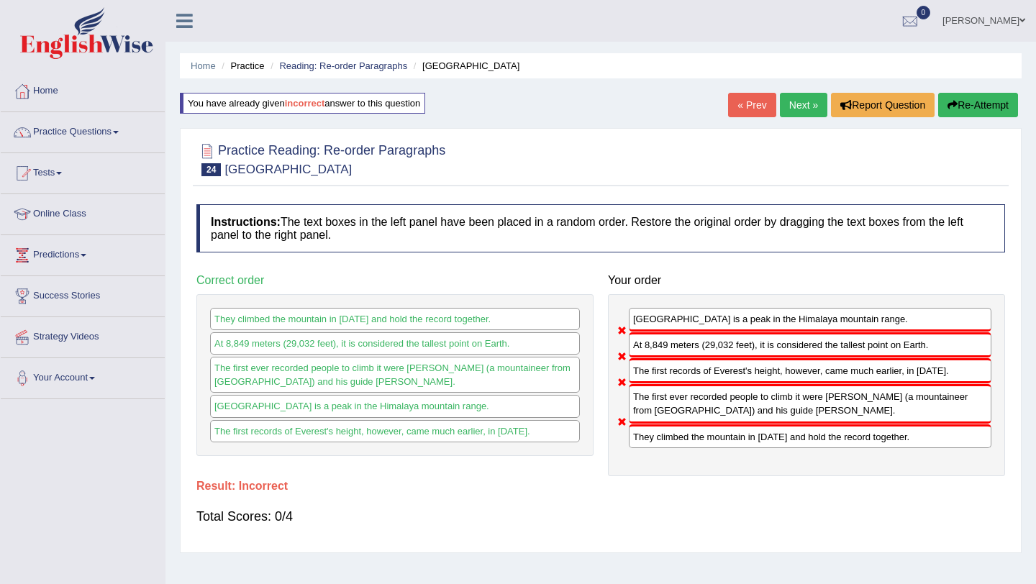
click at [974, 109] on button "Re-Attempt" at bounding box center [978, 105] width 80 height 24
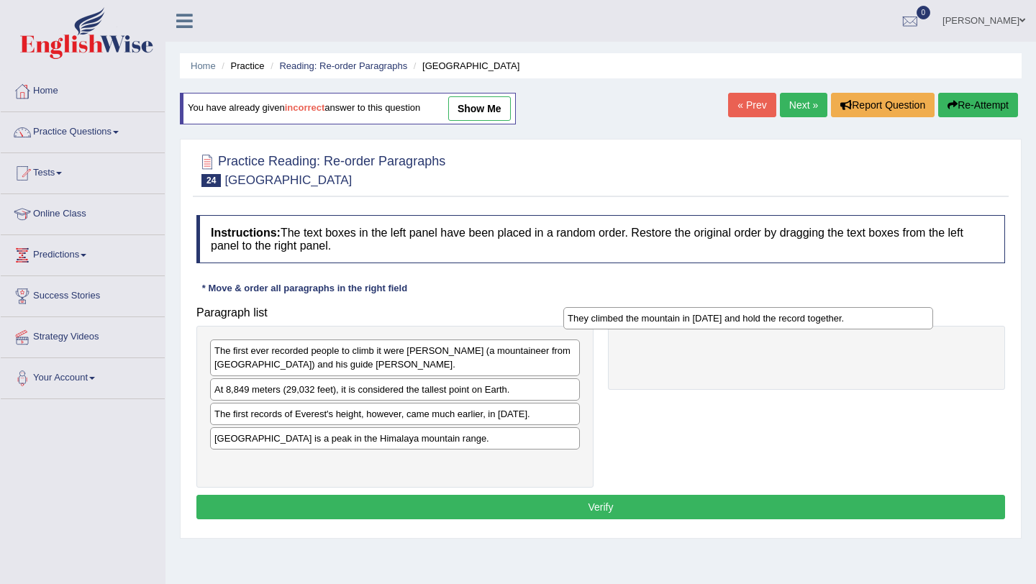
drag, startPoint x: 346, startPoint y: 469, endPoint x: 696, endPoint y: 325, distance: 378.4
click at [697, 325] on div "They climbed the mountain in [DATE] and hold the record together." at bounding box center [748, 318] width 370 height 22
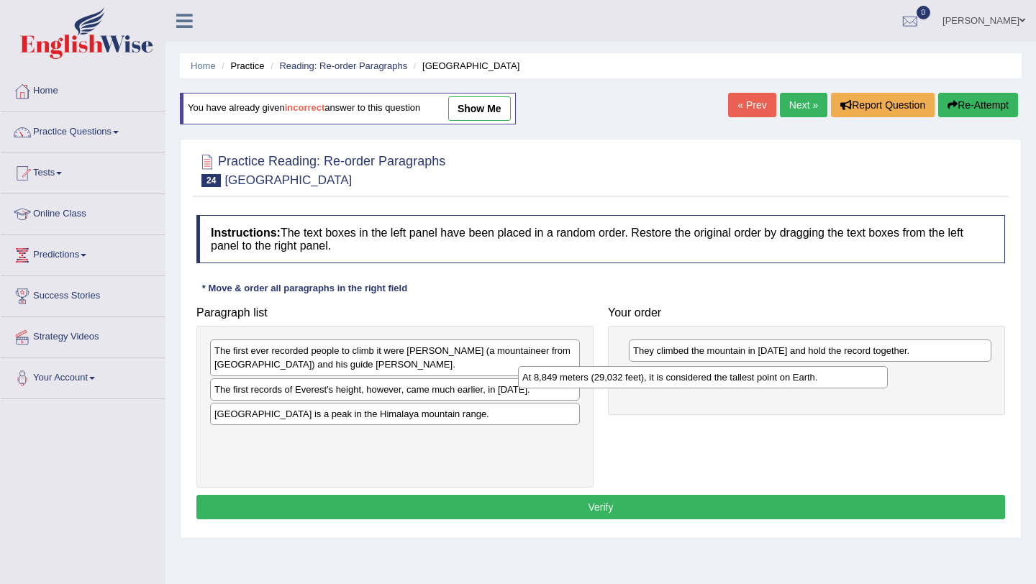
drag, startPoint x: 332, startPoint y: 389, endPoint x: 645, endPoint y: 374, distance: 313.3
click at [645, 374] on div "At 8,849 meters (29,032 feet), it is considered the tallest point on Earth." at bounding box center [703, 377] width 370 height 22
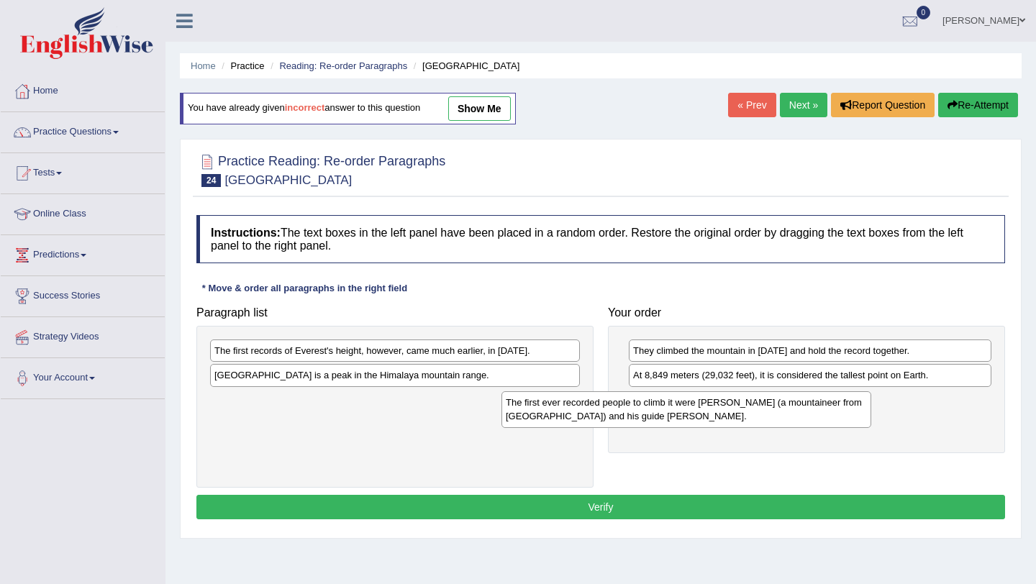
drag, startPoint x: 439, startPoint y: 364, endPoint x: 745, endPoint y: 412, distance: 310.3
click at [745, 412] on div "The first ever recorded people to climb it were [PERSON_NAME] (a mountaineer fr…" at bounding box center [687, 409] width 370 height 36
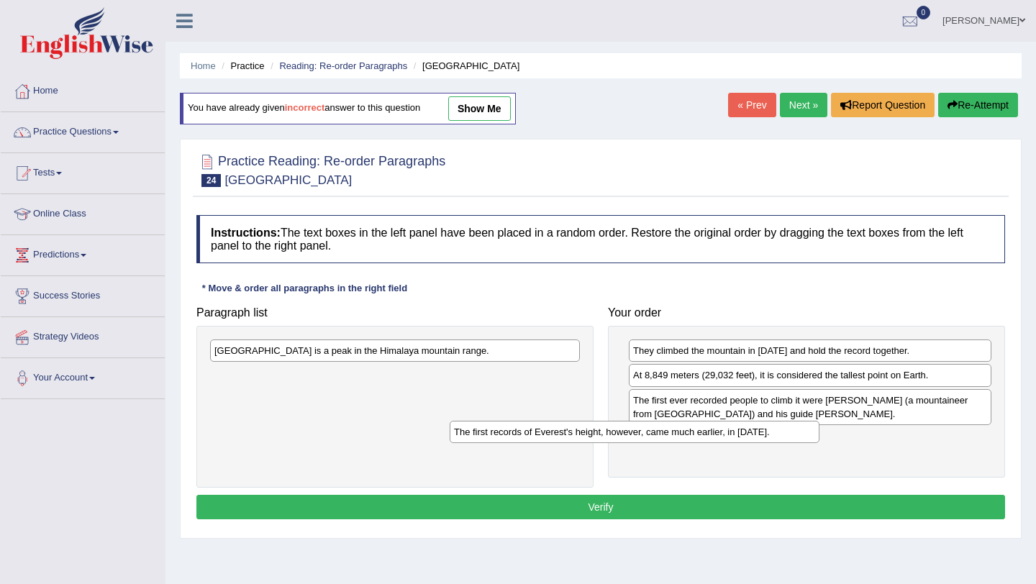
drag, startPoint x: 459, startPoint y: 357, endPoint x: 707, endPoint y: 437, distance: 261.0
click at [707, 439] on div "The first records of Everest's height, however, came much earlier, in [DATE]." at bounding box center [635, 432] width 370 height 22
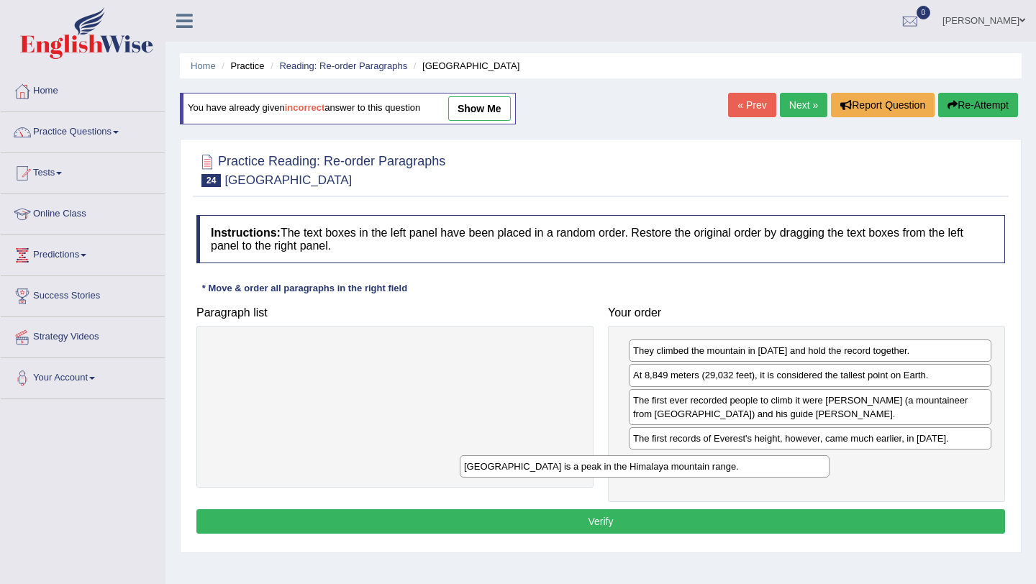
drag, startPoint x: 361, startPoint y: 352, endPoint x: 615, endPoint y: 463, distance: 276.8
click at [615, 464] on div "[GEOGRAPHIC_DATA] is a peak in the Himalaya mountain range." at bounding box center [645, 466] width 370 height 22
click at [572, 520] on button "Verify" at bounding box center [600, 521] width 809 height 24
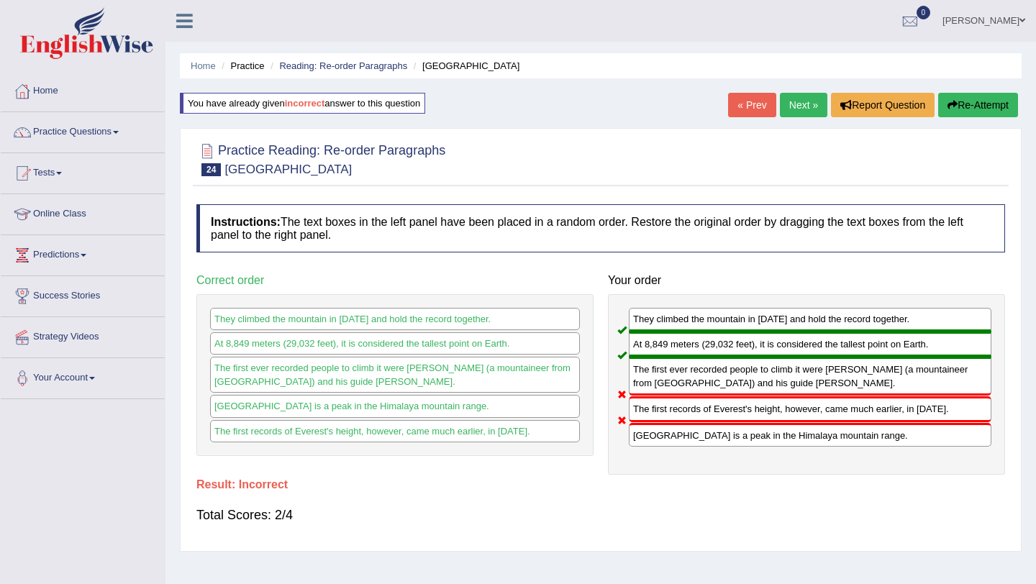
click at [948, 109] on icon "button" at bounding box center [953, 105] width 10 height 10
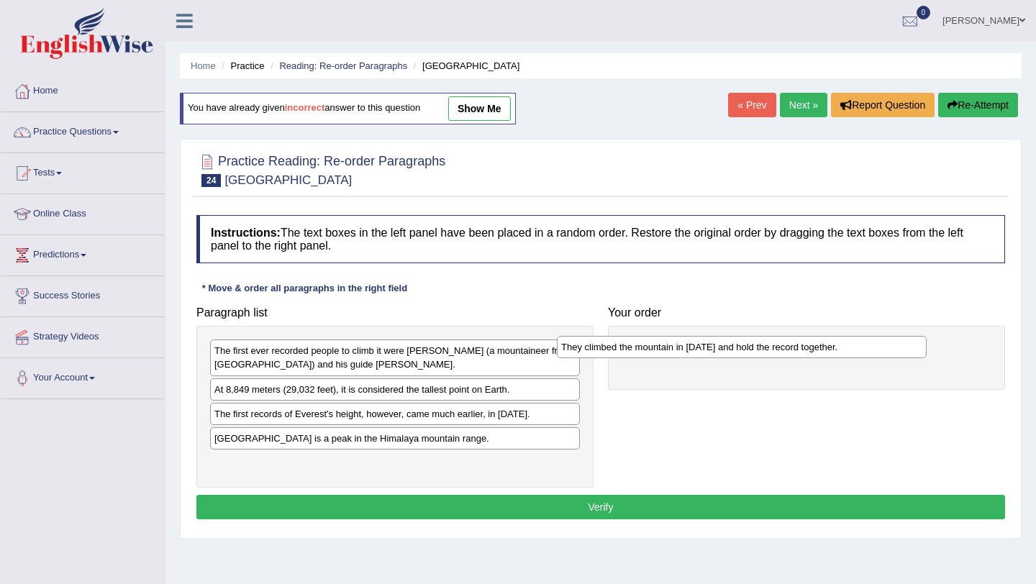
drag, startPoint x: 405, startPoint y: 464, endPoint x: 753, endPoint y: 347, distance: 367.5
click at [753, 347] on div "They climbed the mountain in [DATE] and hold the record together." at bounding box center [742, 347] width 370 height 22
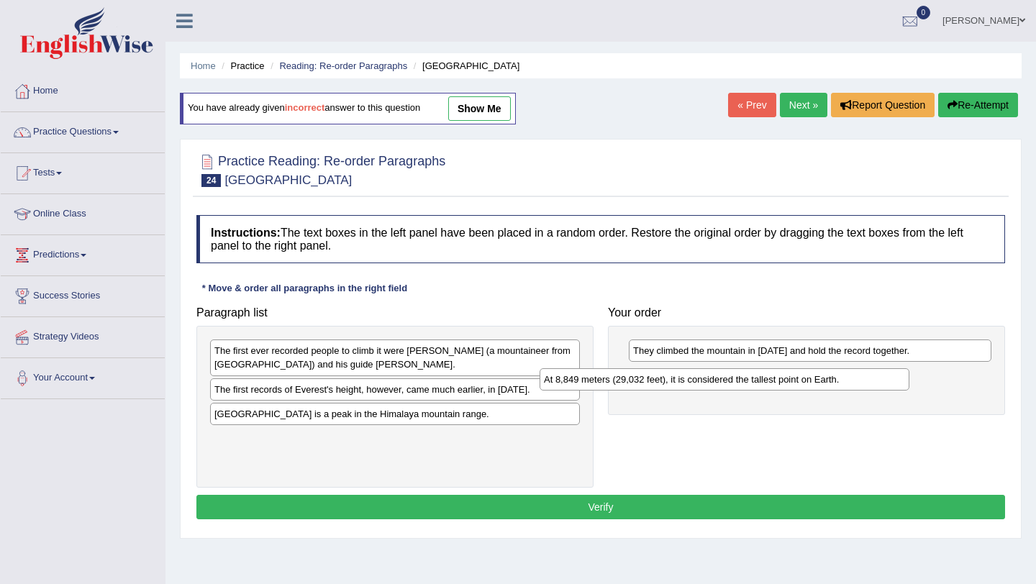
drag, startPoint x: 416, startPoint y: 389, endPoint x: 747, endPoint y: 376, distance: 331.3
click at [747, 376] on div "At 8,849 meters (29,032 feet), it is considered the tallest point on Earth." at bounding box center [725, 379] width 370 height 22
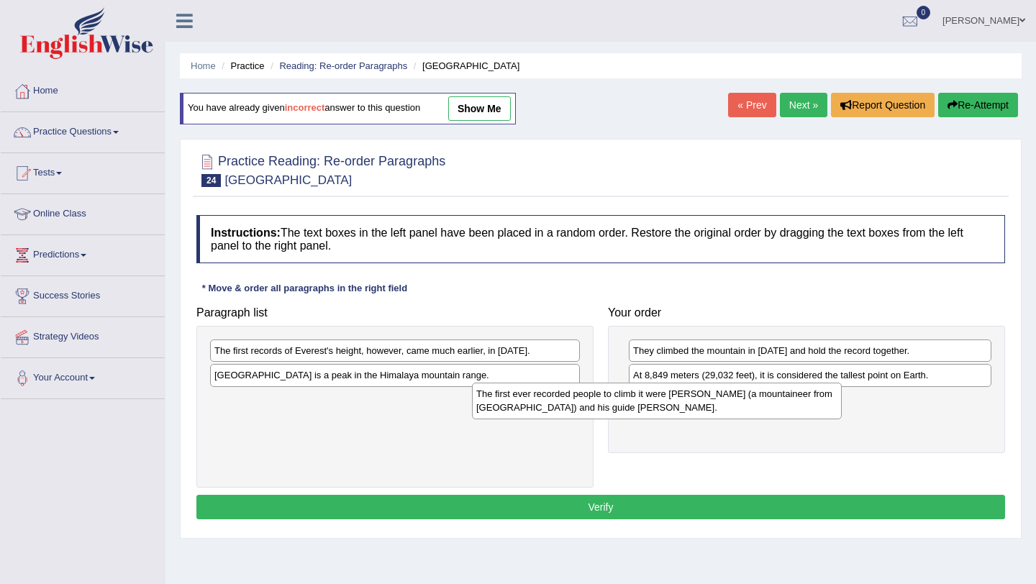
drag, startPoint x: 455, startPoint y: 366, endPoint x: 758, endPoint y: 415, distance: 307.6
click at [758, 415] on div "The first ever recorded people to climb it were [PERSON_NAME] (a mountaineer fr…" at bounding box center [657, 401] width 370 height 36
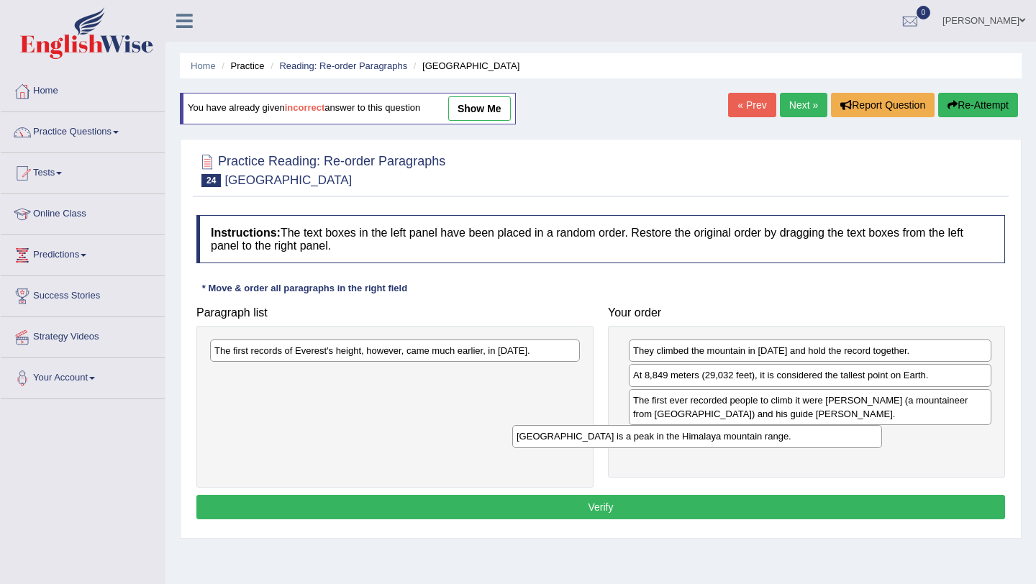
drag, startPoint x: 430, startPoint y: 378, endPoint x: 733, endPoint y: 438, distance: 308.1
click at [733, 438] on div "[GEOGRAPHIC_DATA] is a peak in the Himalaya mountain range." at bounding box center [697, 436] width 370 height 22
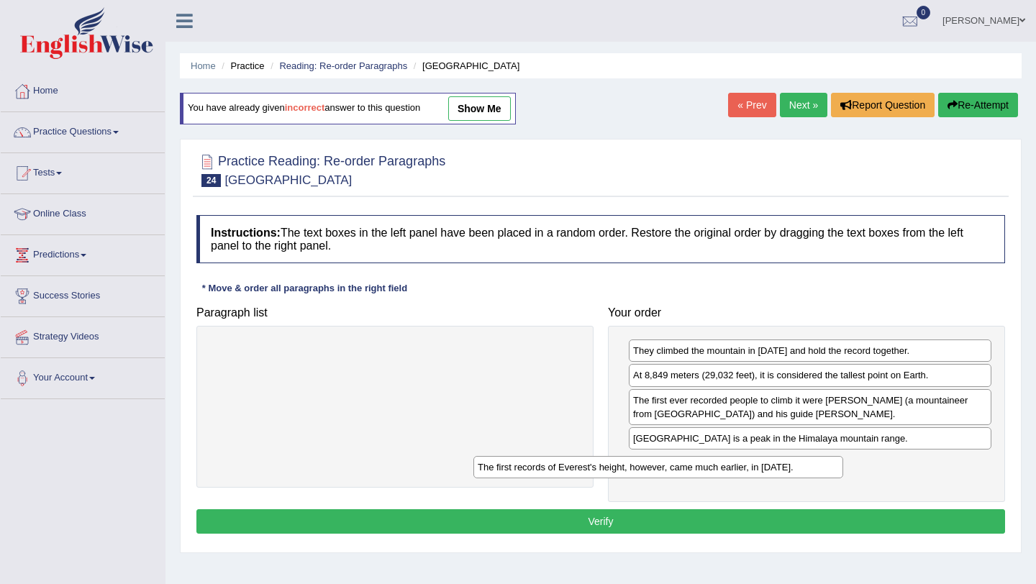
drag, startPoint x: 471, startPoint y: 352, endPoint x: 736, endPoint y: 468, distance: 289.7
click at [735, 468] on div "The first records of Everest's height, however, came much earlier, in [DATE]." at bounding box center [658, 467] width 370 height 22
click at [613, 520] on button "Verify" at bounding box center [600, 521] width 809 height 24
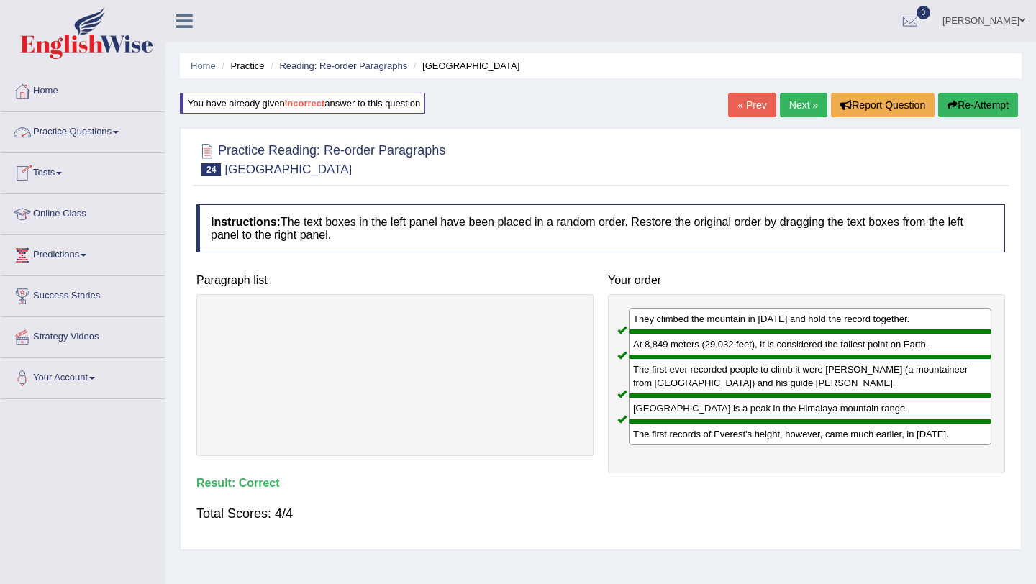
click at [122, 130] on link "Practice Questions" at bounding box center [83, 130] width 164 height 36
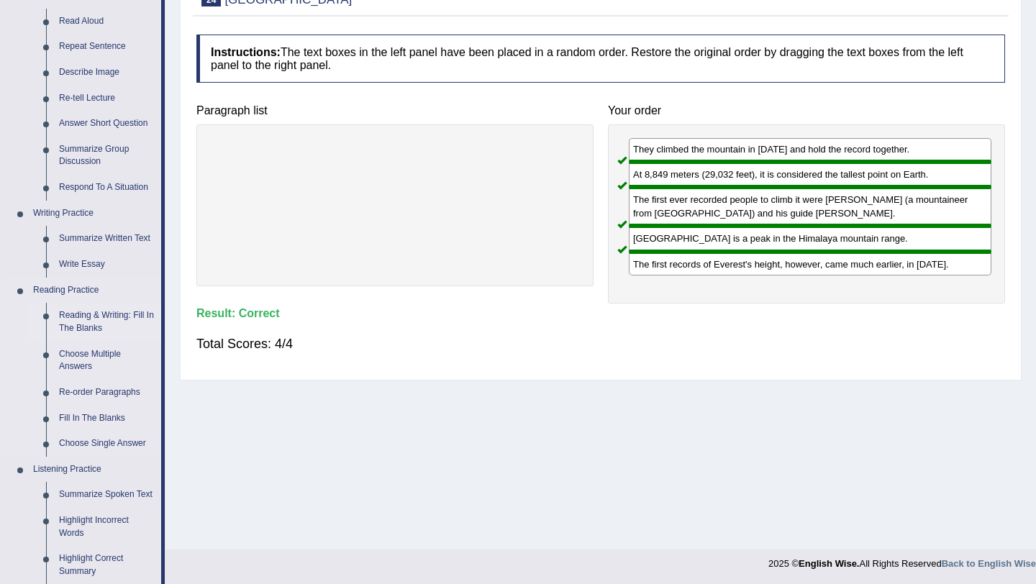
scroll to position [157, 0]
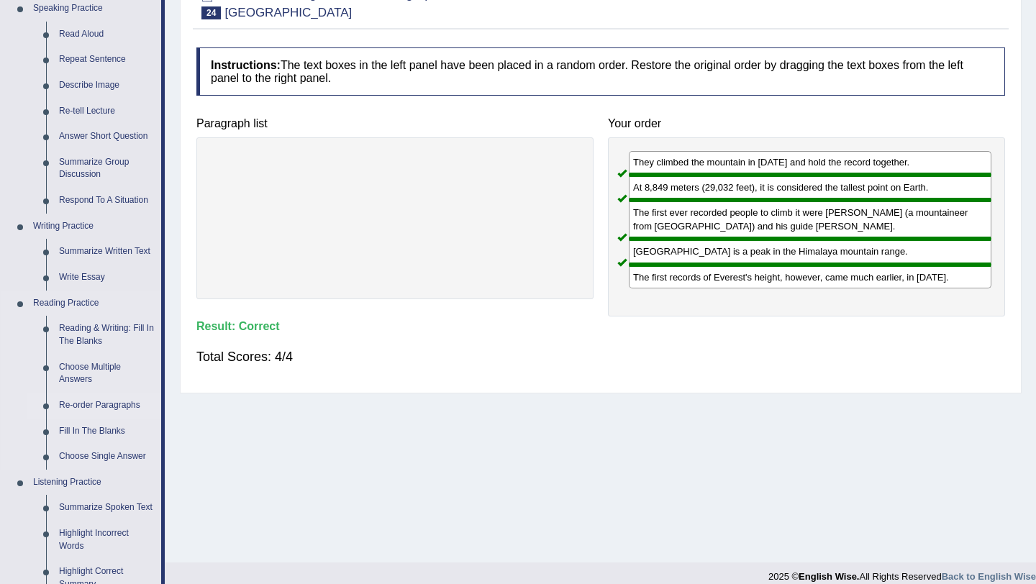
click at [106, 405] on link "Re-order Paragraphs" at bounding box center [107, 406] width 109 height 26
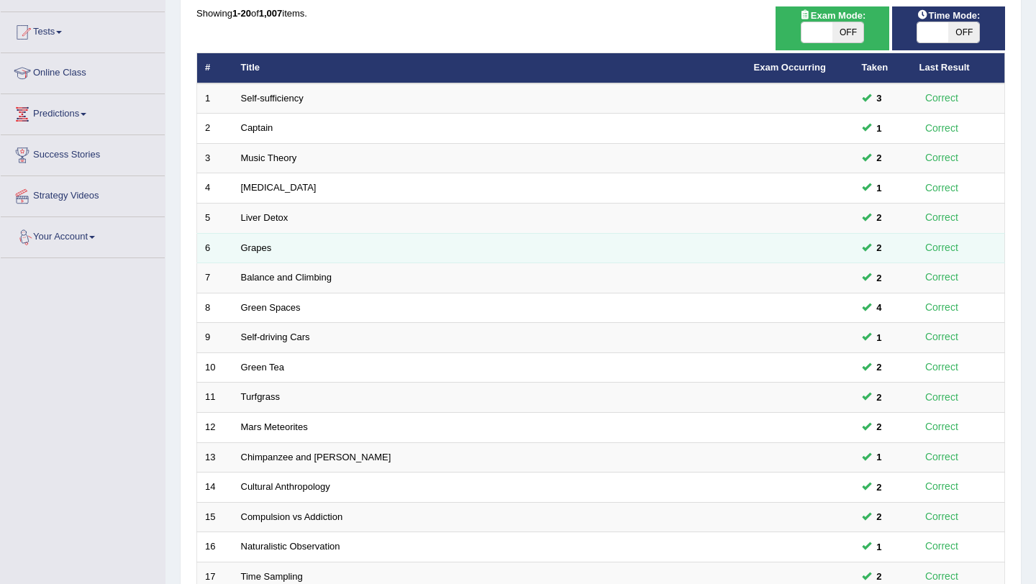
scroll to position [368, 0]
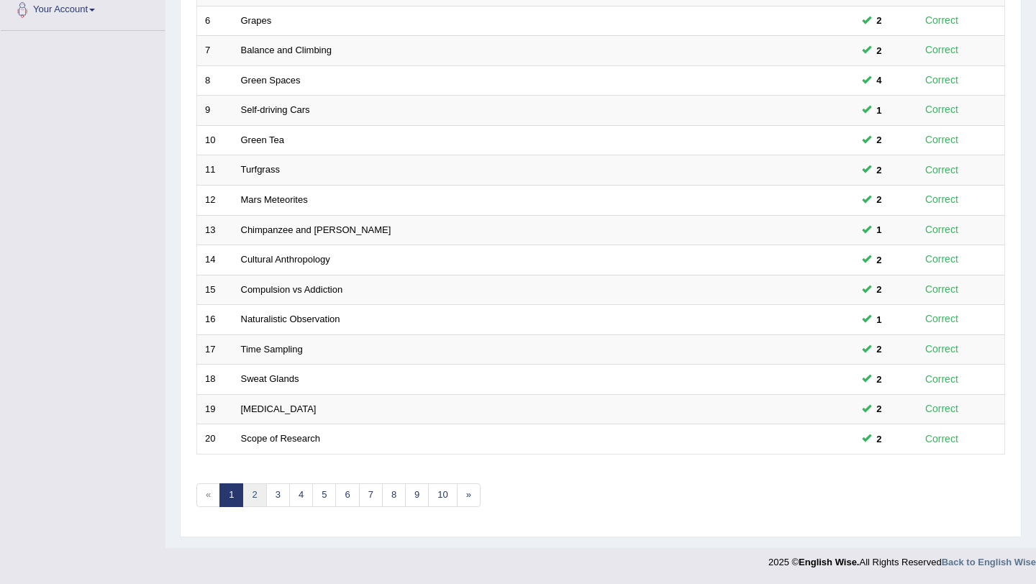
click at [256, 497] on link "2" at bounding box center [254, 496] width 24 height 24
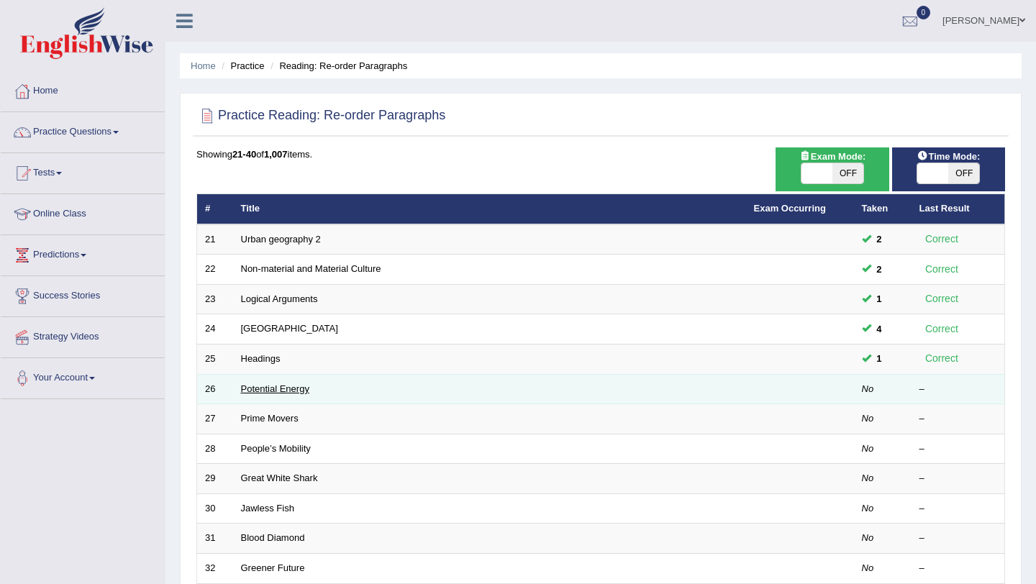
click at [298, 389] on link "Potential Energy" at bounding box center [275, 389] width 68 height 11
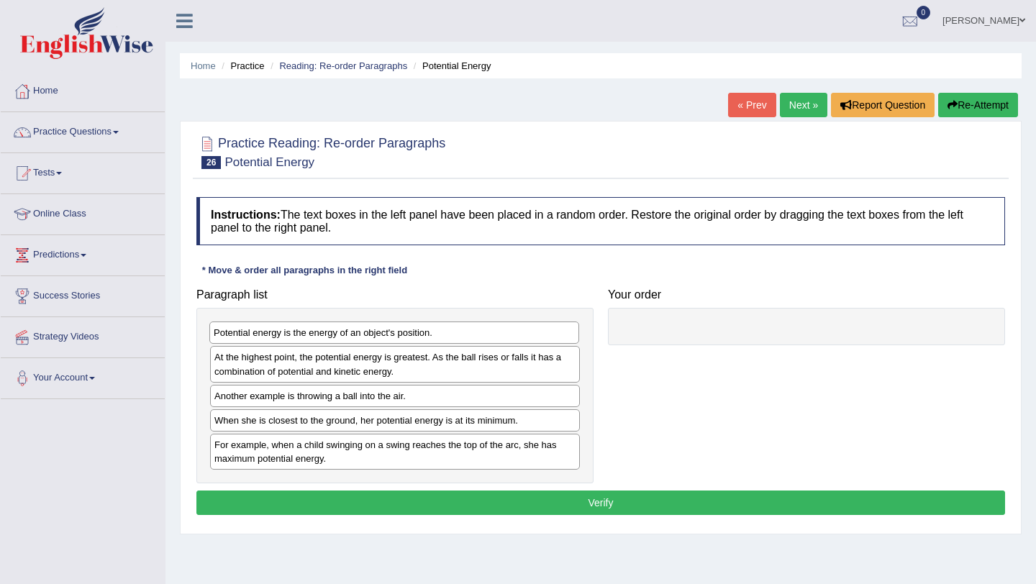
click at [324, 337] on div "Potential energy is the energy of an object's position." at bounding box center [394, 333] width 370 height 22
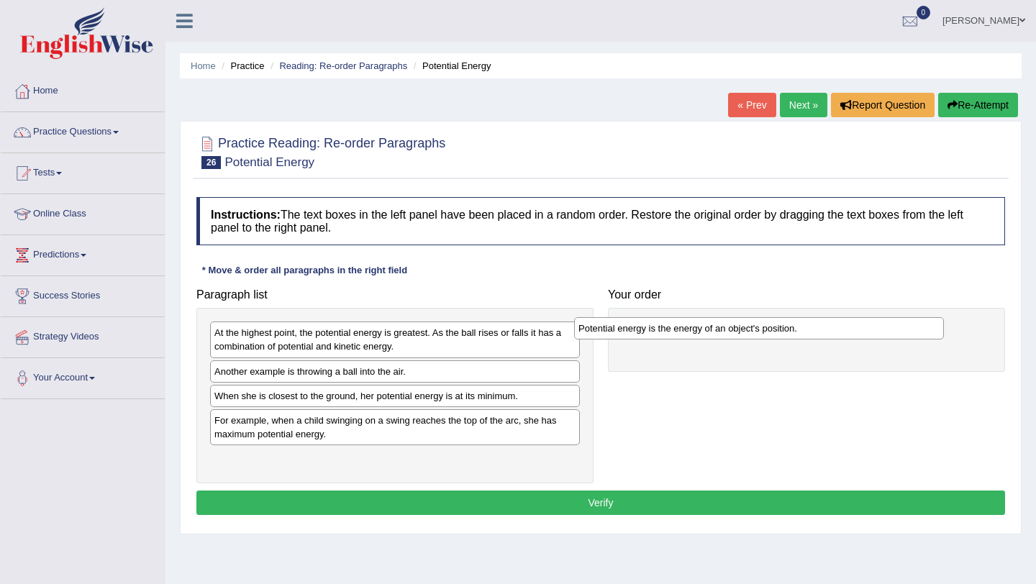
drag, startPoint x: 324, startPoint y: 337, endPoint x: 699, endPoint y: 330, distance: 375.7
click at [699, 331] on div "Potential energy is the energy of an object's position." at bounding box center [759, 328] width 370 height 22
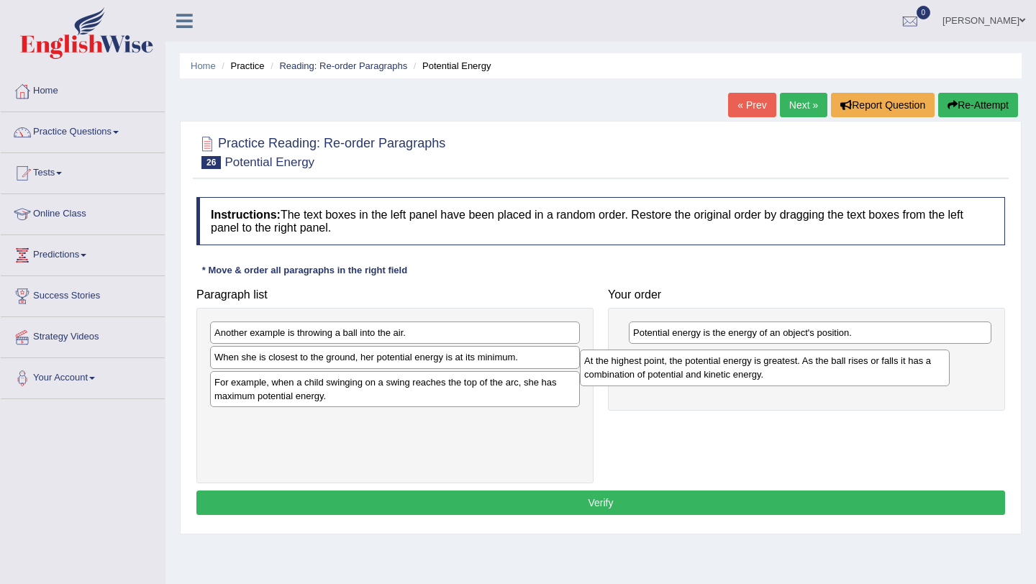
drag, startPoint x: 305, startPoint y: 343, endPoint x: 678, endPoint y: 370, distance: 373.7
click at [678, 371] on div "At the highest point, the potential energy is greatest. As the ball rises or fa…" at bounding box center [765, 368] width 370 height 36
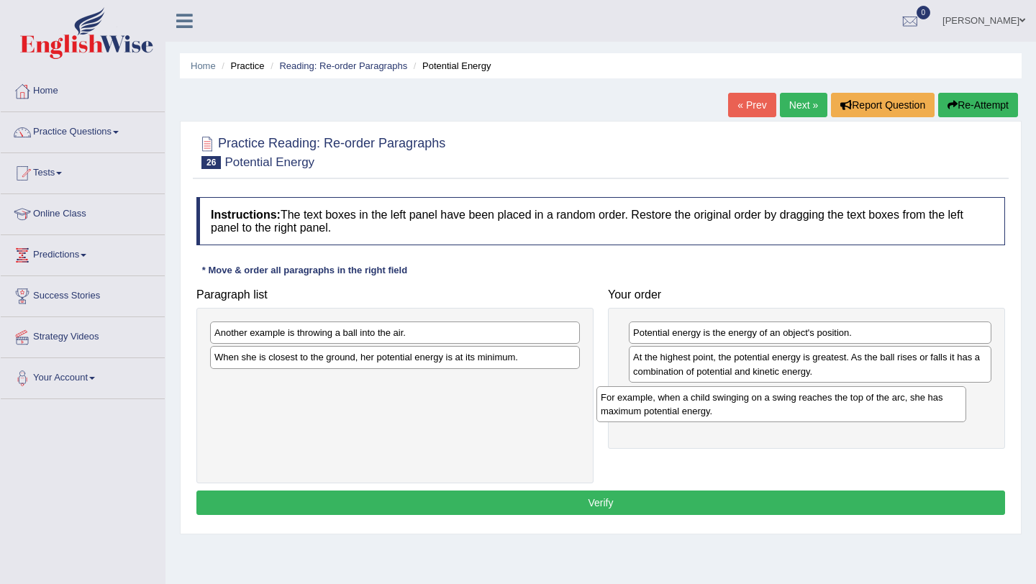
drag, startPoint x: 348, startPoint y: 394, endPoint x: 734, endPoint y: 409, distance: 386.7
click at [734, 409] on div "For example, when a child swinging on a swing reaches the top of the arc, she h…" at bounding box center [782, 404] width 370 height 36
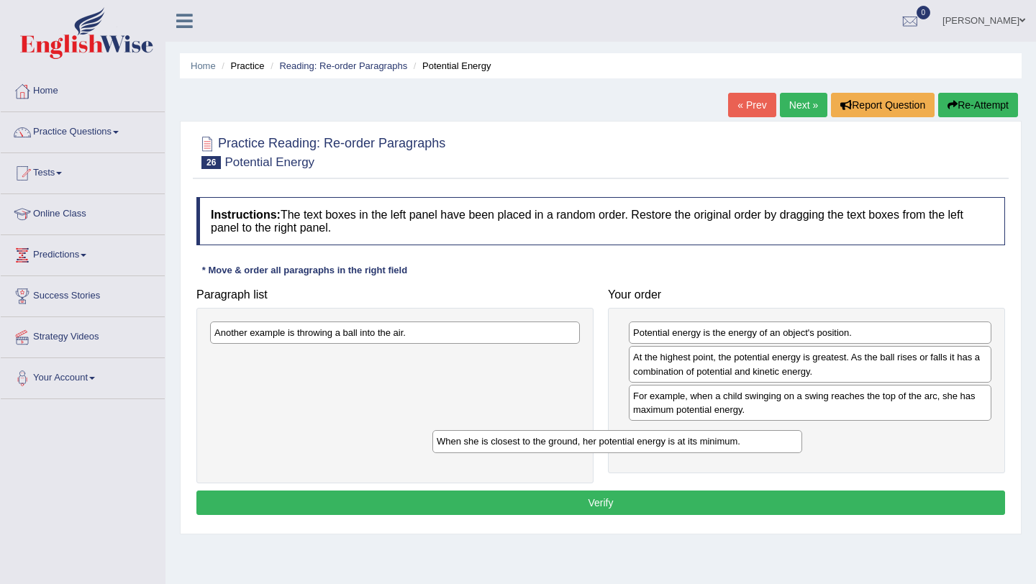
drag, startPoint x: 393, startPoint y: 361, endPoint x: 615, endPoint y: 445, distance: 237.8
click at [615, 445] on div "When she is closest to the ground, her potential energy is at its minimum." at bounding box center [617, 441] width 370 height 22
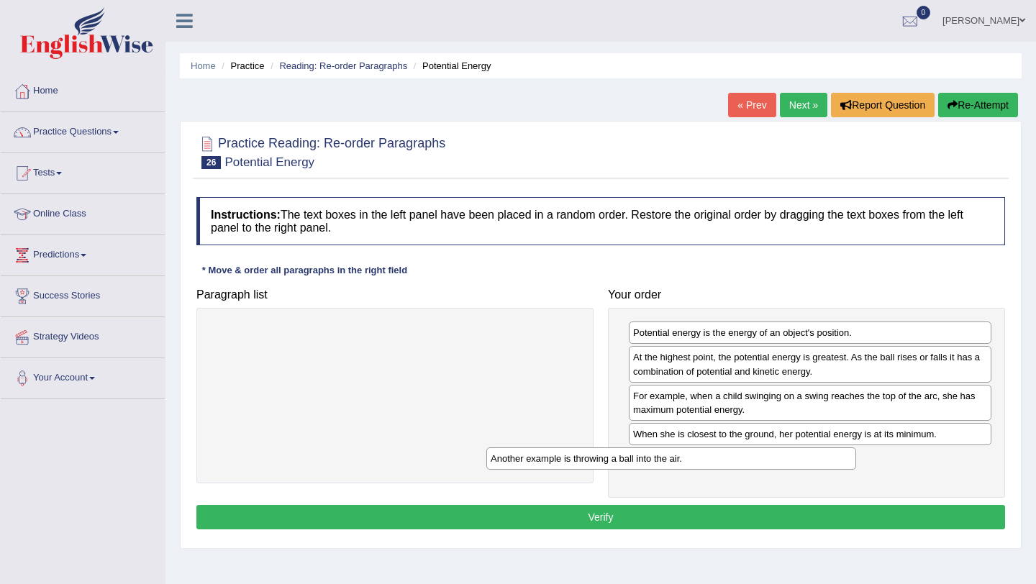
drag, startPoint x: 325, startPoint y: 337, endPoint x: 602, endPoint y: 462, distance: 303.7
click at [602, 462] on div "Another example is throwing a ball into the air." at bounding box center [671, 459] width 370 height 22
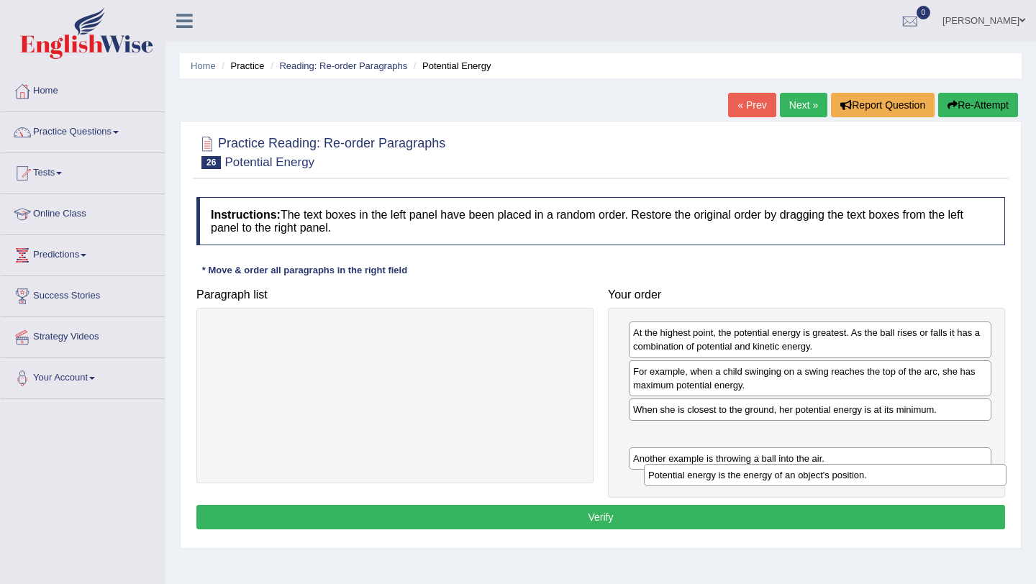
drag, startPoint x: 741, startPoint y: 335, endPoint x: 756, endPoint y: 478, distance: 143.9
click at [756, 478] on div "Potential energy is the energy of an object's position." at bounding box center [825, 475] width 363 height 22
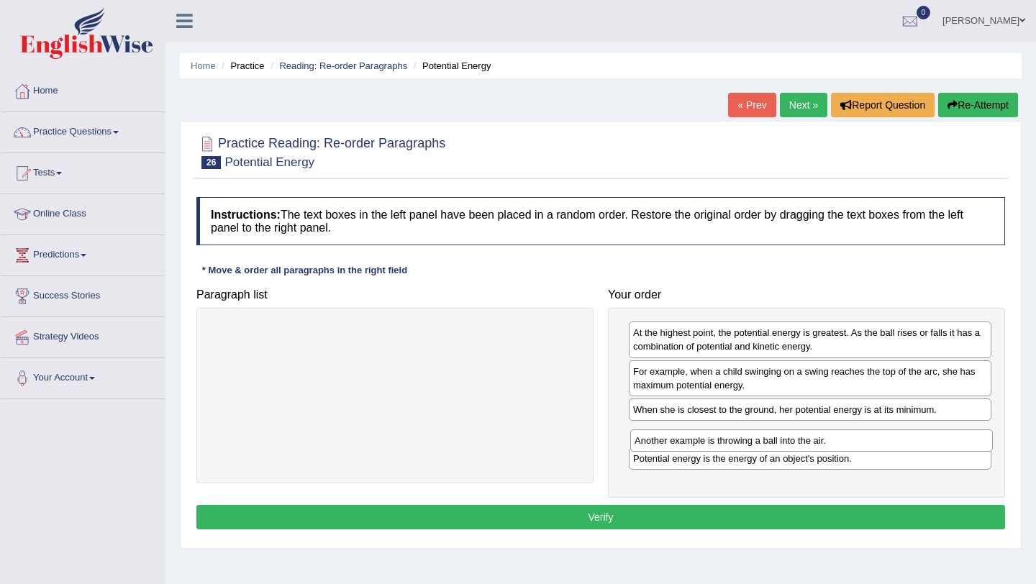
drag, startPoint x: 731, startPoint y: 463, endPoint x: 733, endPoint y: 442, distance: 21.0
click at [733, 442] on div "Another example is throwing a ball into the air." at bounding box center [811, 441] width 363 height 22
click at [634, 519] on button "Verify" at bounding box center [600, 517] width 809 height 24
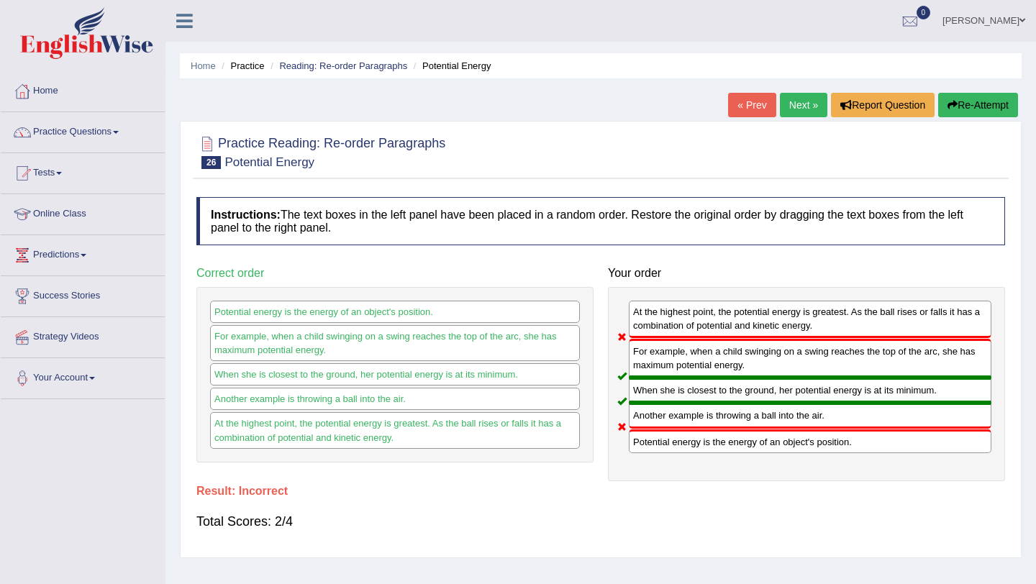
click at [958, 106] on button "Re-Attempt" at bounding box center [978, 105] width 80 height 24
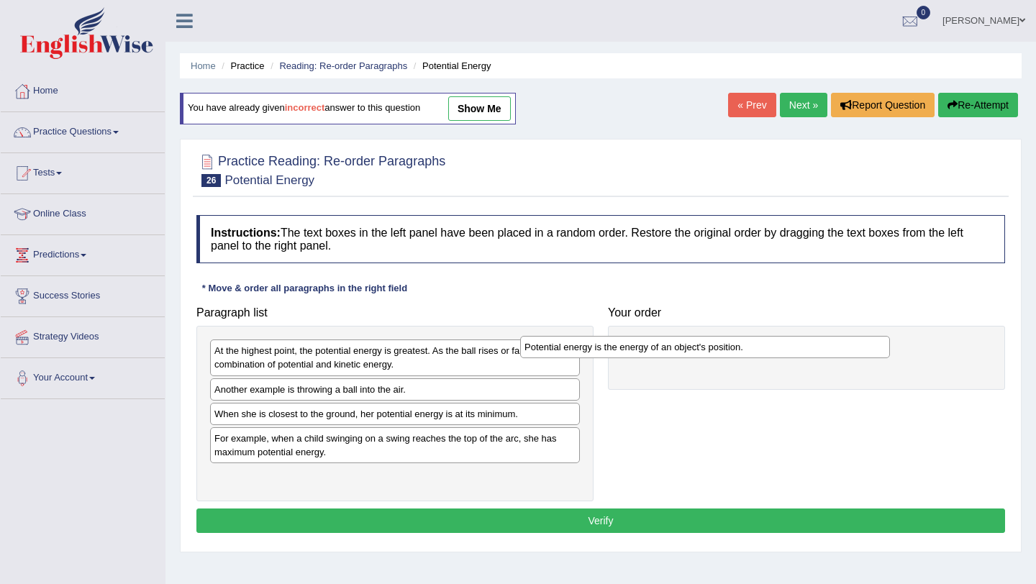
drag, startPoint x: 442, startPoint y: 357, endPoint x: 778, endPoint y: 352, distance: 336.1
click at [778, 352] on div "Potential energy is the energy of an object's position." at bounding box center [705, 347] width 370 height 22
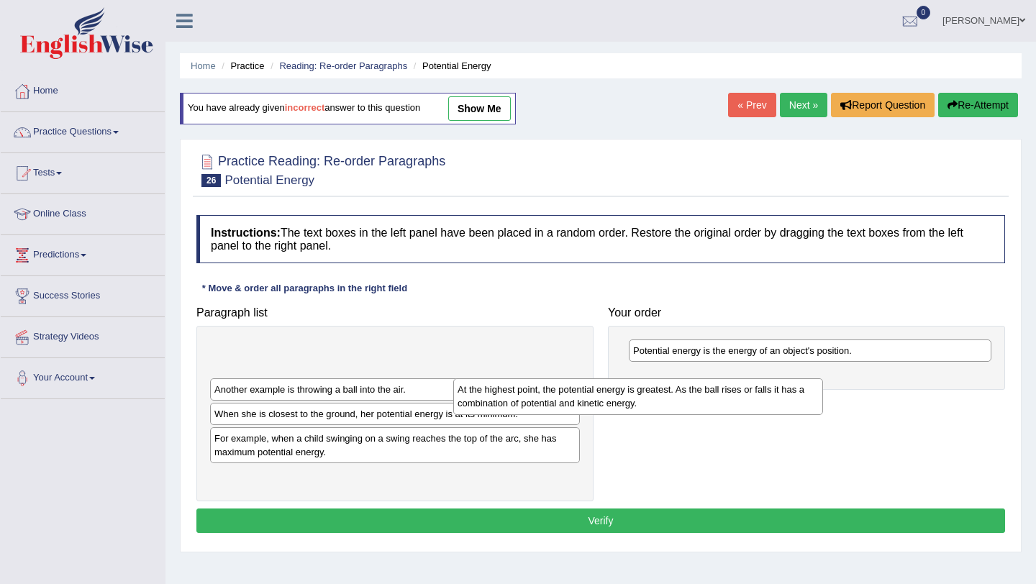
drag, startPoint x: 491, startPoint y: 359, endPoint x: 790, endPoint y: 386, distance: 299.8
click at [790, 386] on div "At the highest point, the potential energy is greatest. As the ball rises or fa…" at bounding box center [638, 396] width 370 height 36
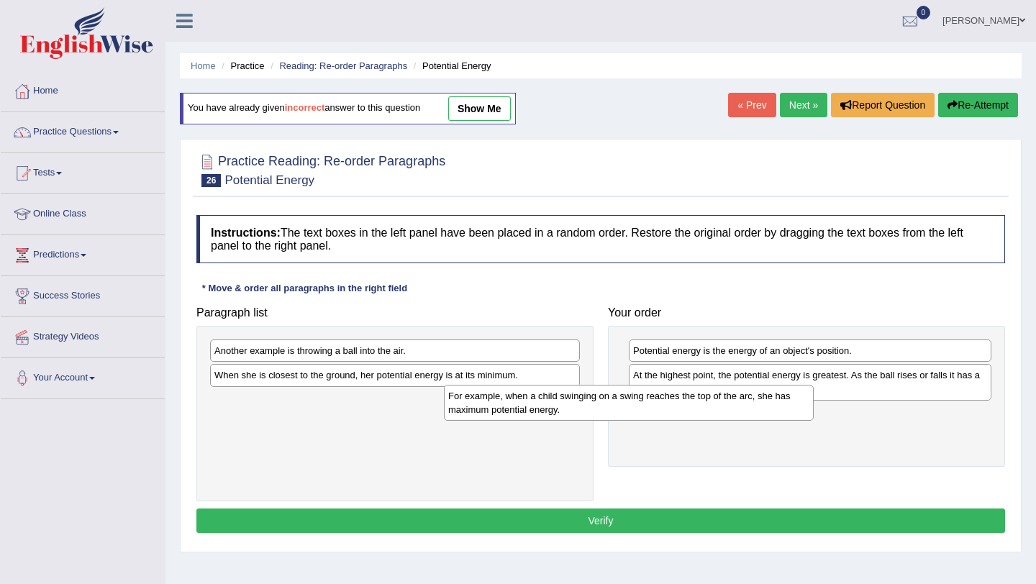
drag, startPoint x: 430, startPoint y: 412, endPoint x: 752, endPoint y: 404, distance: 322.4
click at [753, 405] on div "For example, when a child swinging on a swing reaches the top of the arc, she h…" at bounding box center [629, 403] width 370 height 36
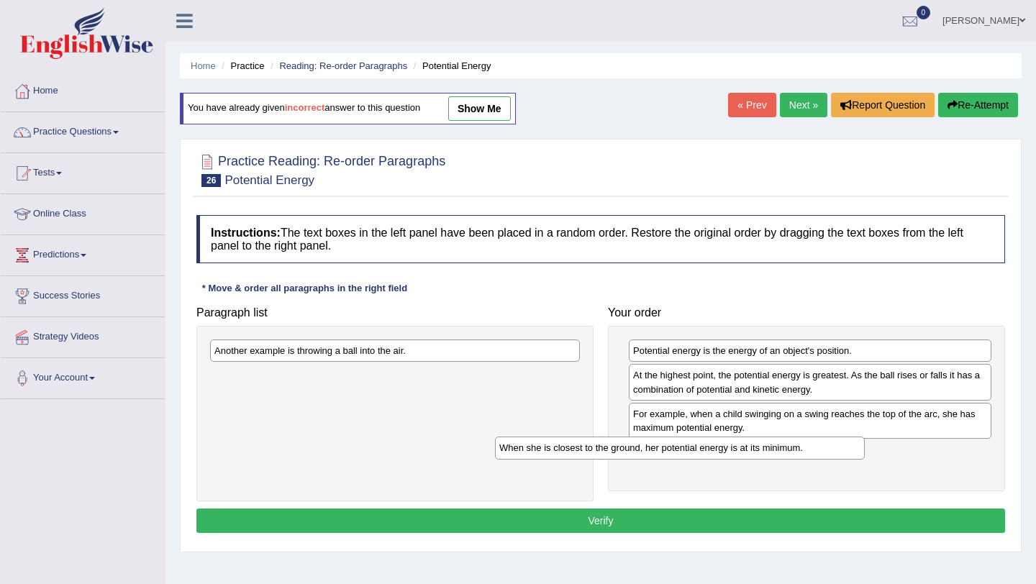
drag, startPoint x: 364, startPoint y: 381, endPoint x: 650, endPoint y: 453, distance: 295.3
click at [650, 453] on div "When she is closest to the ground, her potential energy is at its minimum." at bounding box center [680, 448] width 370 height 22
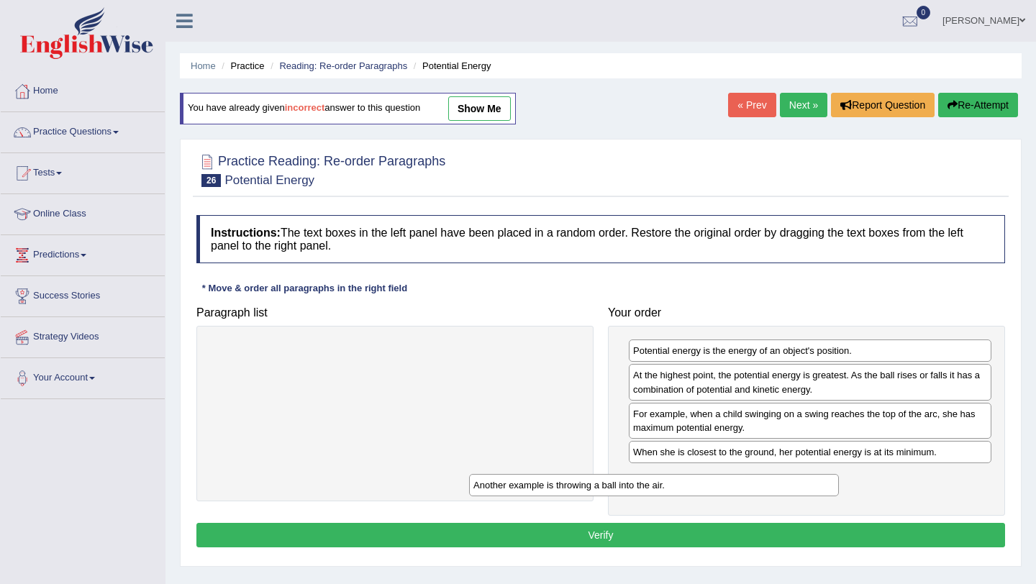
drag, startPoint x: 413, startPoint y: 352, endPoint x: 674, endPoint y: 486, distance: 293.8
click at [674, 486] on div "Another example is throwing a ball into the air." at bounding box center [654, 485] width 370 height 22
click at [622, 535] on button "Verify" at bounding box center [600, 535] width 809 height 24
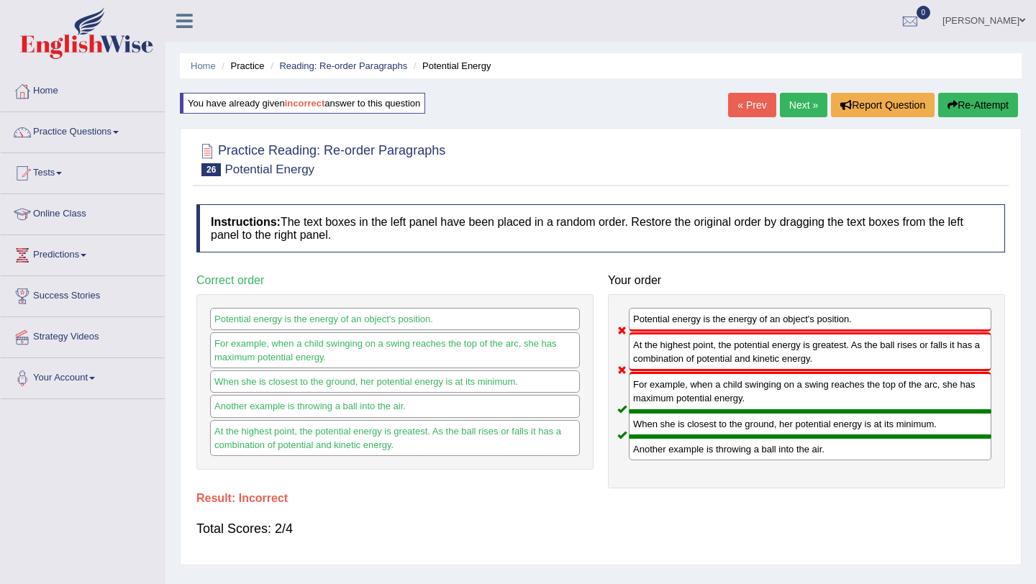
click at [986, 100] on button "Re-Attempt" at bounding box center [978, 105] width 80 height 24
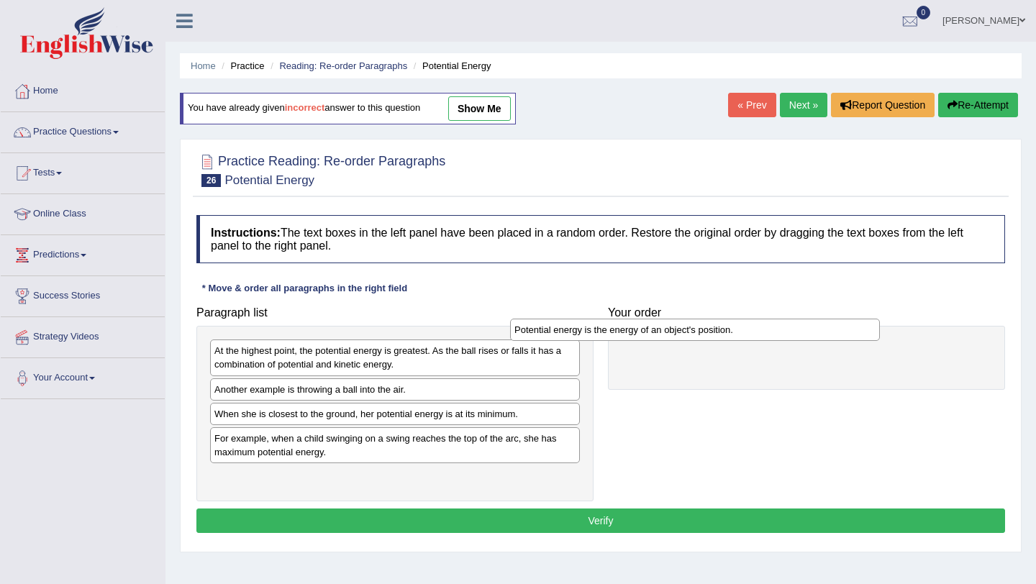
drag, startPoint x: 486, startPoint y: 357, endPoint x: 807, endPoint y: 334, distance: 321.0
click at [807, 334] on div "Potential energy is the energy of an object's position." at bounding box center [695, 330] width 370 height 22
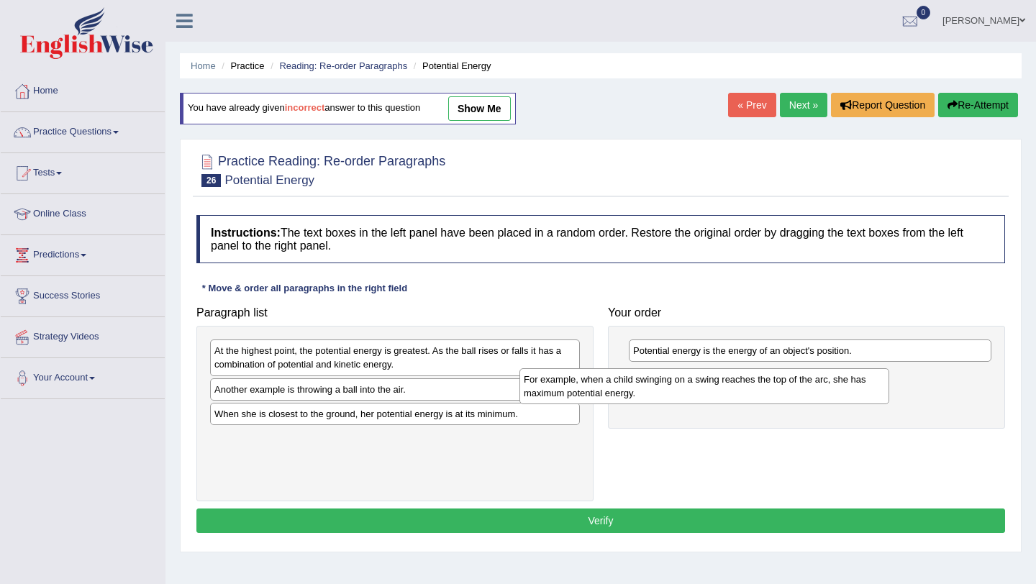
drag, startPoint x: 435, startPoint y: 451, endPoint x: 756, endPoint y: 387, distance: 328.0
click at [756, 387] on div "For example, when a child swinging on a swing reaches the top of the arc, she h…" at bounding box center [705, 386] width 370 height 36
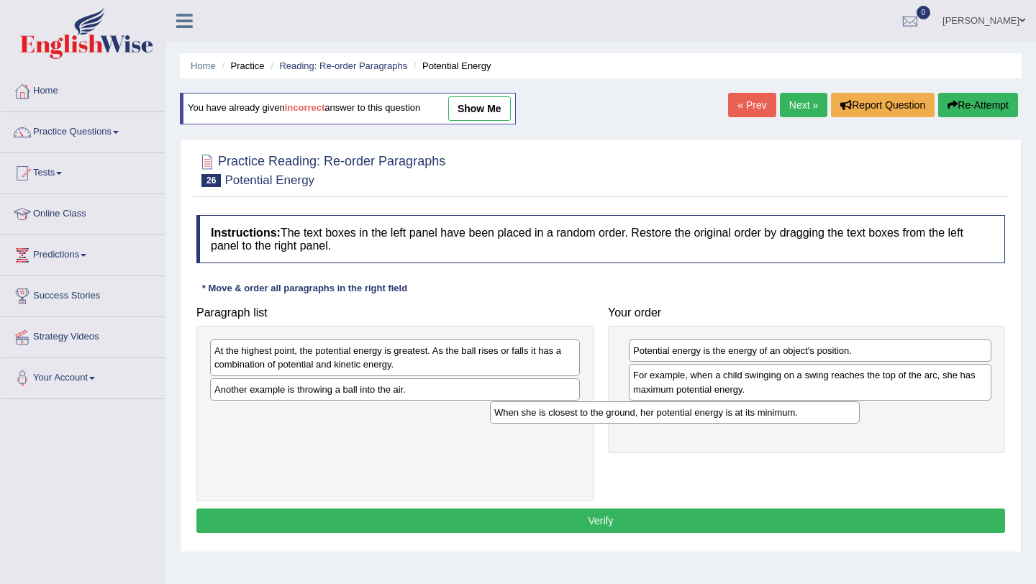
drag, startPoint x: 409, startPoint y: 417, endPoint x: 728, endPoint y: 416, distance: 319.5
click at [727, 416] on div "When she is closest to the ground, her potential energy is at its minimum." at bounding box center [675, 413] width 370 height 22
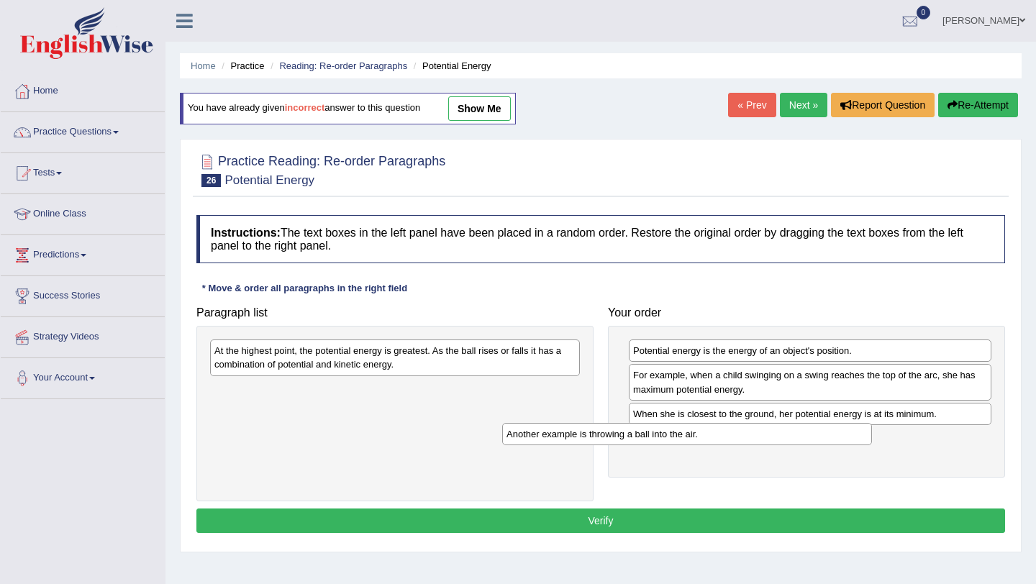
drag, startPoint x: 448, startPoint y: 389, endPoint x: 768, endPoint y: 429, distance: 323.4
click at [768, 429] on div "Another example is throwing a ball into the air." at bounding box center [687, 434] width 370 height 22
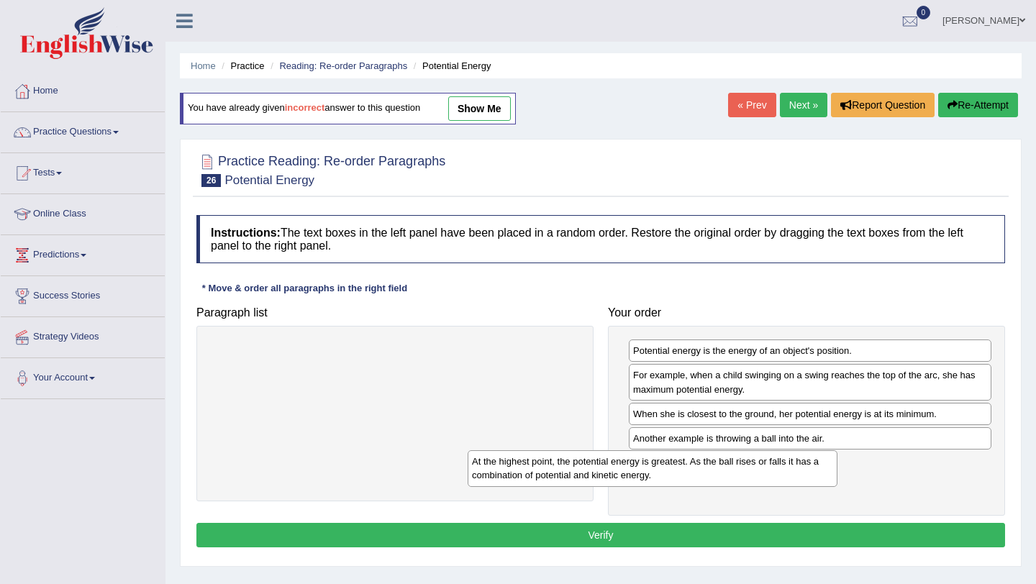
drag, startPoint x: 440, startPoint y: 360, endPoint x: 727, endPoint y: 489, distance: 315.0
click at [725, 484] on div "At the highest point, the potential energy is greatest. As the ball rises or fa…" at bounding box center [653, 468] width 370 height 36
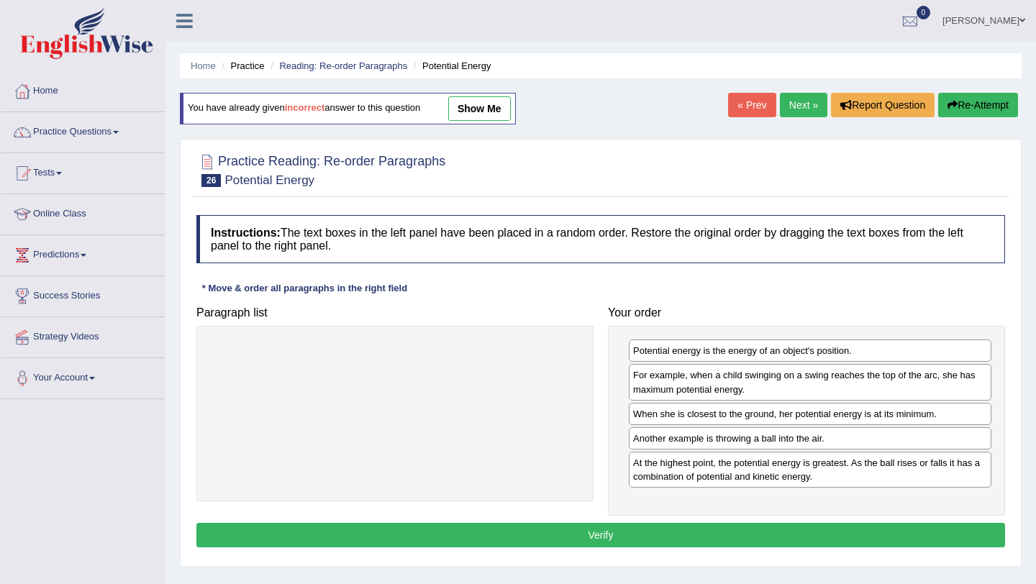
click at [602, 537] on button "Verify" at bounding box center [600, 535] width 809 height 24
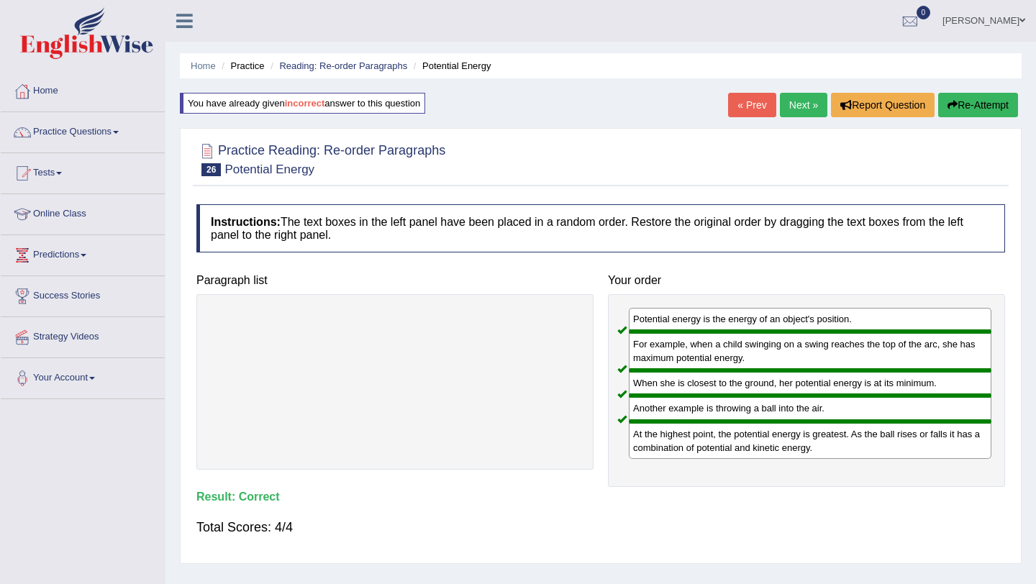
click at [794, 104] on link "Next »" at bounding box center [803, 105] width 47 height 24
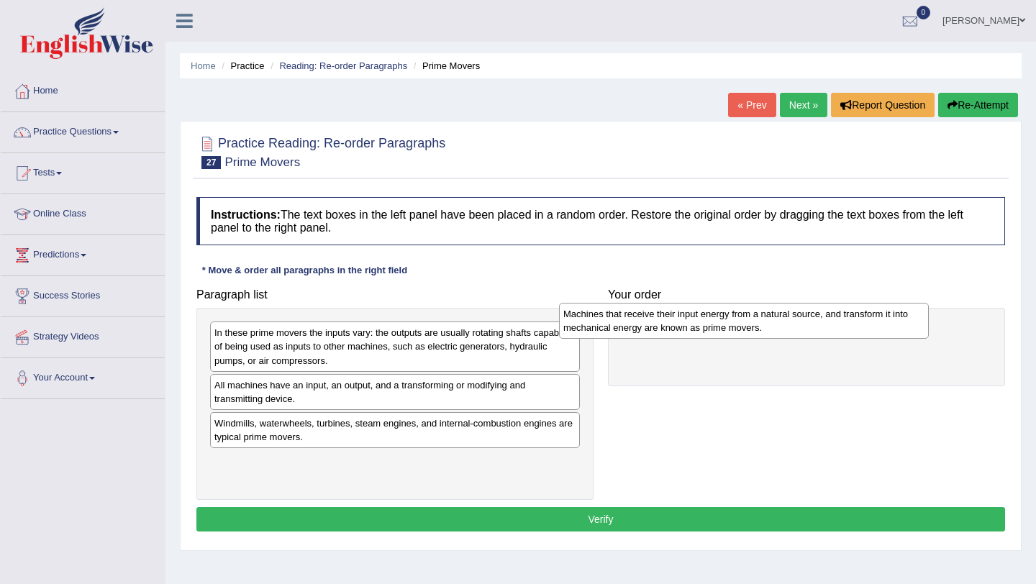
drag, startPoint x: 362, startPoint y: 468, endPoint x: 711, endPoint y: 321, distance: 378.9
click at [711, 321] on div "Machines that receive their input energy from a natural source, and transform i…" at bounding box center [744, 321] width 370 height 36
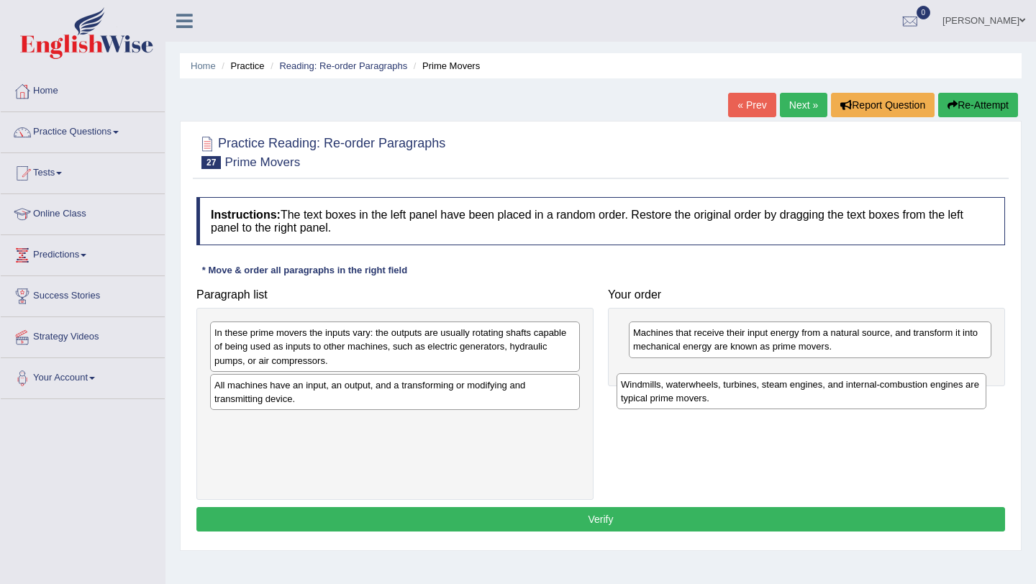
drag, startPoint x: 332, startPoint y: 434, endPoint x: 745, endPoint y: 396, distance: 414.1
click at [745, 396] on div "Windmills, waterwheels, turbines, steam engines, and internal-combustion engine…" at bounding box center [802, 391] width 370 height 36
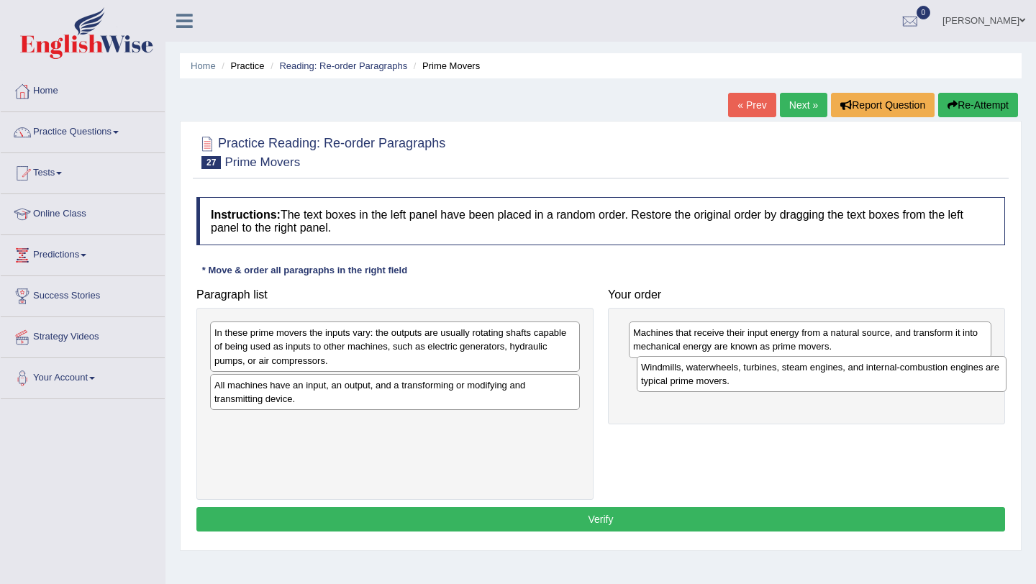
drag, startPoint x: 350, startPoint y: 430, endPoint x: 777, endPoint y: 372, distance: 430.7
click at [777, 372] on div "Windmills, waterwheels, turbines, steam engines, and internal-combustion engine…" at bounding box center [822, 374] width 370 height 36
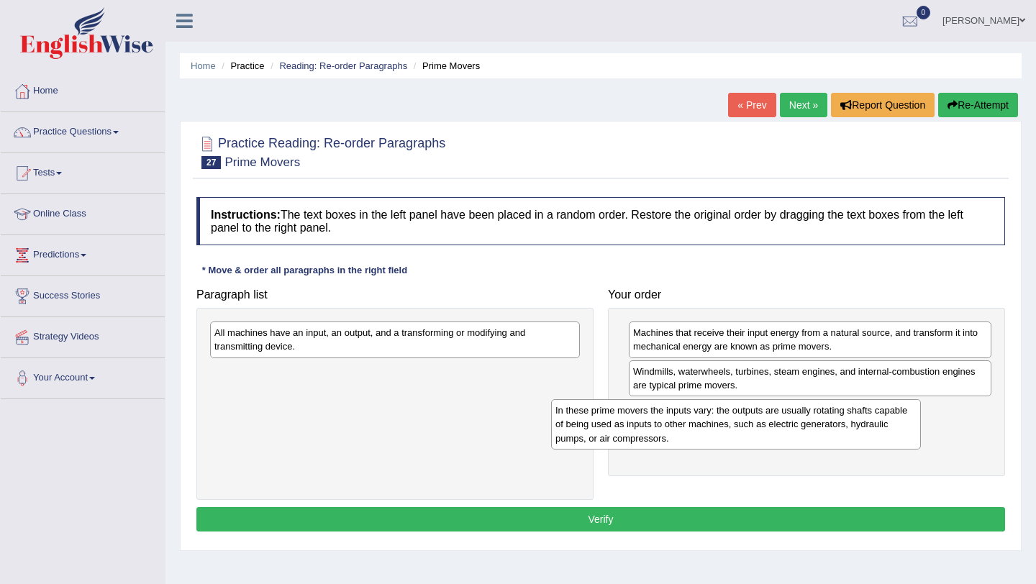
drag, startPoint x: 381, startPoint y: 353, endPoint x: 752, endPoint y: 415, distance: 376.5
click at [752, 417] on div "In these prime movers the inputs vary: the outputs are usually rotating shafts …" at bounding box center [736, 424] width 370 height 50
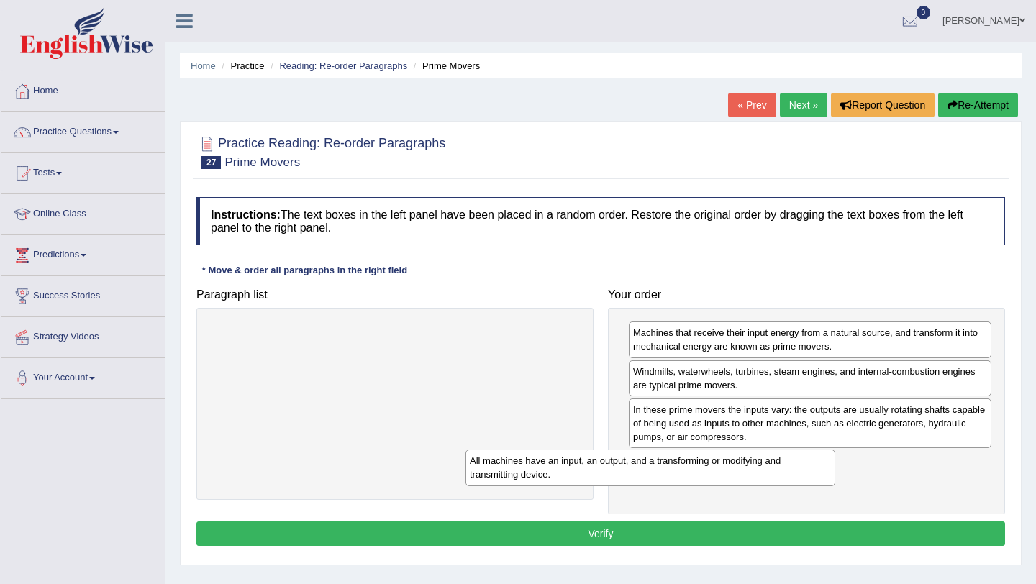
drag, startPoint x: 453, startPoint y: 340, endPoint x: 722, endPoint y: 468, distance: 298.0
click at [720, 468] on div "All machines have an input, an output, and a transforming or modifying and tran…" at bounding box center [651, 468] width 370 height 36
click at [624, 542] on button "Verify" at bounding box center [600, 534] width 809 height 24
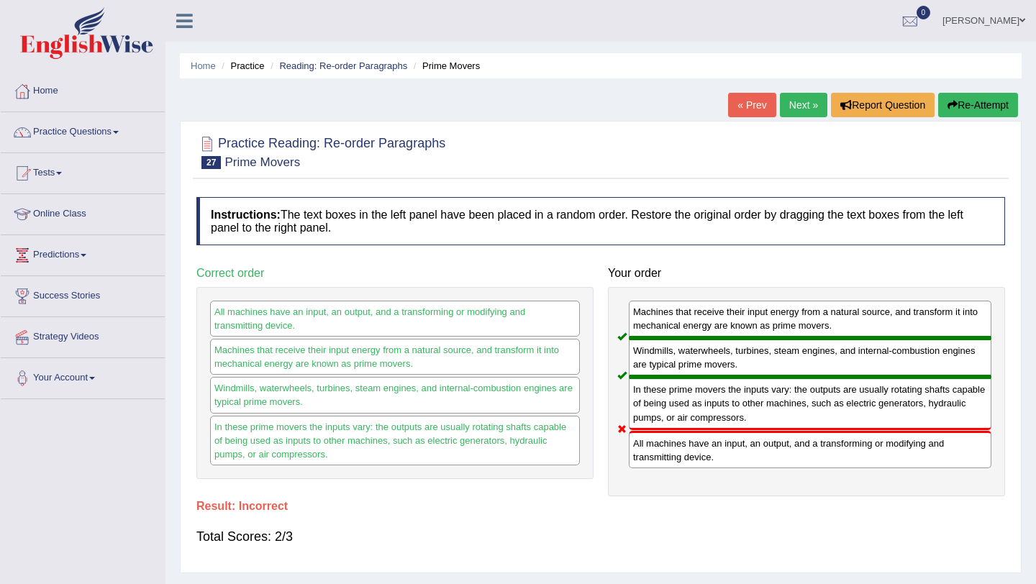
click at [971, 103] on button "Re-Attempt" at bounding box center [978, 105] width 80 height 24
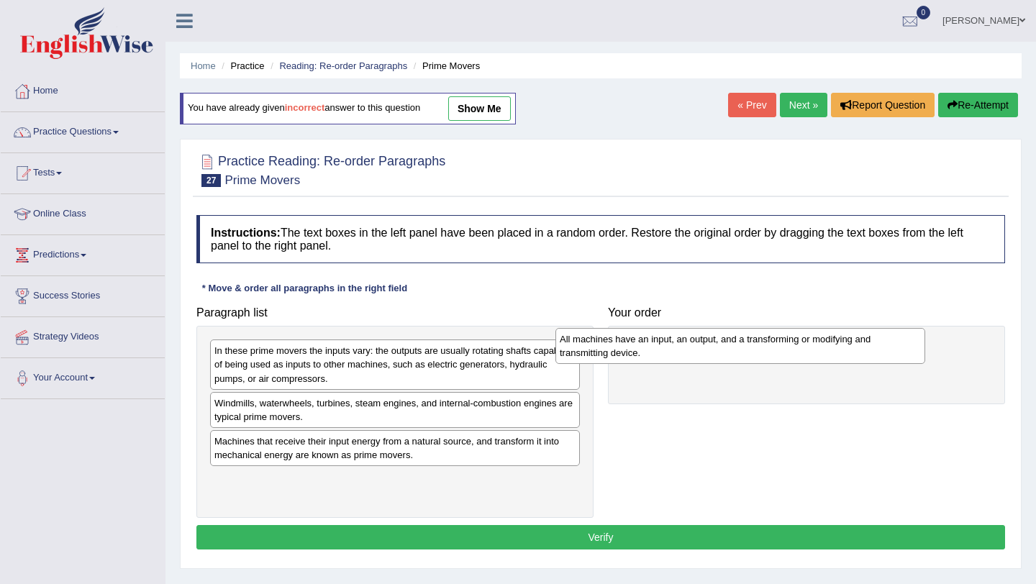
drag, startPoint x: 438, startPoint y: 404, endPoint x: 784, endPoint y: 340, distance: 352.1
click at [784, 340] on div "All machines have an input, an output, and a transforming or modifying and tran…" at bounding box center [741, 346] width 370 height 36
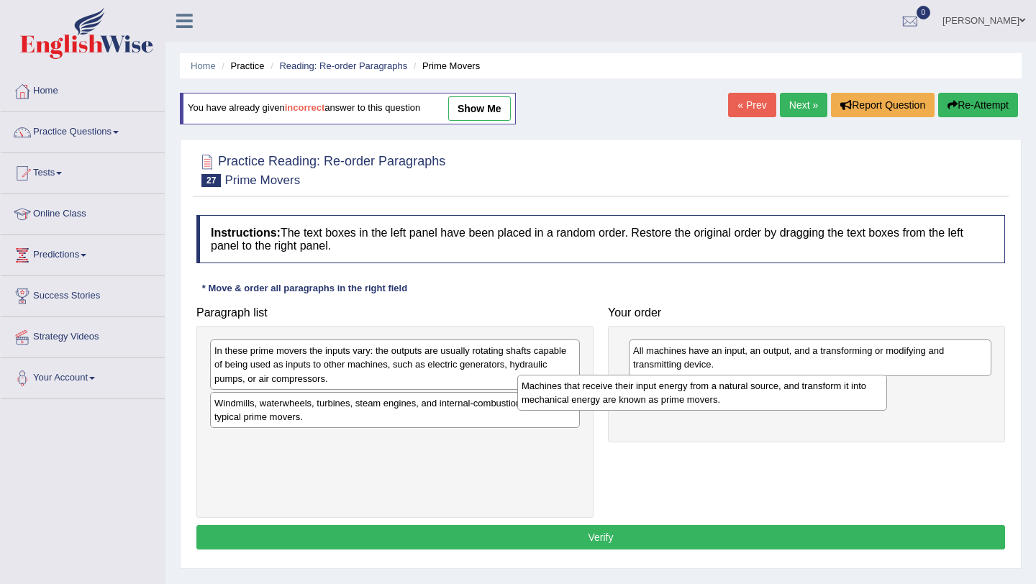
drag, startPoint x: 386, startPoint y: 456, endPoint x: 731, endPoint y: 393, distance: 351.1
click at [728, 394] on div "Machines that receive their input energy from a natural source, and transform i…" at bounding box center [702, 393] width 370 height 36
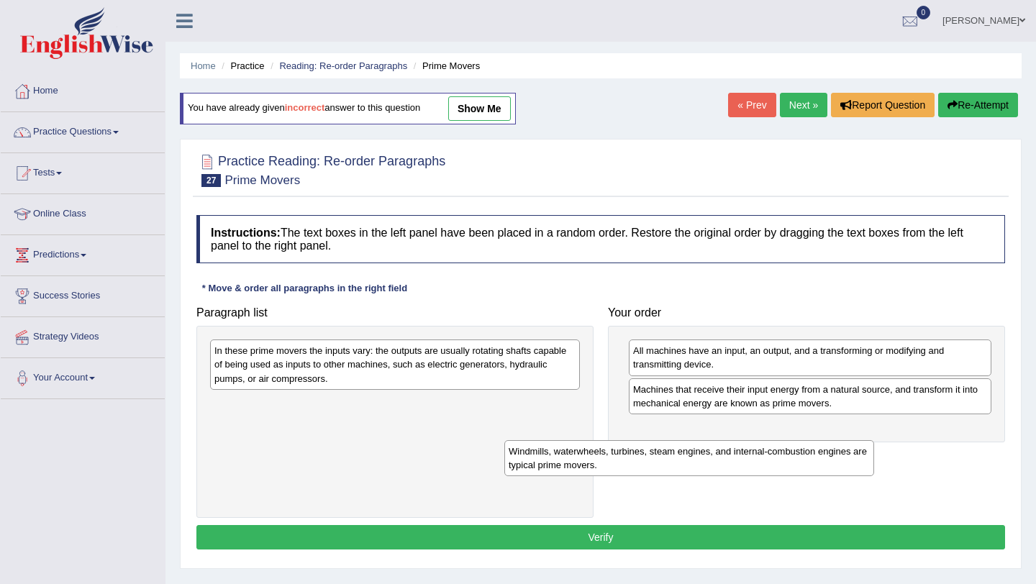
drag, startPoint x: 404, startPoint y: 414, endPoint x: 735, endPoint y: 448, distance: 332.7
click at [735, 448] on div "Windmills, waterwheels, turbines, steam engines, and internal-combustion engine…" at bounding box center [689, 458] width 370 height 36
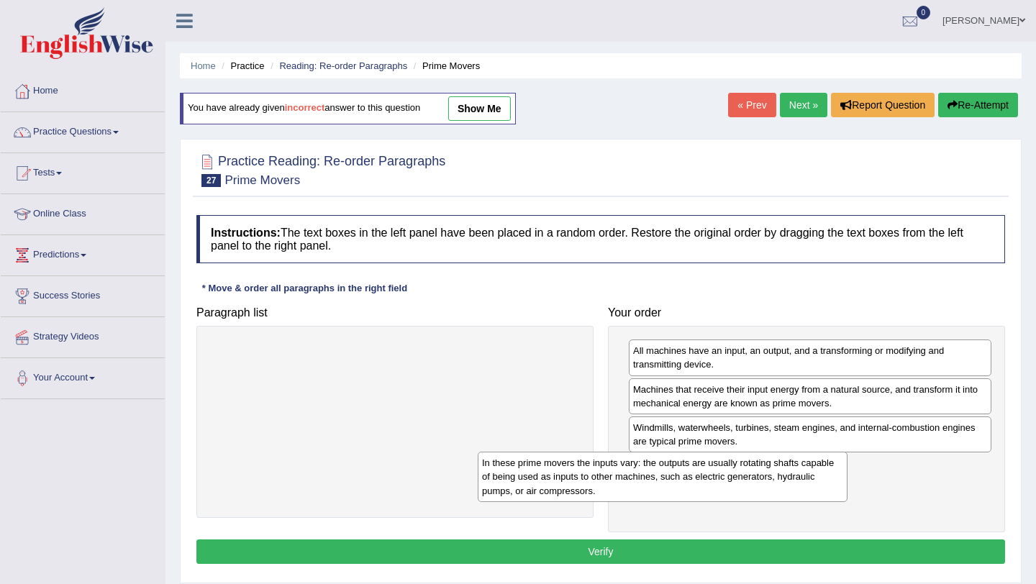
drag, startPoint x: 458, startPoint y: 355, endPoint x: 726, endPoint y: 467, distance: 290.0
click at [726, 468] on div "In these prime movers the inputs vary: the outputs are usually rotating shafts …" at bounding box center [663, 477] width 370 height 50
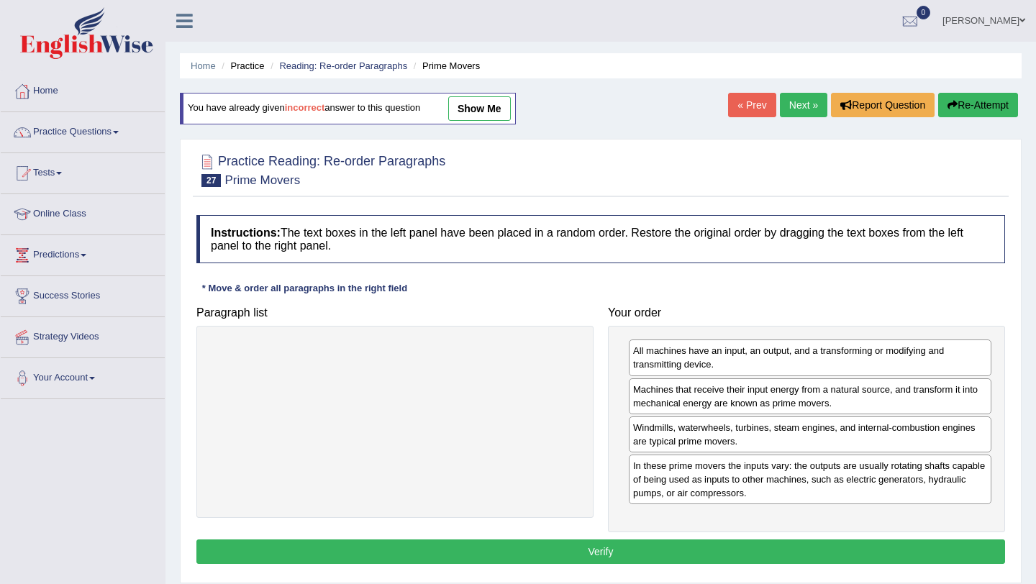
click at [611, 553] on button "Verify" at bounding box center [600, 552] width 809 height 24
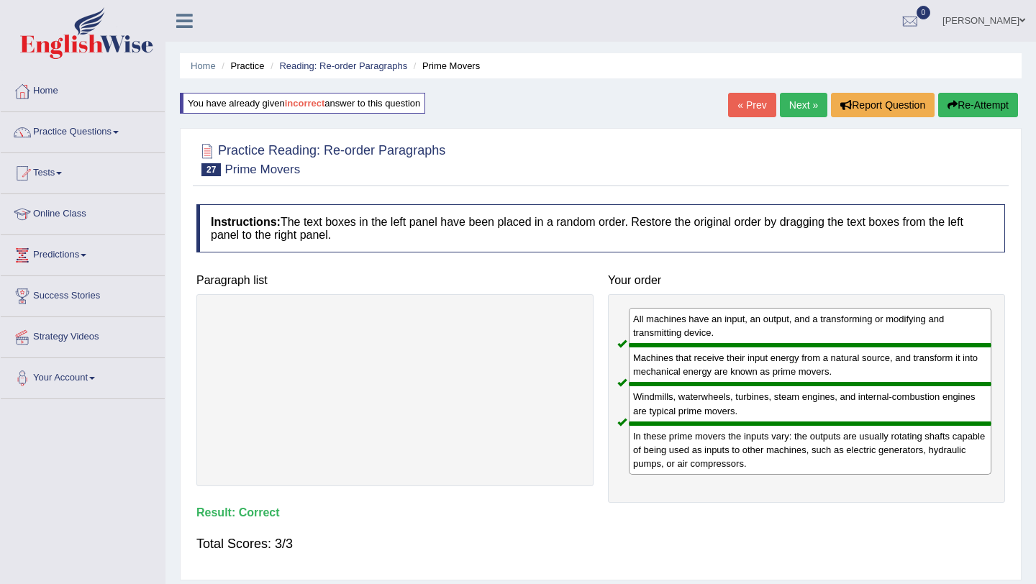
click at [803, 102] on link "Next »" at bounding box center [803, 105] width 47 height 24
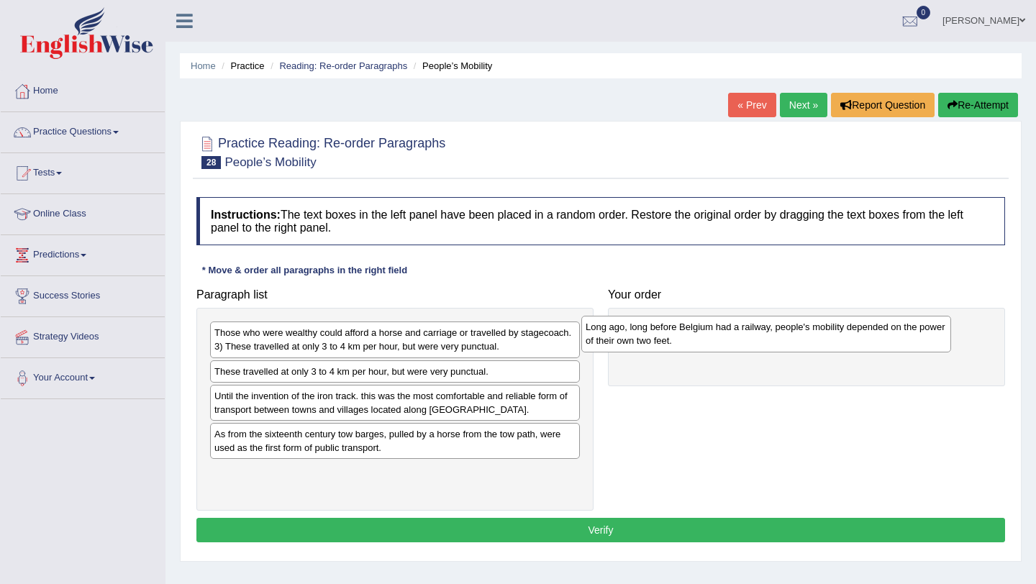
drag, startPoint x: 381, startPoint y: 348, endPoint x: 753, endPoint y: 343, distance: 371.3
click at [753, 341] on div "Long ago, long before Belgium had a railway, people's mobility depended on the …" at bounding box center [766, 334] width 370 height 36
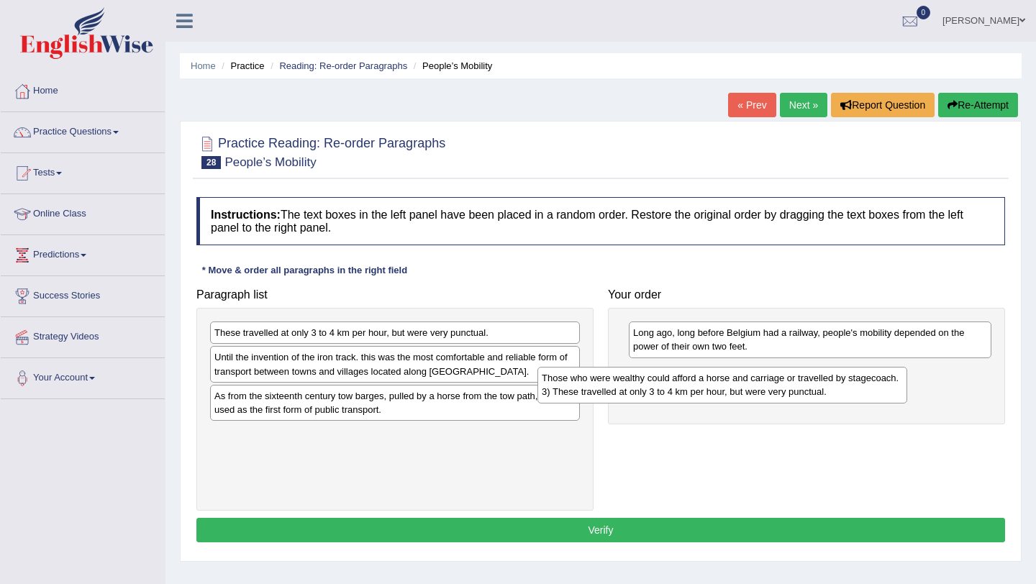
drag, startPoint x: 343, startPoint y: 343, endPoint x: 670, endPoint y: 389, distance: 330.5
click at [670, 389] on div "Those who were wealthy could afford a horse and carriage or travelled by stagec…" at bounding box center [723, 385] width 370 height 36
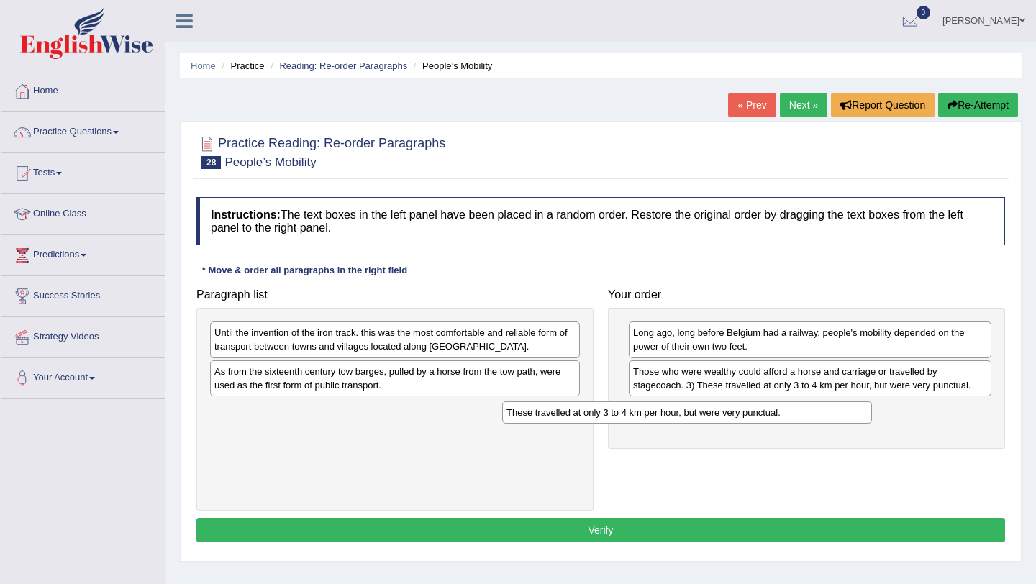
drag, startPoint x: 356, startPoint y: 339, endPoint x: 648, endPoint y: 419, distance: 302.9
click at [648, 419] on div "These travelled at only 3 to 4 km per hour, but were very punctual." at bounding box center [687, 413] width 370 height 22
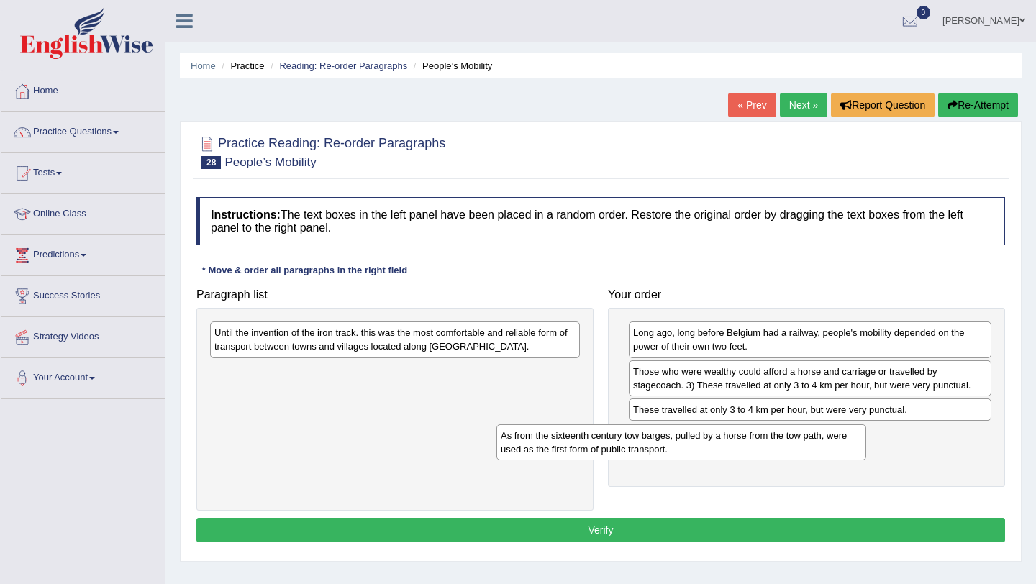
drag, startPoint x: 339, startPoint y: 390, endPoint x: 648, endPoint y: 450, distance: 314.6
click at [648, 450] on div "As from the sixteenth century tow barges, pulled by a horse from the tow path, …" at bounding box center [682, 443] width 370 height 36
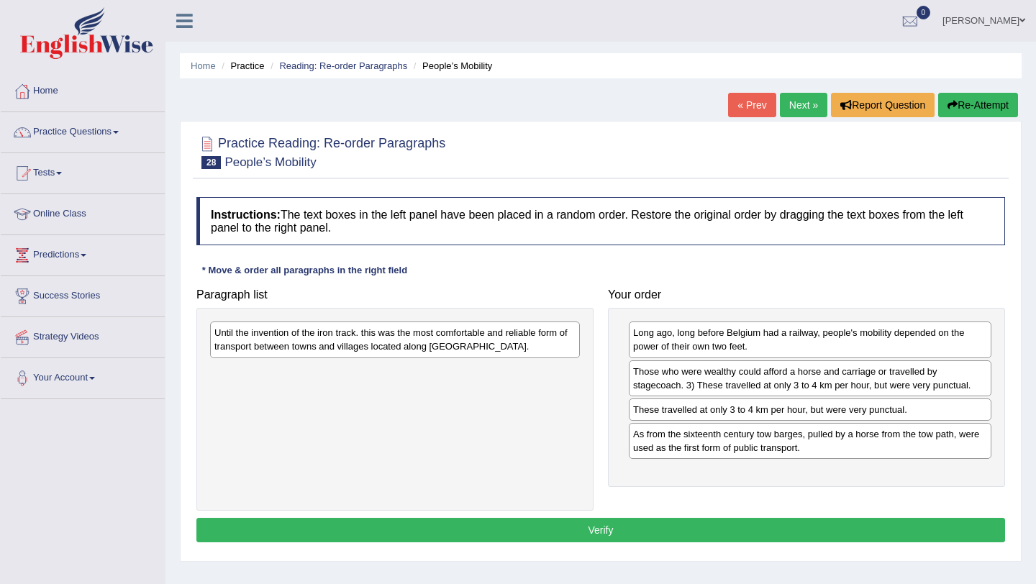
click at [692, 455] on div "As from the sixteenth century tow barges, pulled by a horse from the tow path, …" at bounding box center [810, 441] width 363 height 36
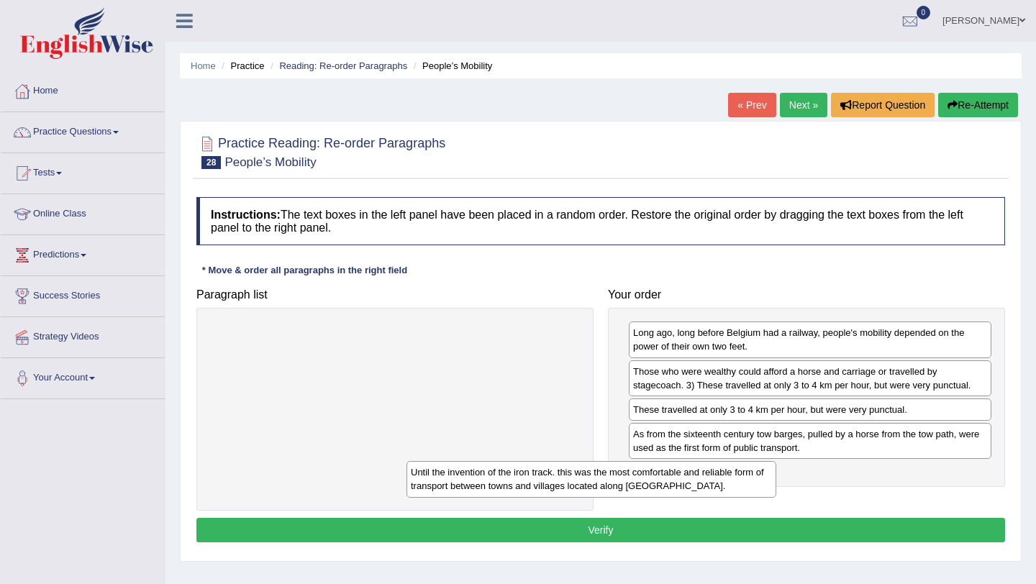
drag, startPoint x: 458, startPoint y: 336, endPoint x: 699, endPoint y: 471, distance: 275.8
click at [699, 471] on div "Until the invention of the iron track. this was the most comfortable and reliab…" at bounding box center [592, 479] width 370 height 36
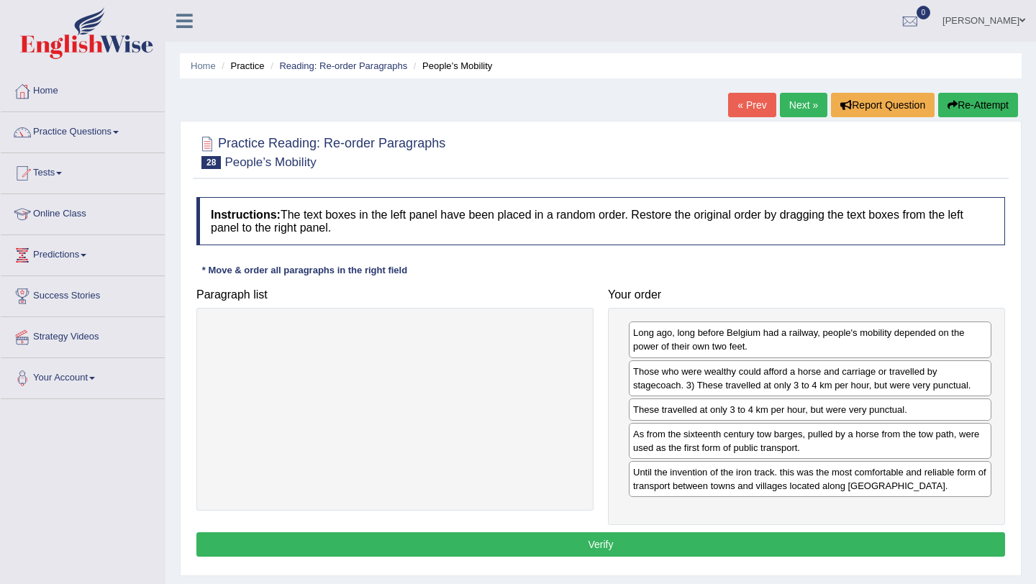
click at [594, 546] on button "Verify" at bounding box center [600, 544] width 809 height 24
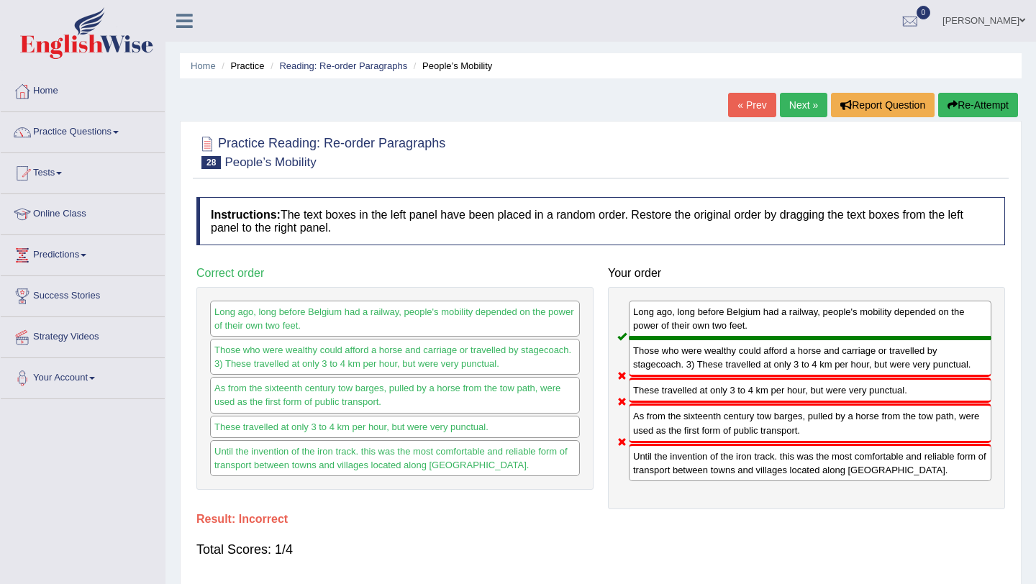
click at [976, 104] on button "Re-Attempt" at bounding box center [978, 105] width 80 height 24
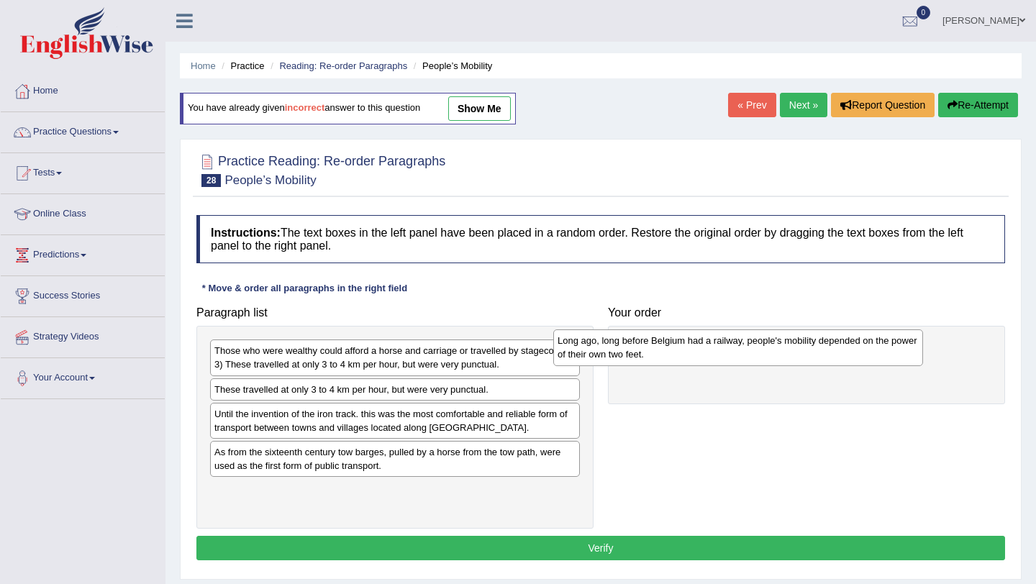
drag, startPoint x: 363, startPoint y: 362, endPoint x: 709, endPoint y: 349, distance: 346.4
click at [709, 350] on div "Long ago, long before Belgium had a railway, people's mobility depended on the …" at bounding box center [738, 348] width 370 height 36
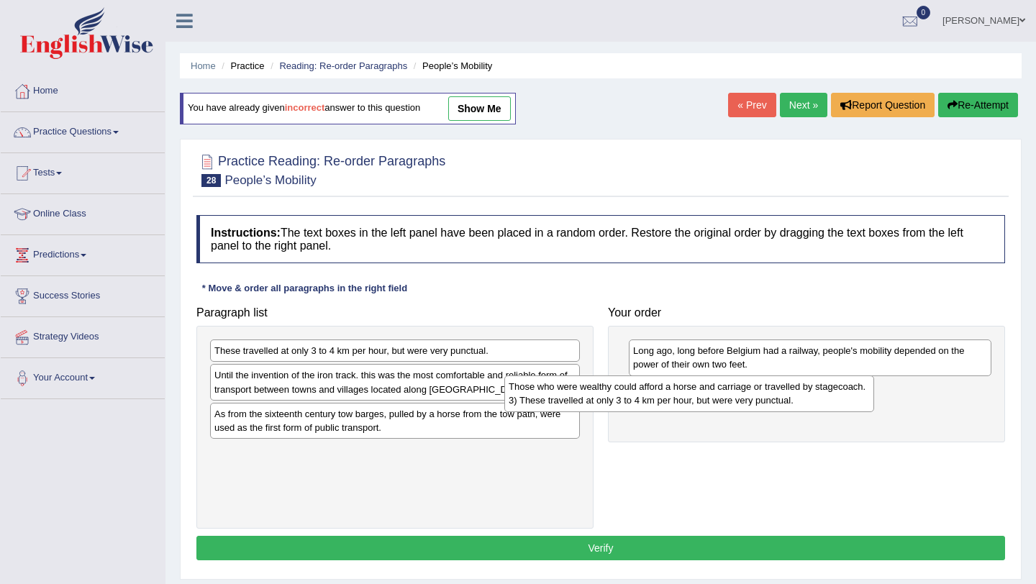
drag, startPoint x: 442, startPoint y: 363, endPoint x: 748, endPoint y: 396, distance: 307.5
click at [748, 396] on div "Those who were wealthy could afford a horse and carriage or travelled by stagec…" at bounding box center [689, 394] width 370 height 36
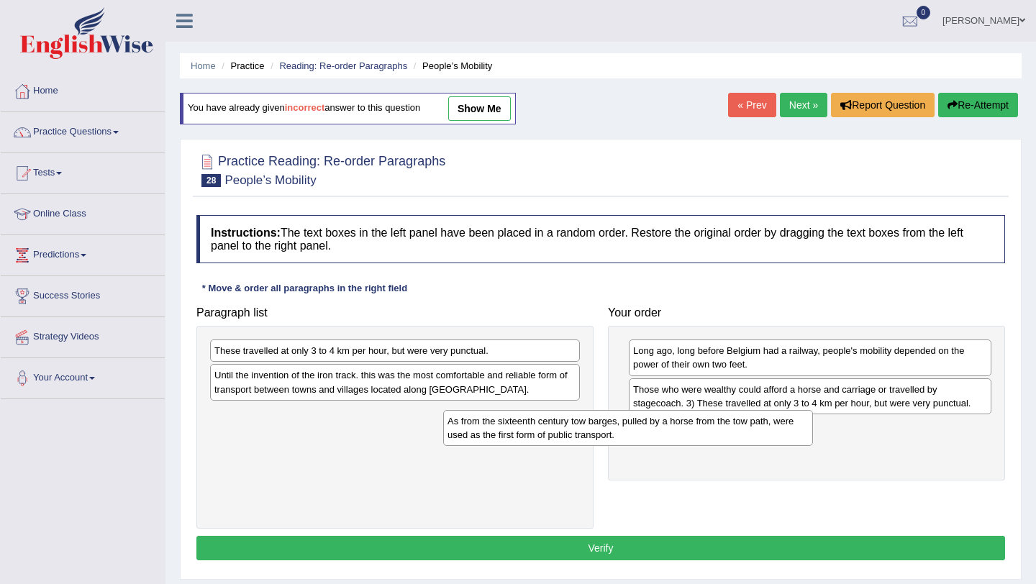
drag, startPoint x: 464, startPoint y: 427, endPoint x: 692, endPoint y: 432, distance: 227.5
click at [693, 433] on div "As from the sixteenth century tow barges, pulled by a horse from the tow path, …" at bounding box center [628, 428] width 370 height 36
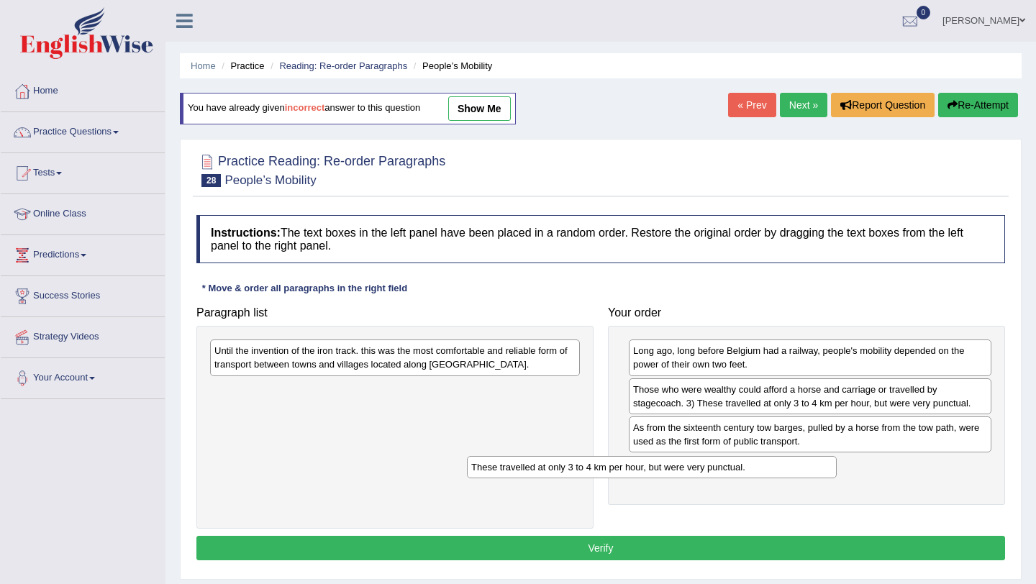
drag, startPoint x: 425, startPoint y: 351, endPoint x: 682, endPoint y: 468, distance: 282.1
click at [682, 468] on div "These travelled at only 3 to 4 km per hour, but were very punctual." at bounding box center [652, 467] width 370 height 22
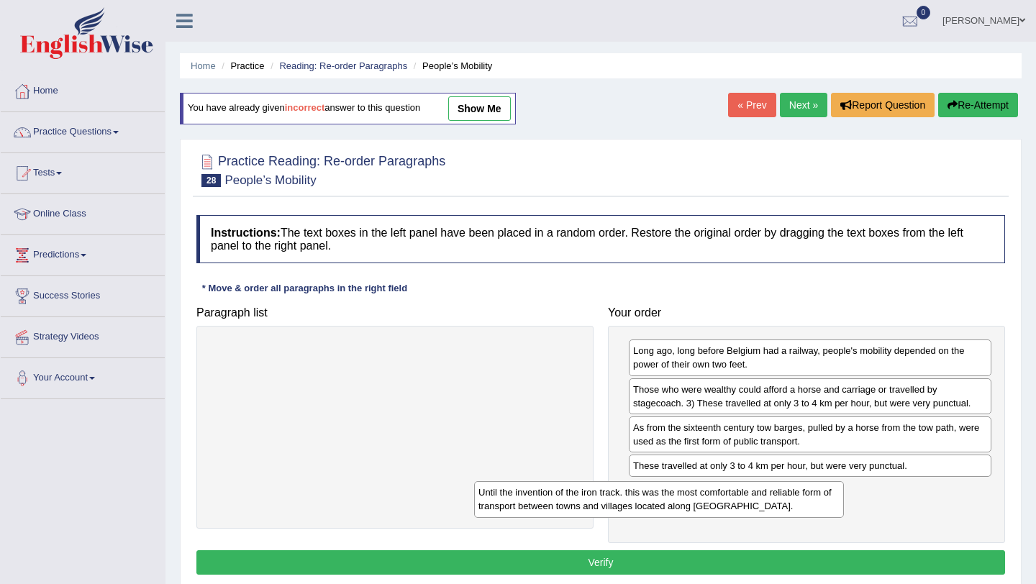
drag, startPoint x: 433, startPoint y: 368, endPoint x: 698, endPoint y: 509, distance: 300.0
click at [698, 509] on div "Until the invention of the iron track. this was the most comfortable and reliab…" at bounding box center [659, 499] width 370 height 36
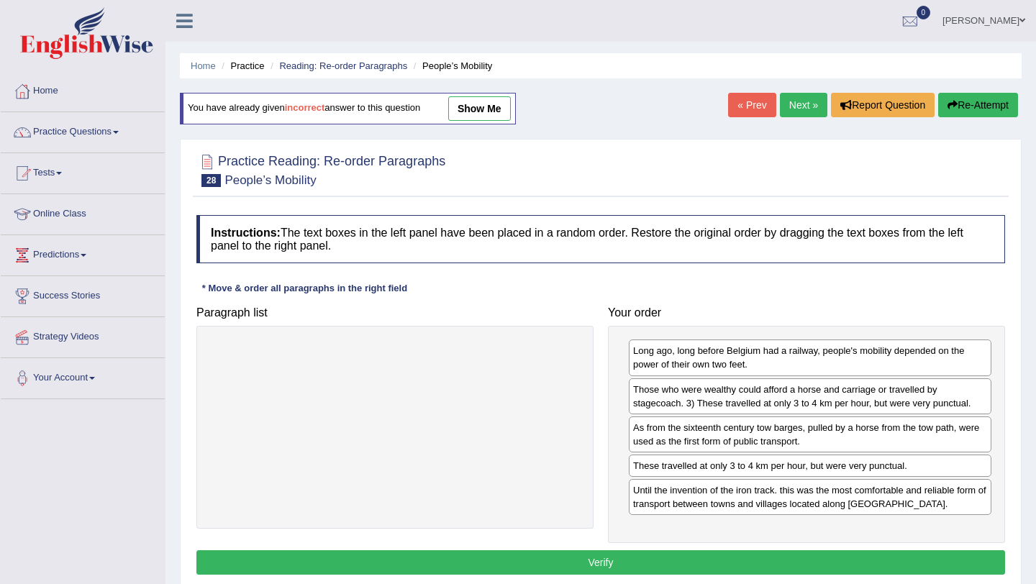
click at [627, 556] on button "Verify" at bounding box center [600, 562] width 809 height 24
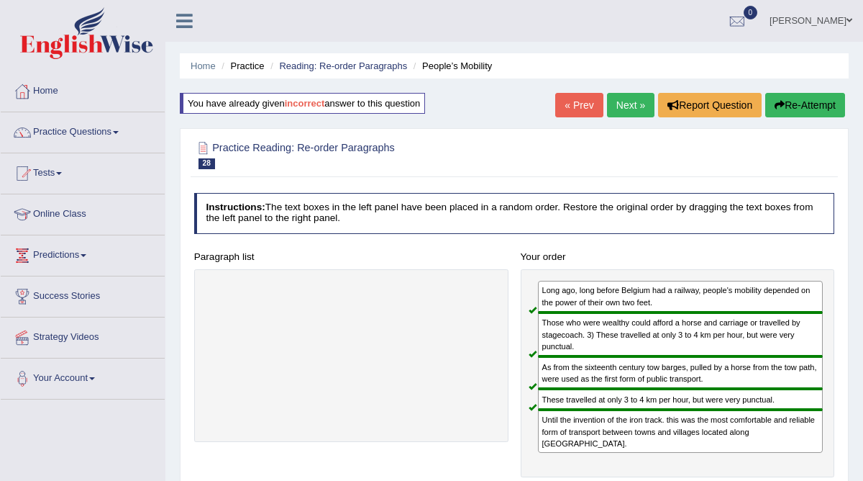
click at [624, 109] on link "Next »" at bounding box center [630, 105] width 47 height 24
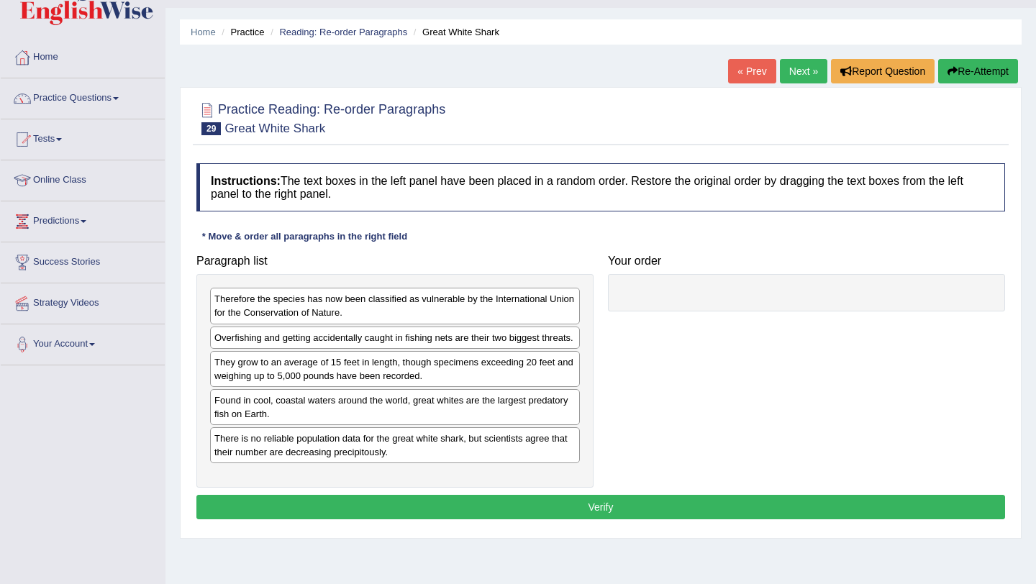
scroll to position [35, 0]
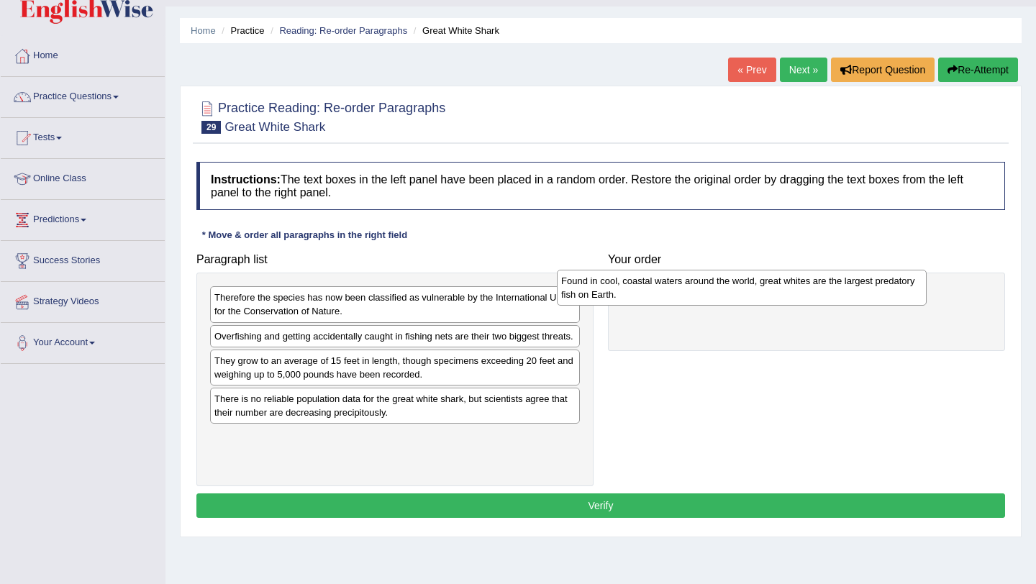
drag, startPoint x: 381, startPoint y: 427, endPoint x: 727, endPoint y: 296, distance: 371.0
click at [727, 296] on div "Found in cool, coastal waters around the world, great whites are the largest pr…" at bounding box center [742, 288] width 370 height 36
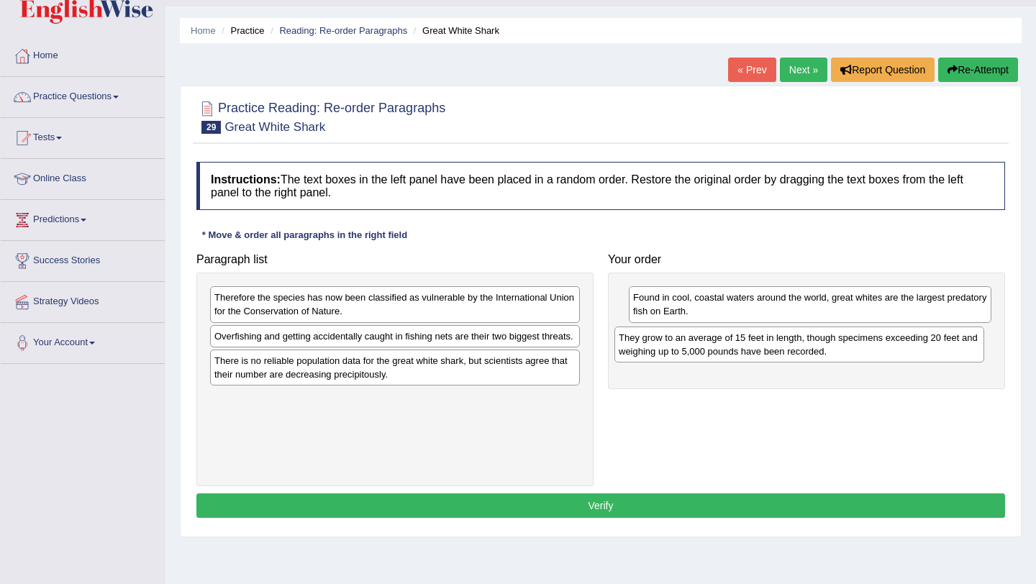
drag, startPoint x: 475, startPoint y: 383, endPoint x: 879, endPoint y: 346, distance: 406.1
click at [863, 346] on div "They grow to an average of 15 feet in length, though specimens exceeding 20 fee…" at bounding box center [800, 345] width 370 height 36
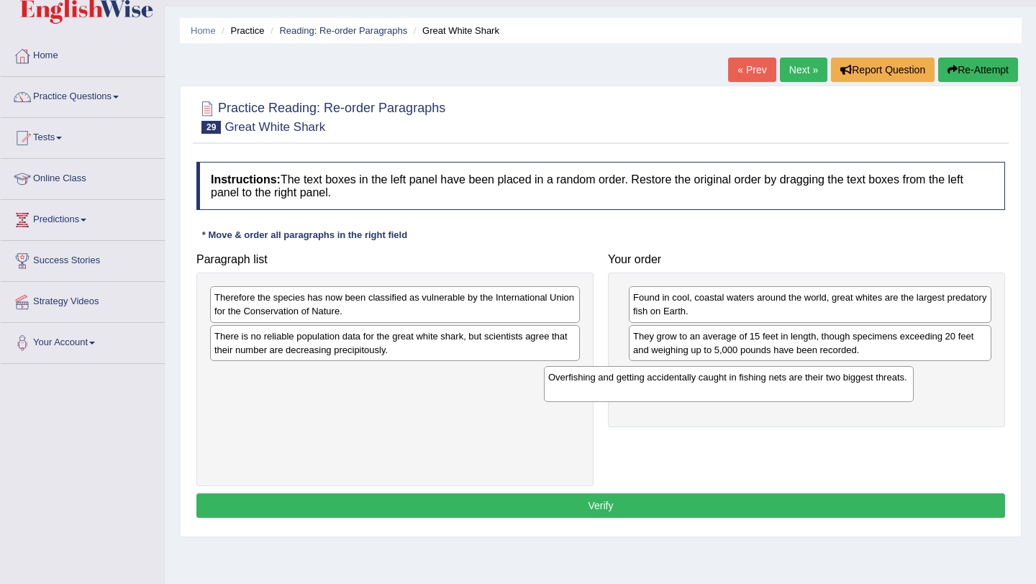
drag, startPoint x: 404, startPoint y: 350, endPoint x: 742, endPoint y: 389, distance: 340.4
click at [742, 389] on div "Overfishing and getting accidentally caught in fishing nets are their two bigge…" at bounding box center [729, 384] width 370 height 36
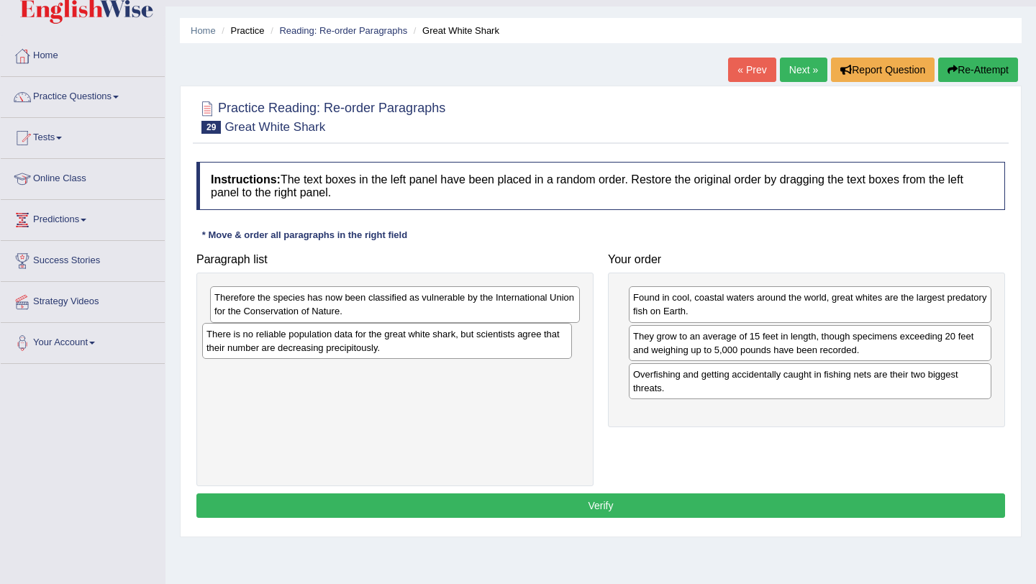
drag, startPoint x: 396, startPoint y: 346, endPoint x: 388, endPoint y: 344, distance: 8.2
click at [388, 344] on div "There is no reliable population data for the great white shark, but scientists …" at bounding box center [387, 341] width 370 height 36
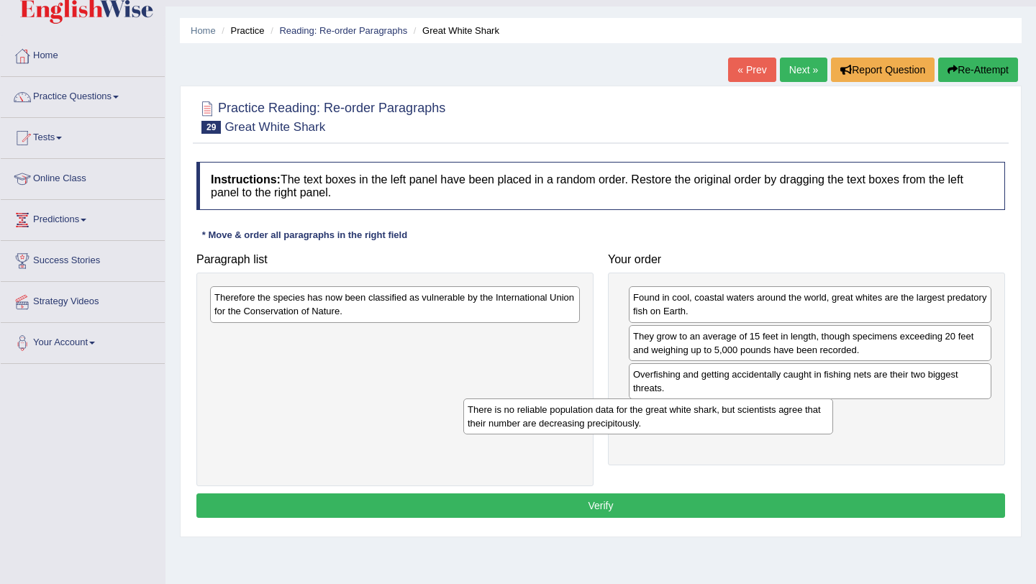
drag, startPoint x: 389, startPoint y: 344, endPoint x: 661, endPoint y: 419, distance: 282.1
click at [661, 419] on div "There is no reliable population data for the great white shark, but scientists …" at bounding box center [648, 417] width 370 height 36
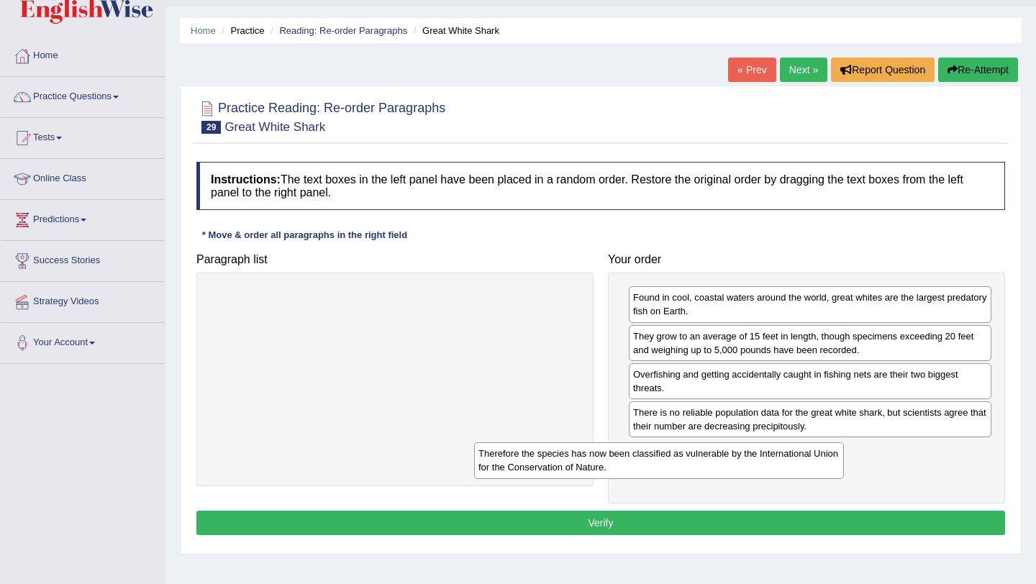
drag, startPoint x: 381, startPoint y: 312, endPoint x: 657, endPoint y: 465, distance: 315.6
click at [657, 465] on div "Therefore the species has now been classified as vulnerable by the Internationa…" at bounding box center [659, 461] width 370 height 36
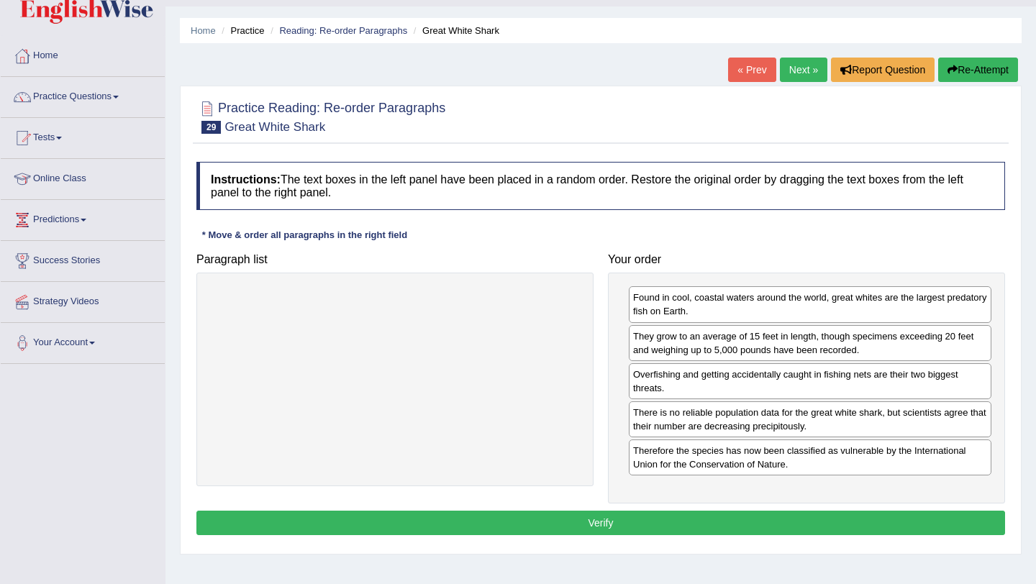
click at [594, 480] on button "Verify" at bounding box center [600, 523] width 809 height 24
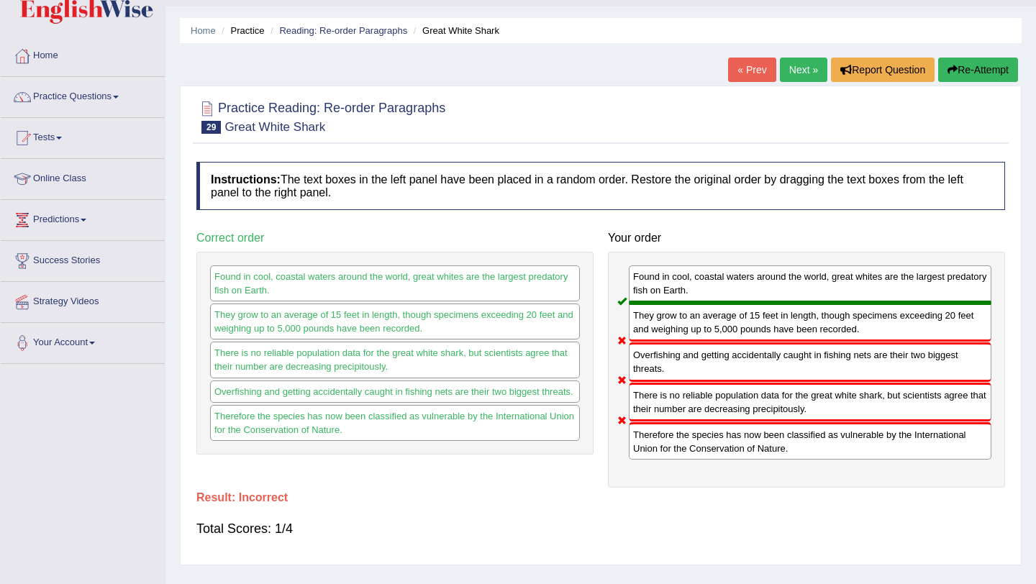
click at [863, 68] on button "Re-Attempt" at bounding box center [978, 70] width 80 height 24
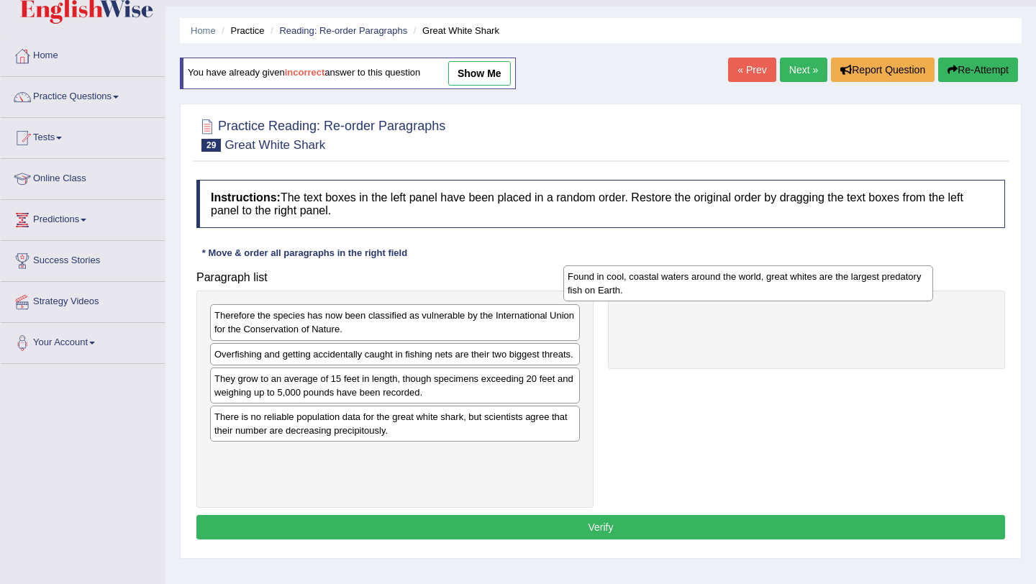
drag, startPoint x: 504, startPoint y: 437, endPoint x: 858, endPoint y: 284, distance: 385.4
click at [858, 284] on div "Found in cool, coastal waters around the world, great whites are the largest pr…" at bounding box center [748, 284] width 370 height 36
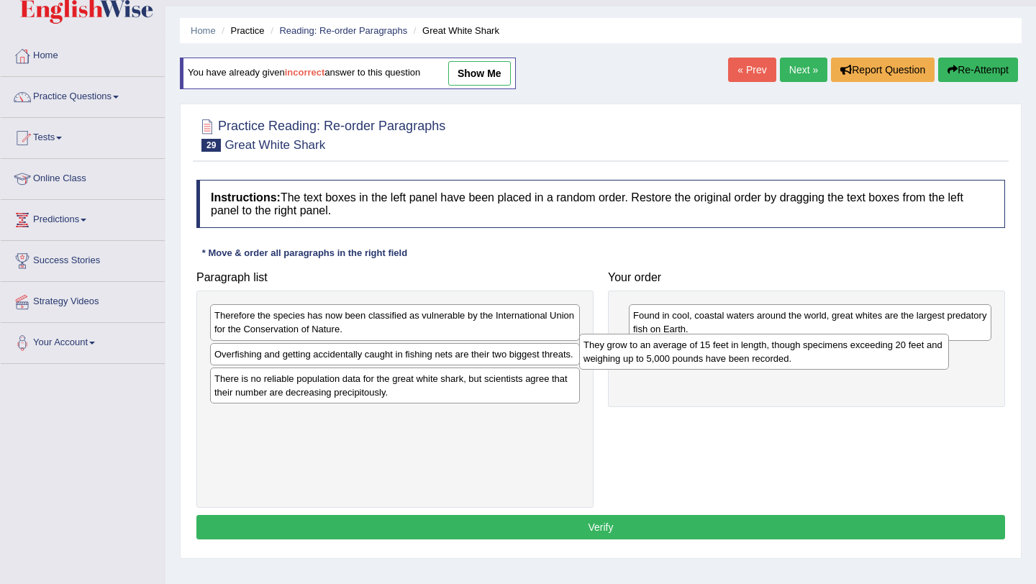
drag, startPoint x: 335, startPoint y: 401, endPoint x: 709, endPoint y: 352, distance: 376.6
click at [709, 353] on div "They grow to an average of 15 feet in length, though specimens exceeding 20 fee…" at bounding box center [764, 352] width 370 height 36
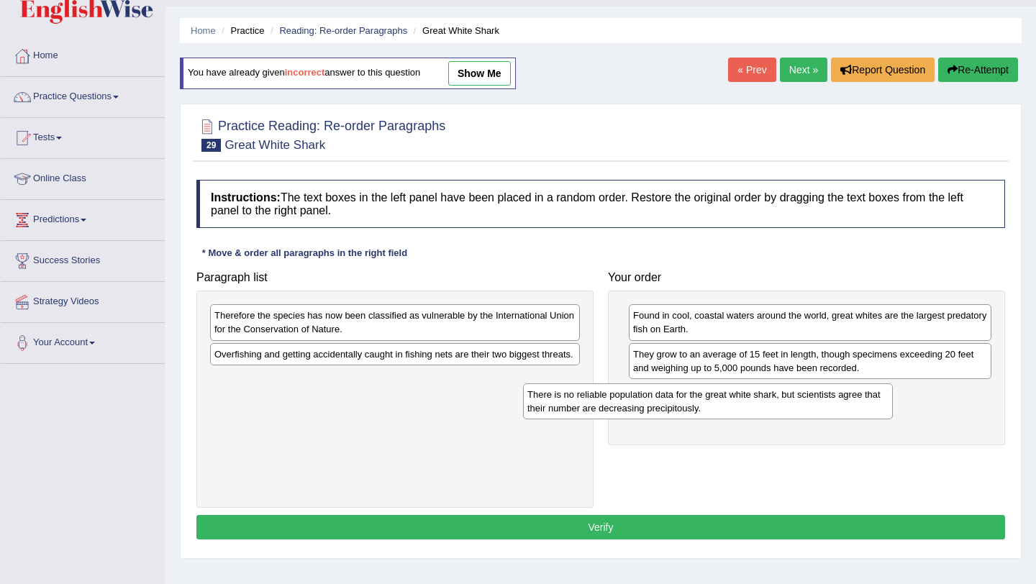
drag, startPoint x: 443, startPoint y: 409, endPoint x: 754, endPoint y: 410, distance: 311.6
click at [756, 411] on div "There is no reliable population data for the great white shark, but scientists …" at bounding box center [708, 402] width 370 height 36
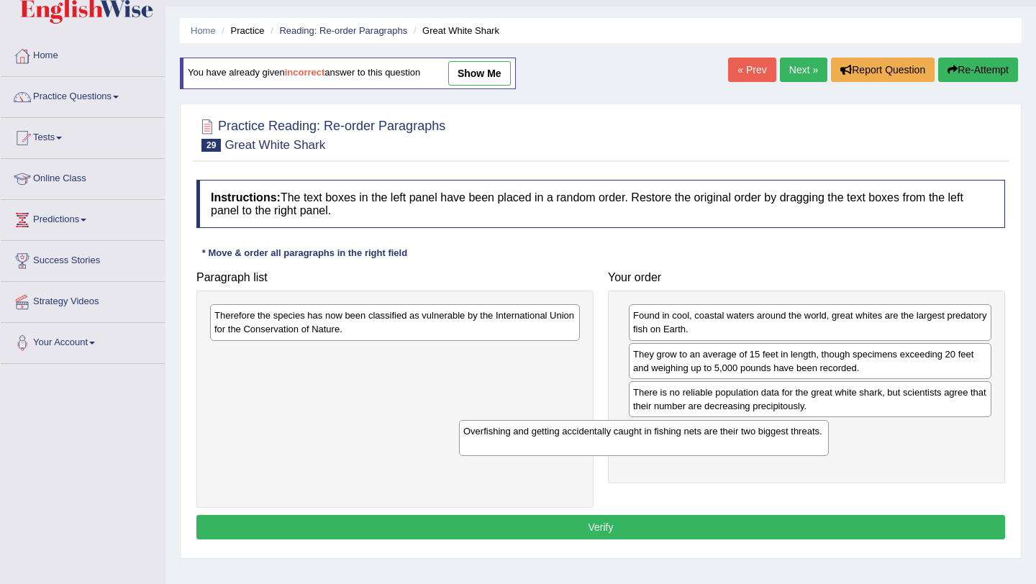
drag, startPoint x: 440, startPoint y: 351, endPoint x: 735, endPoint y: 436, distance: 307.0
click at [735, 435] on div "Overfishing and getting accidentally caught in fishing nets are their two bigge…" at bounding box center [644, 438] width 370 height 36
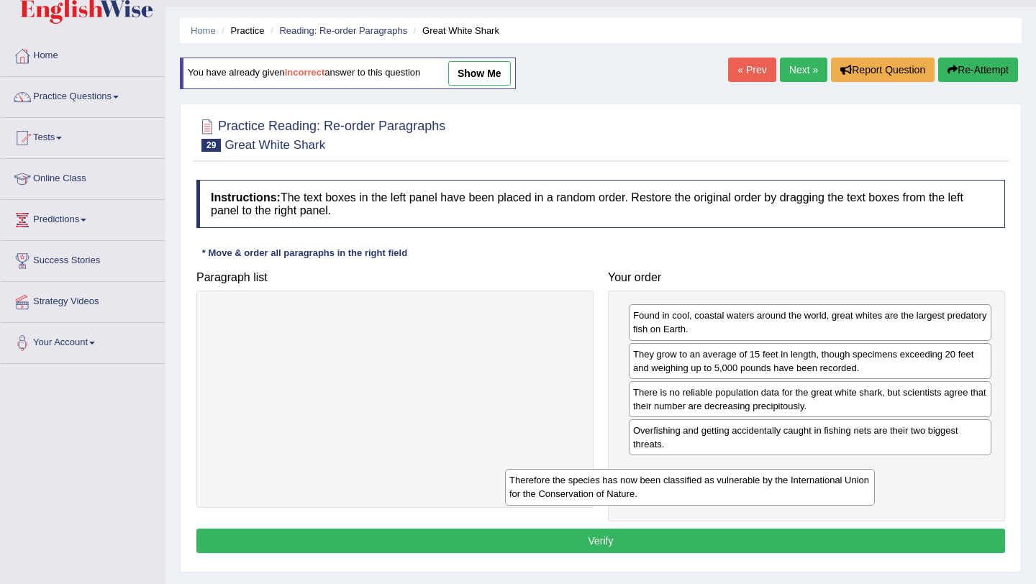
drag, startPoint x: 444, startPoint y: 322, endPoint x: 753, endPoint y: 484, distance: 348.6
click at [751, 484] on div "Therefore the species has now been classified as vulnerable by the Internationa…" at bounding box center [690, 487] width 370 height 36
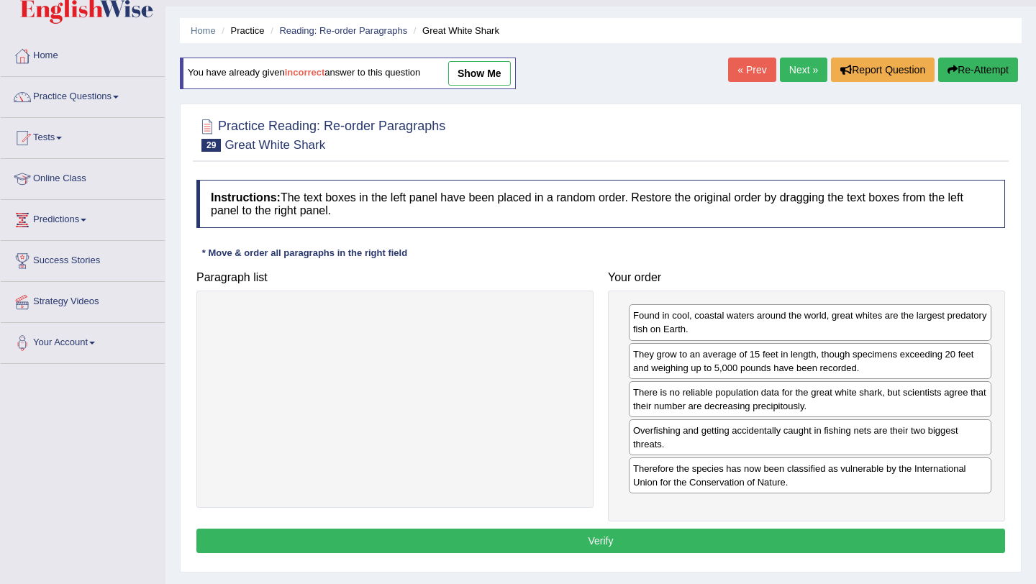
click at [645, 543] on button "Verify" at bounding box center [600, 541] width 809 height 24
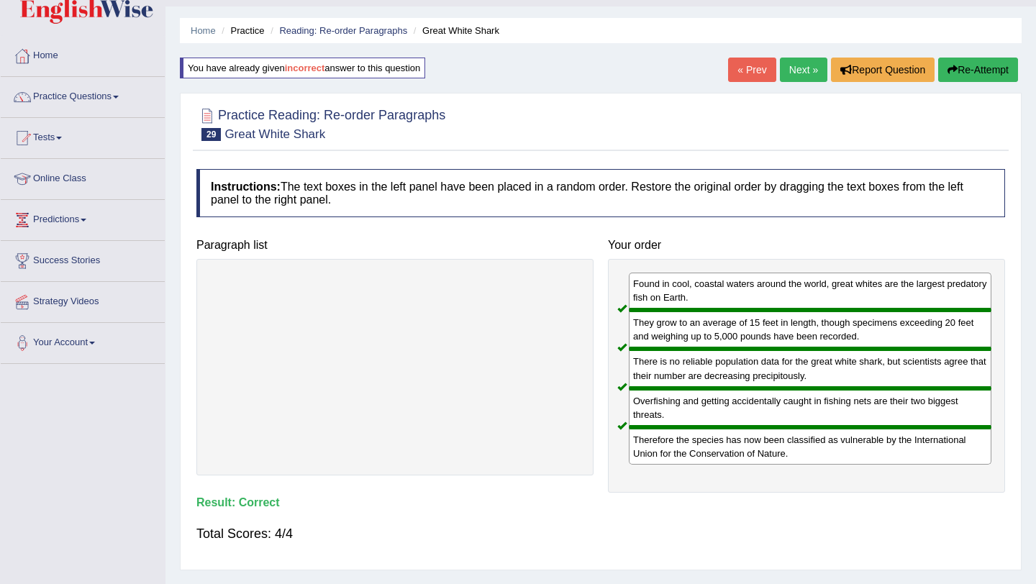
click at [797, 73] on link "Next »" at bounding box center [803, 70] width 47 height 24
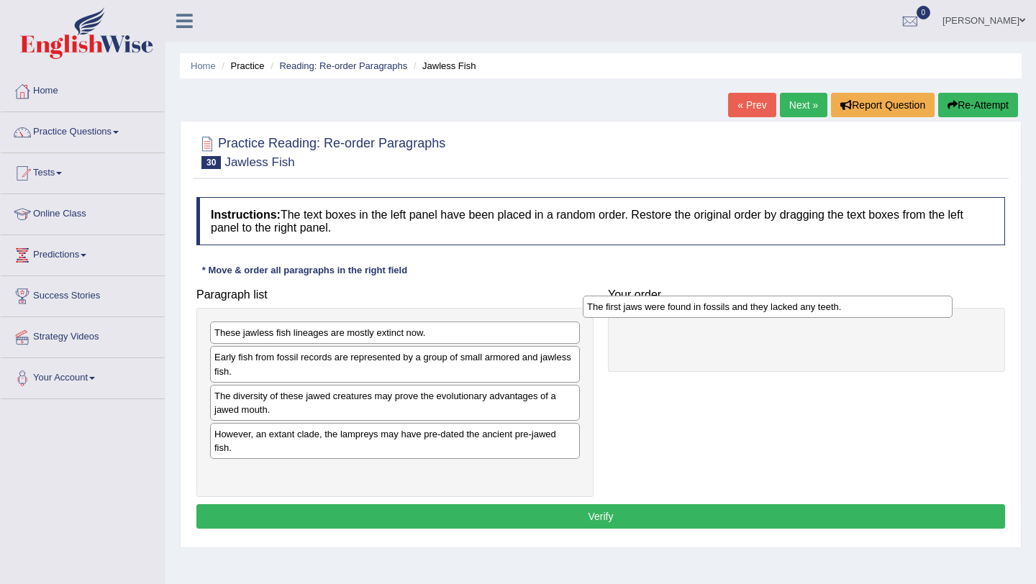
drag, startPoint x: 328, startPoint y: 474, endPoint x: 699, endPoint y: 311, distance: 405.6
click at [699, 311] on div "The first jaws were found in fossils and they lacked any teeth." at bounding box center [768, 307] width 370 height 22
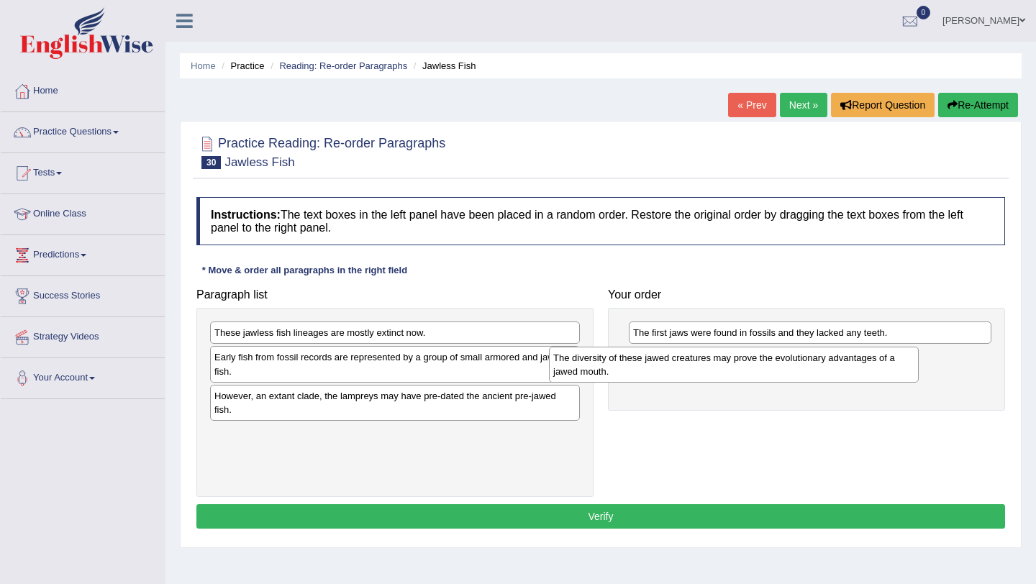
drag, startPoint x: 494, startPoint y: 402, endPoint x: 832, endPoint y: 363, distance: 340.4
click at [833, 363] on div "The diversity of these jawed creatures may prove the evolutionary advantages of…" at bounding box center [734, 365] width 370 height 36
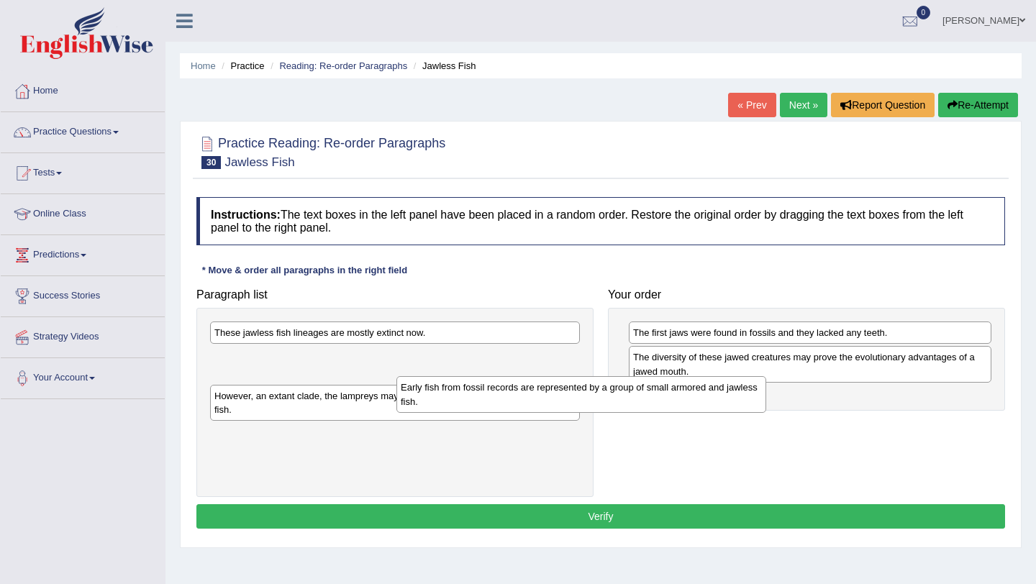
drag, startPoint x: 509, startPoint y: 373, endPoint x: 869, endPoint y: 453, distance: 368.0
click at [766, 412] on div "Early fish from fossil records are represented by a group of small armored and …" at bounding box center [581, 394] width 370 height 36
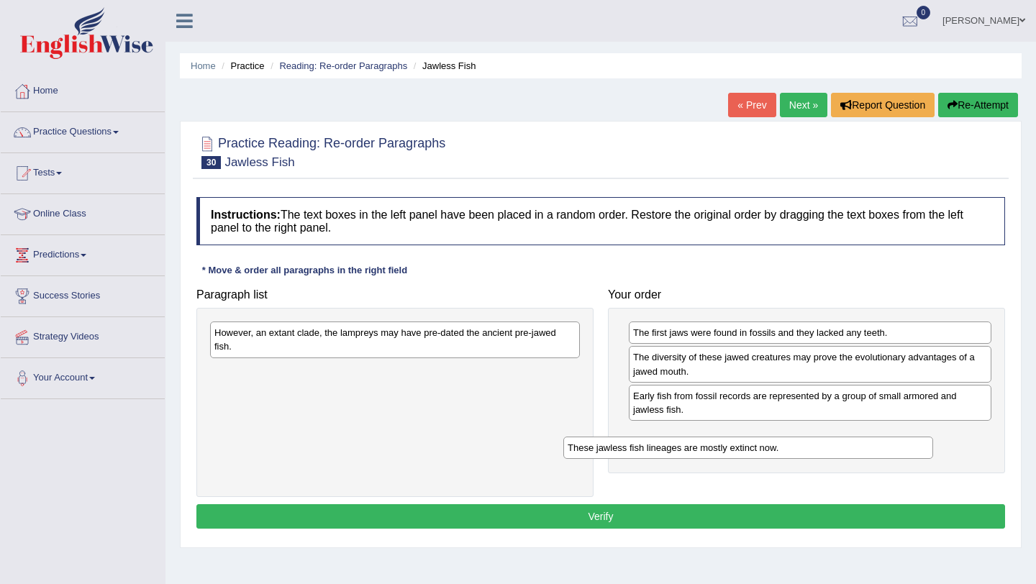
drag, startPoint x: 363, startPoint y: 340, endPoint x: 753, endPoint y: 435, distance: 402.1
click at [753, 437] on div "These jawless fish lineages are mostly extinct now." at bounding box center [748, 448] width 370 height 22
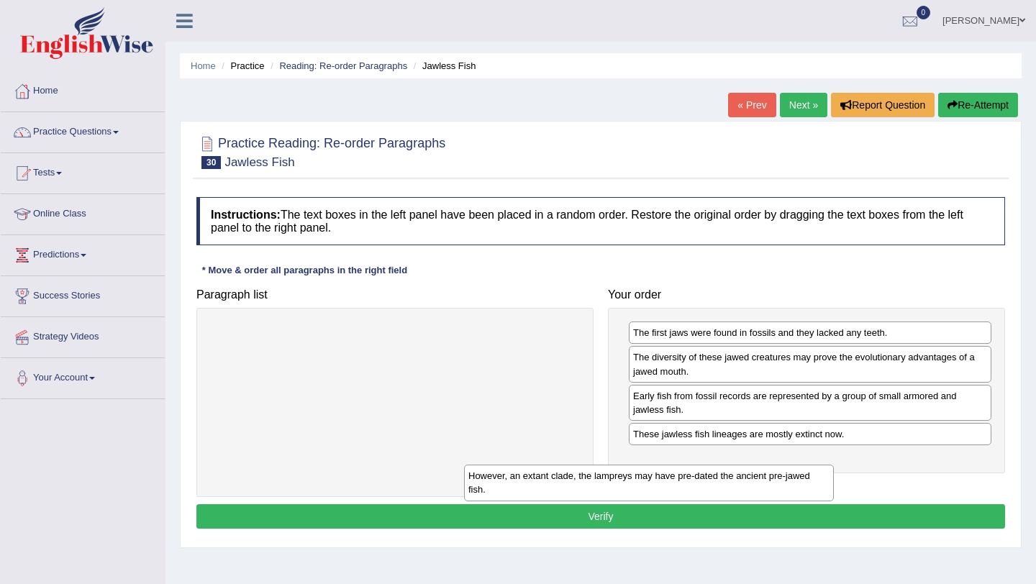
drag, startPoint x: 424, startPoint y: 341, endPoint x: 743, endPoint y: 479, distance: 348.1
click at [739, 479] on div "However, an extant clade, the lampreys may have pre-dated the ancient pre-jawed…" at bounding box center [649, 483] width 370 height 36
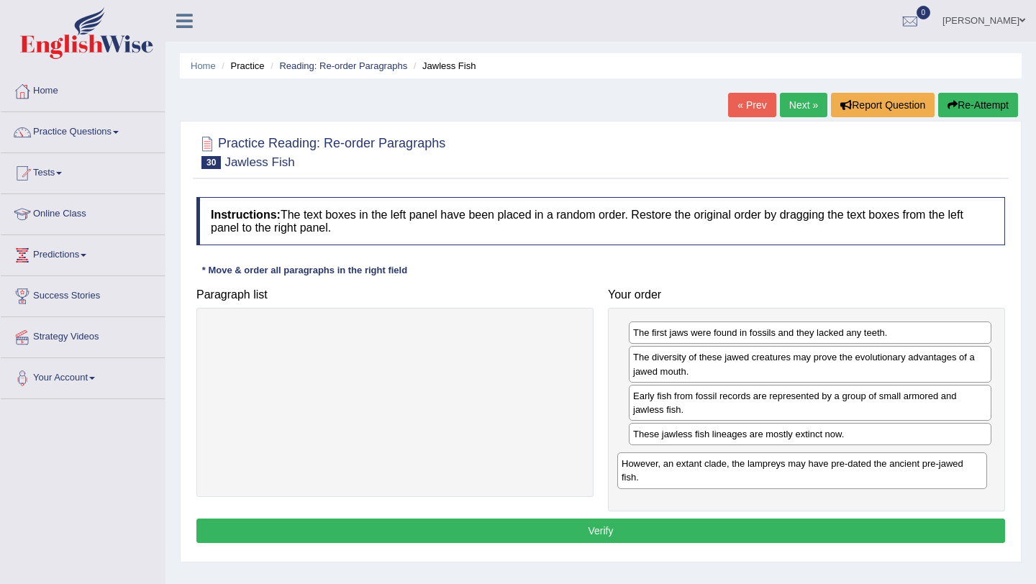
drag, startPoint x: 373, startPoint y: 334, endPoint x: 783, endPoint y: 463, distance: 429.4
click at [783, 463] on div "However, an extant clade, the lampreys may have pre-dated the ancient pre-jawed…" at bounding box center [802, 471] width 370 height 36
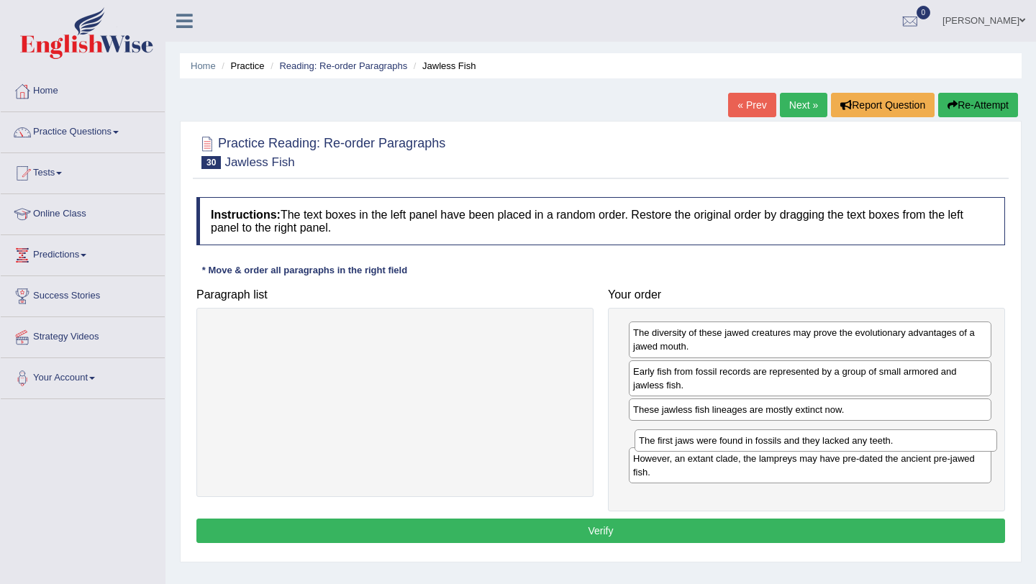
drag, startPoint x: 815, startPoint y: 335, endPoint x: 815, endPoint y: 438, distance: 103.6
click at [815, 438] on div "The first jaws were found in fossils and they lacked any teeth." at bounding box center [816, 441] width 363 height 22
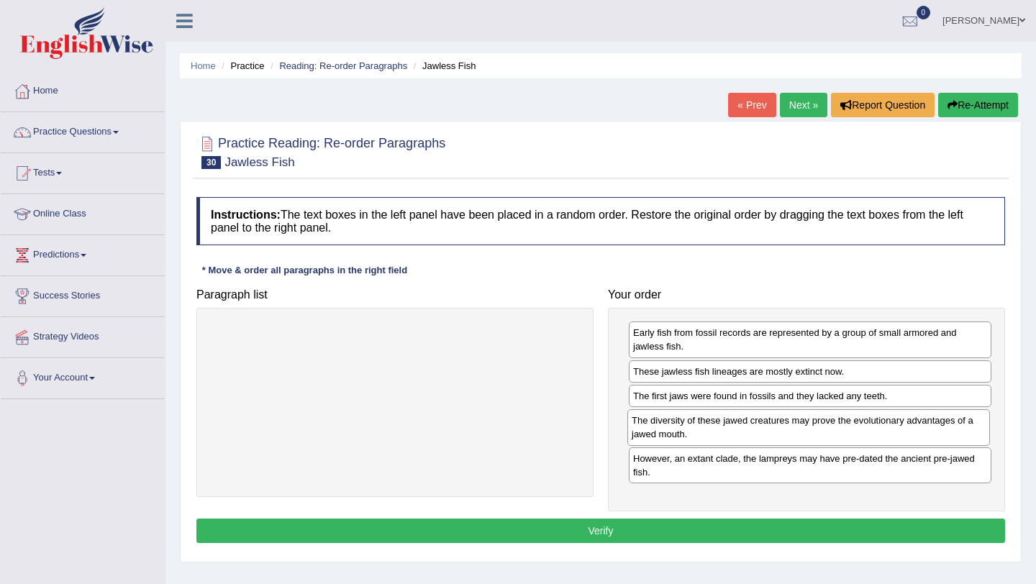
drag, startPoint x: 836, startPoint y: 337, endPoint x: 836, endPoint y: 422, distance: 84.9
click at [836, 422] on div "The diversity of these jawed creatures may prove the evolutionary advantages of…" at bounding box center [808, 427] width 363 height 36
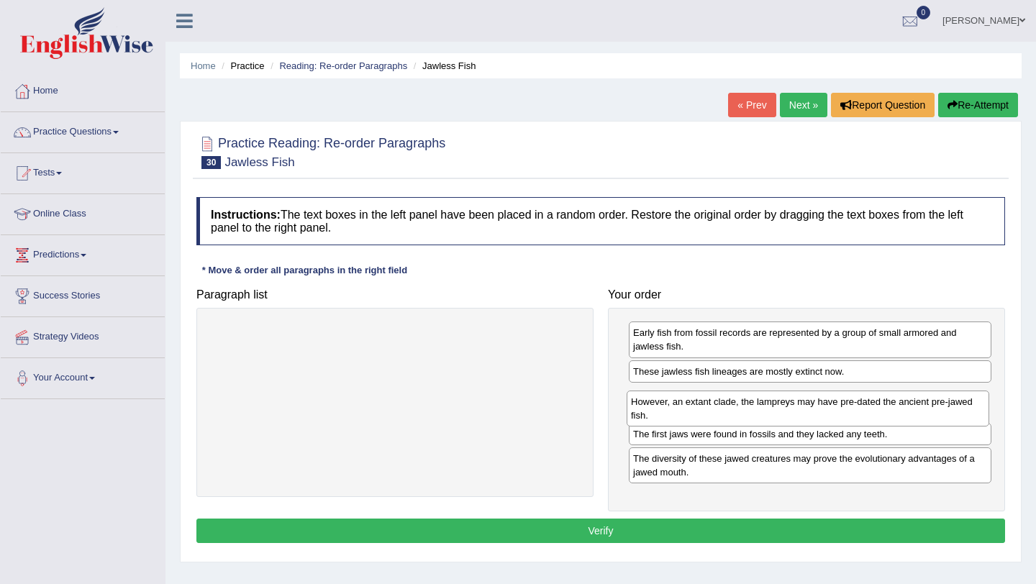
drag, startPoint x: 876, startPoint y: 476, endPoint x: 874, endPoint y: 416, distance: 59.7
click at [874, 416] on div "However, an extant clade, the lampreys may have pre-dated the ancient pre-jawed…" at bounding box center [808, 409] width 363 height 36
click at [699, 530] on button "Verify" at bounding box center [600, 531] width 809 height 24
